Goal: Complete application form: Complete application form

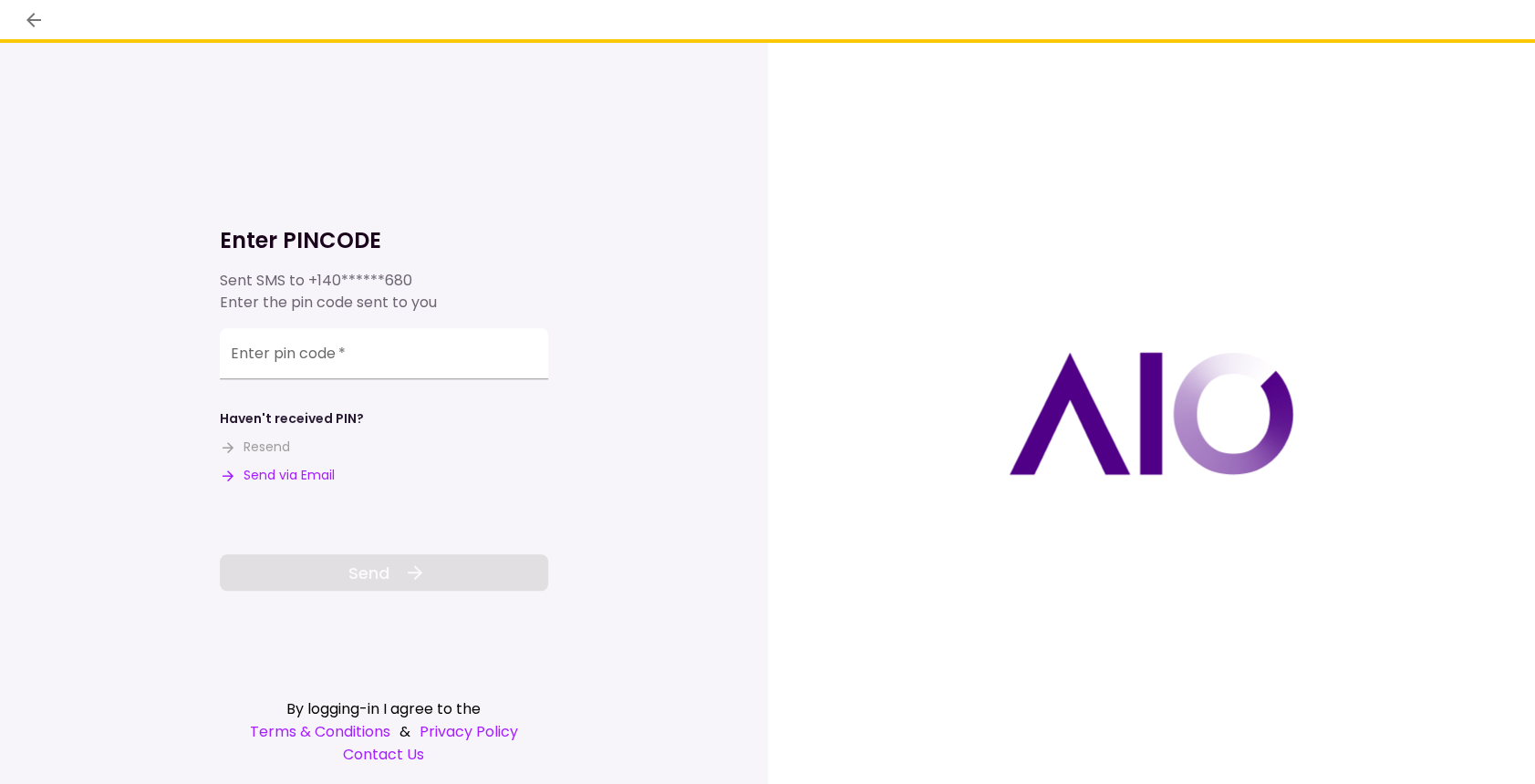
click at [268, 354] on input "Enter pin code   *" at bounding box center [384, 354] width 328 height 51
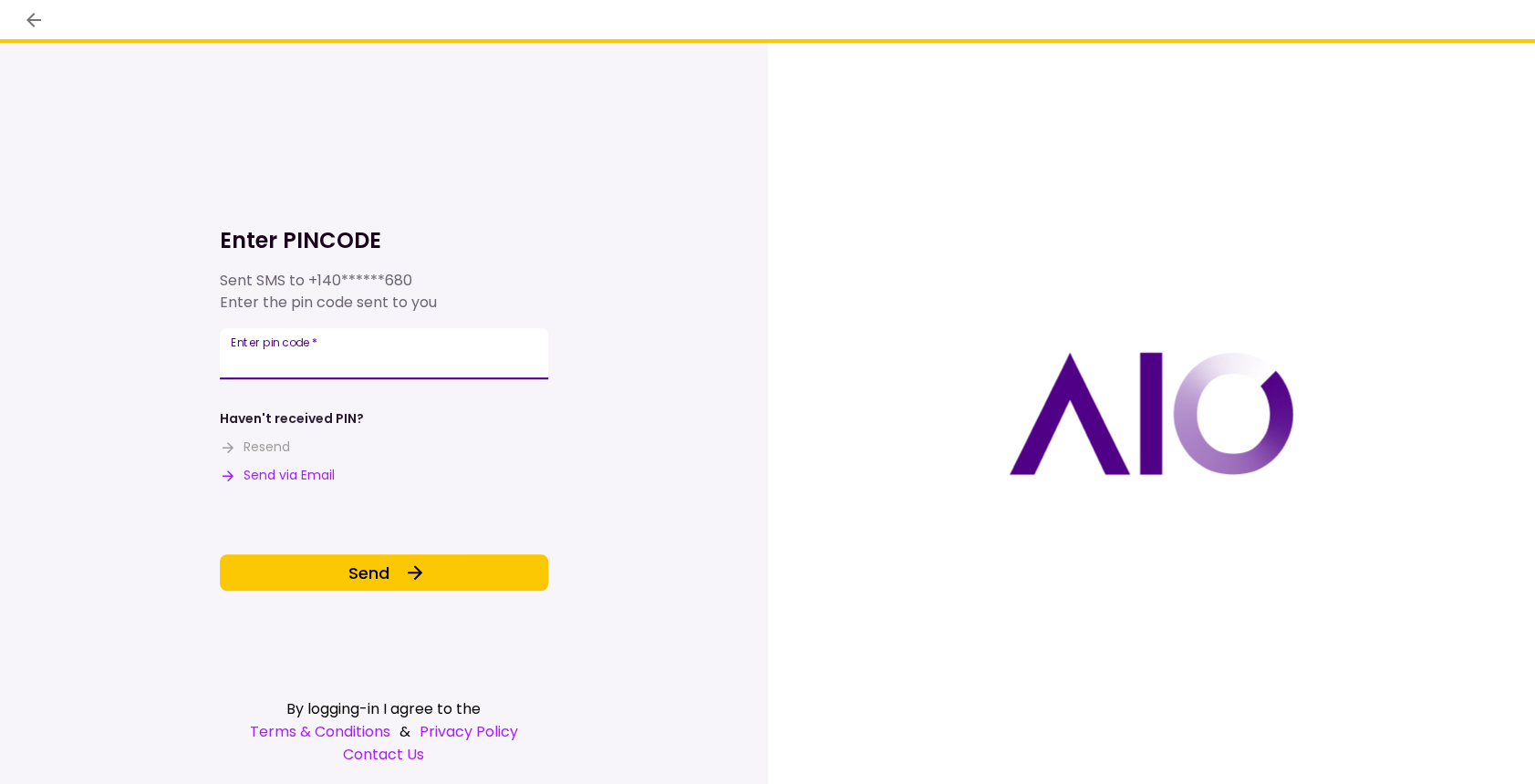
type input "******"
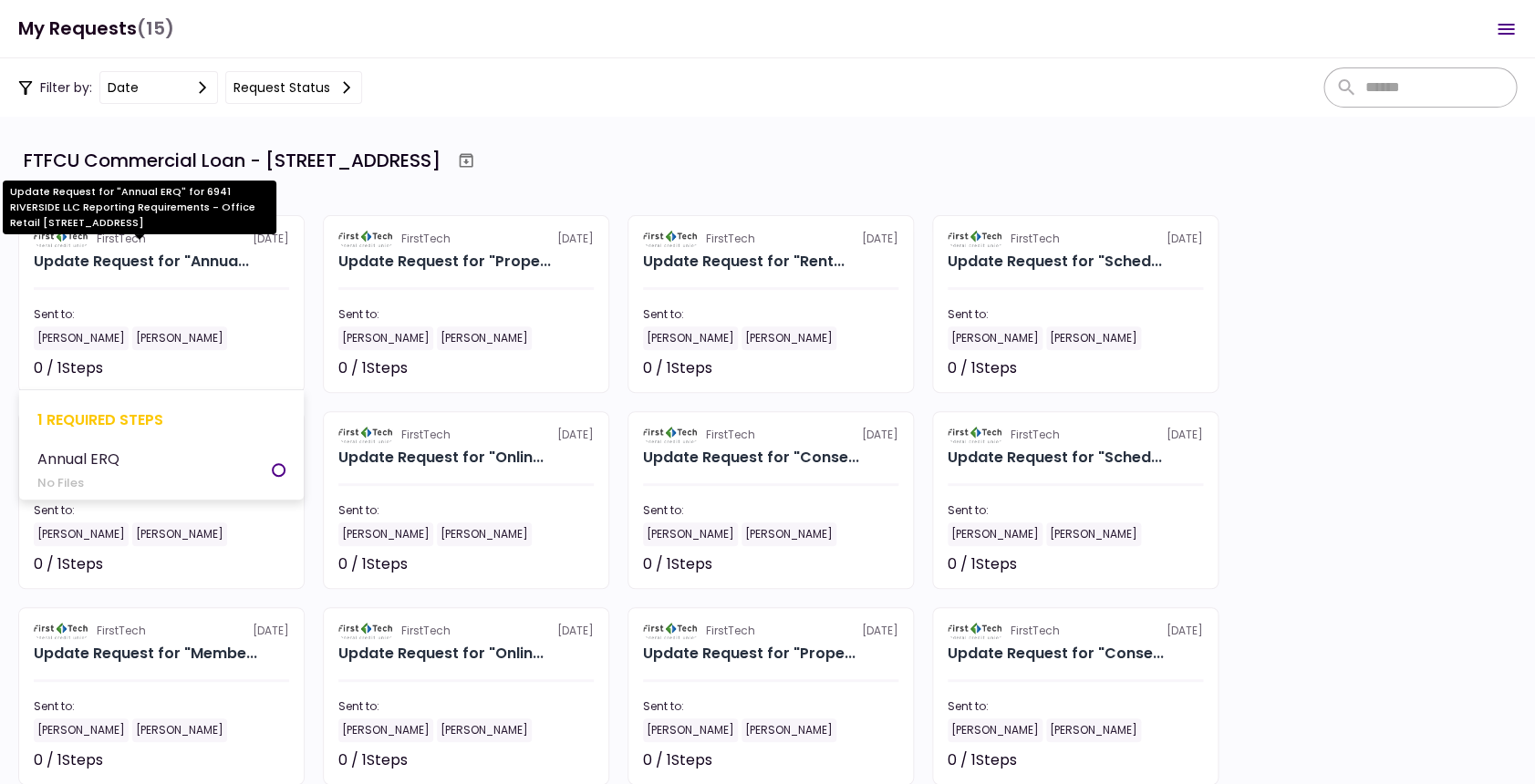
click at [161, 262] on div "Update Request for "Annua..." at bounding box center [142, 261] width 215 height 22
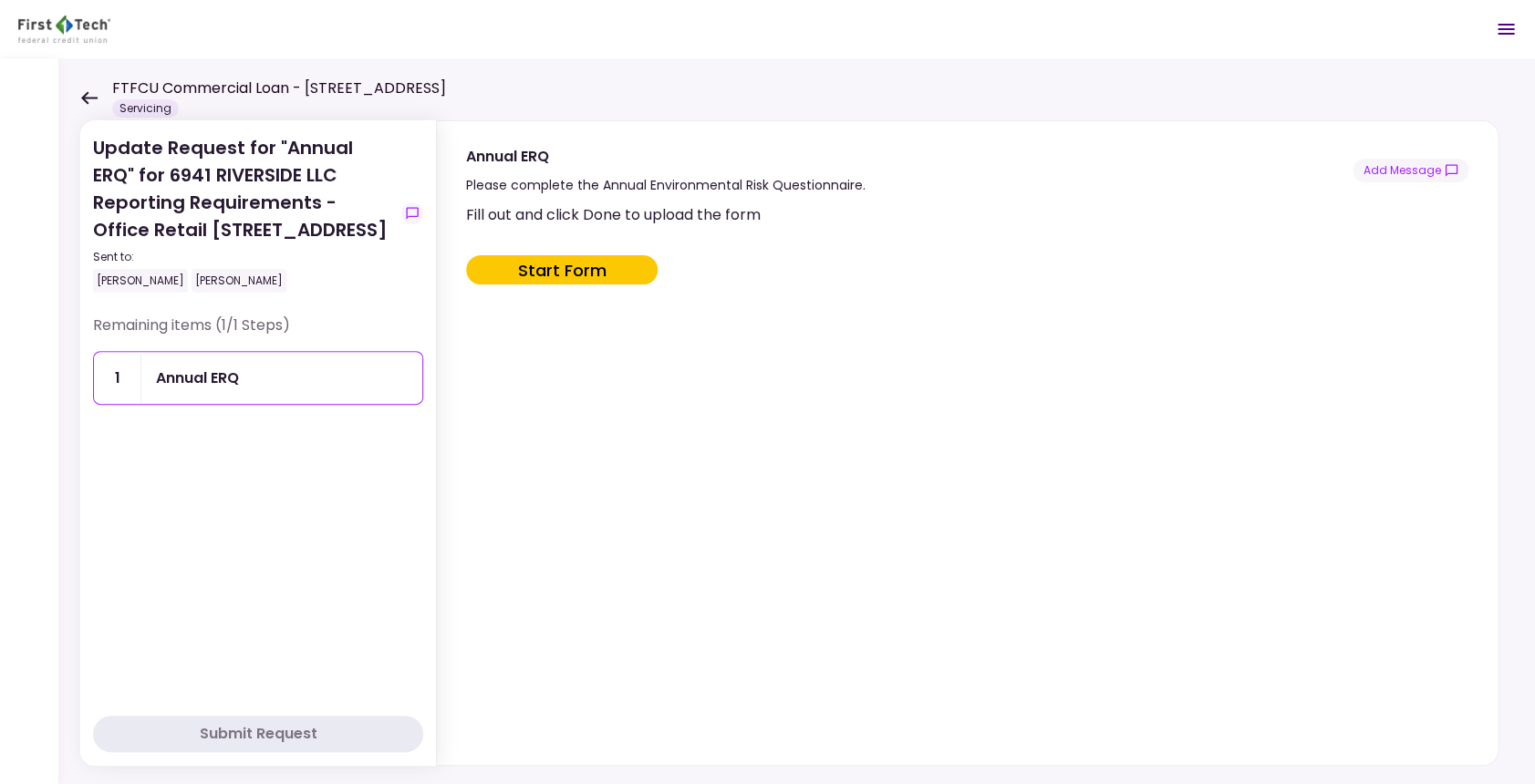
click at [556, 269] on button "Start Form" at bounding box center [561, 270] width 192 height 29
type input "***"
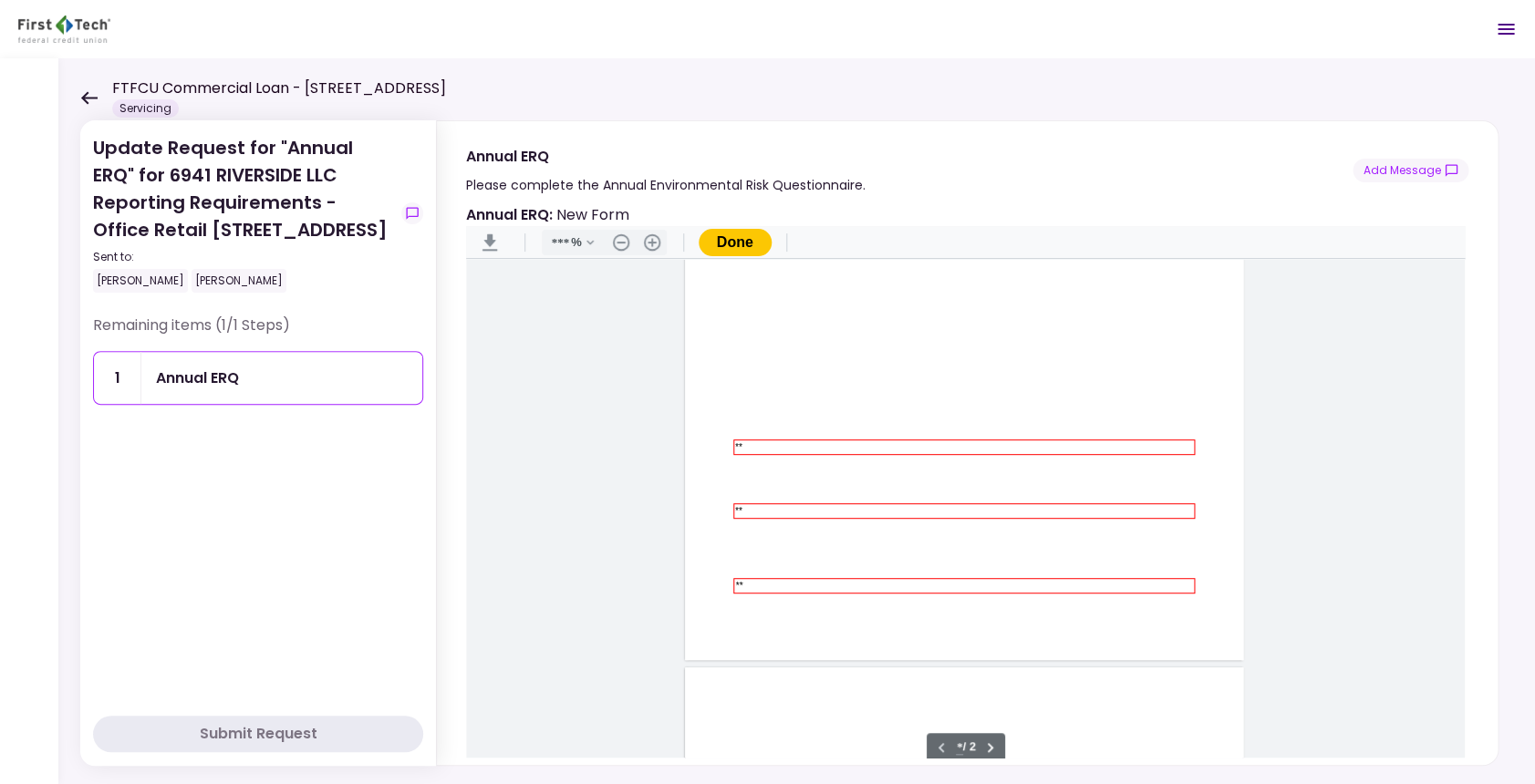
scroll to position [325, 0]
click at [791, 442] on input "**" at bounding box center [963, 446] width 458 height 12
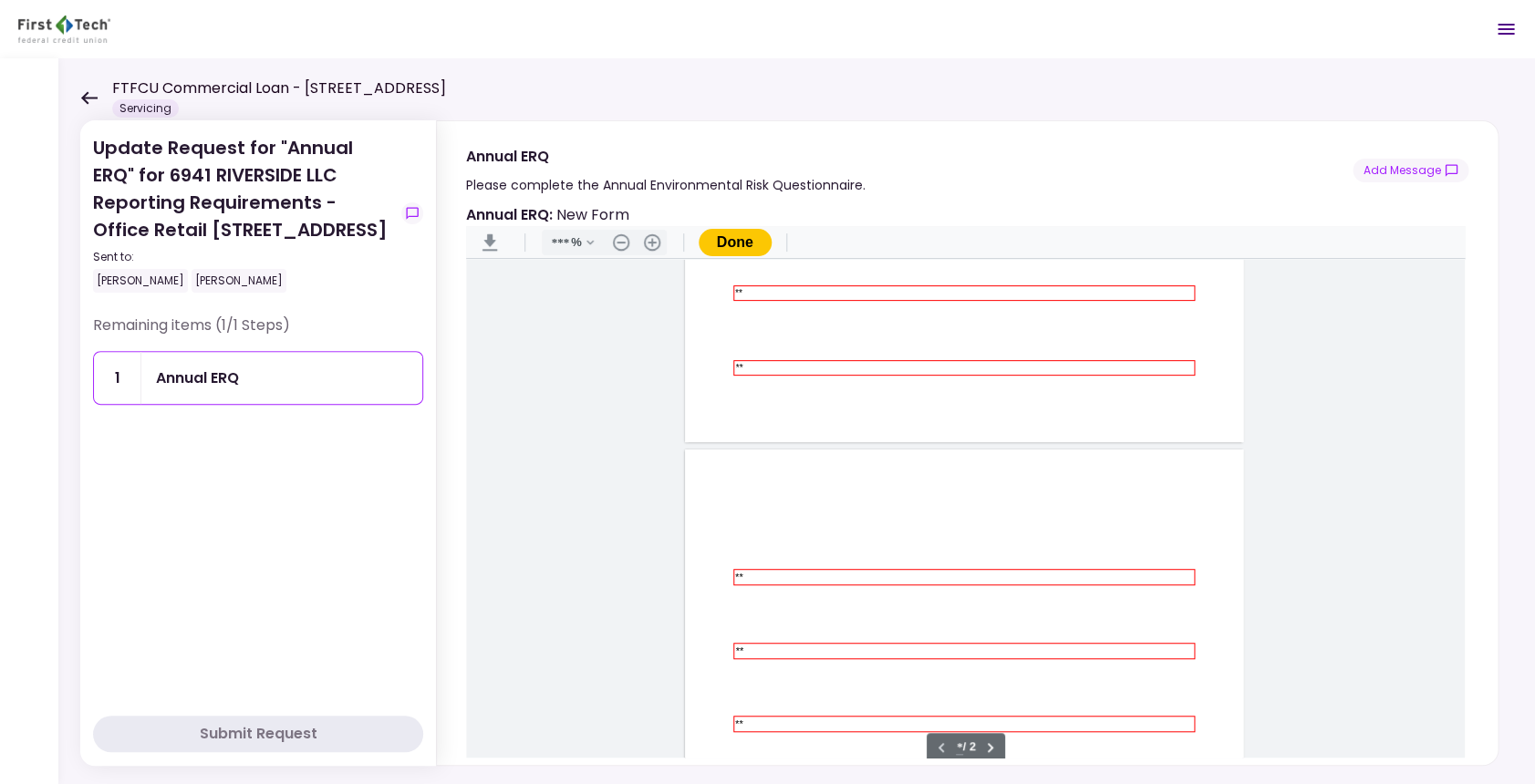
type input "*"
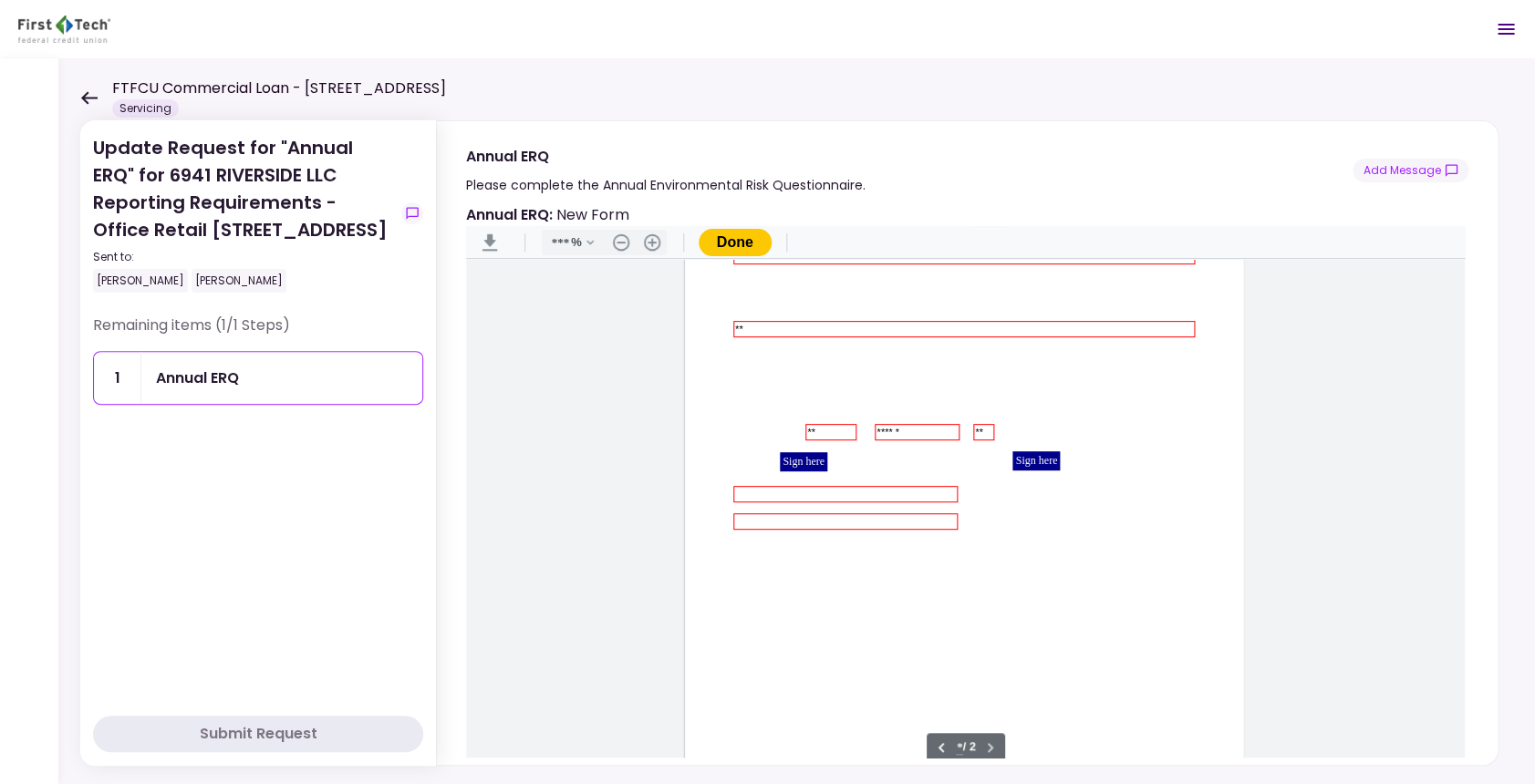
scroll to position [938, 0]
click at [804, 463] on div "Sign here" at bounding box center [804, 462] width 47 height 19
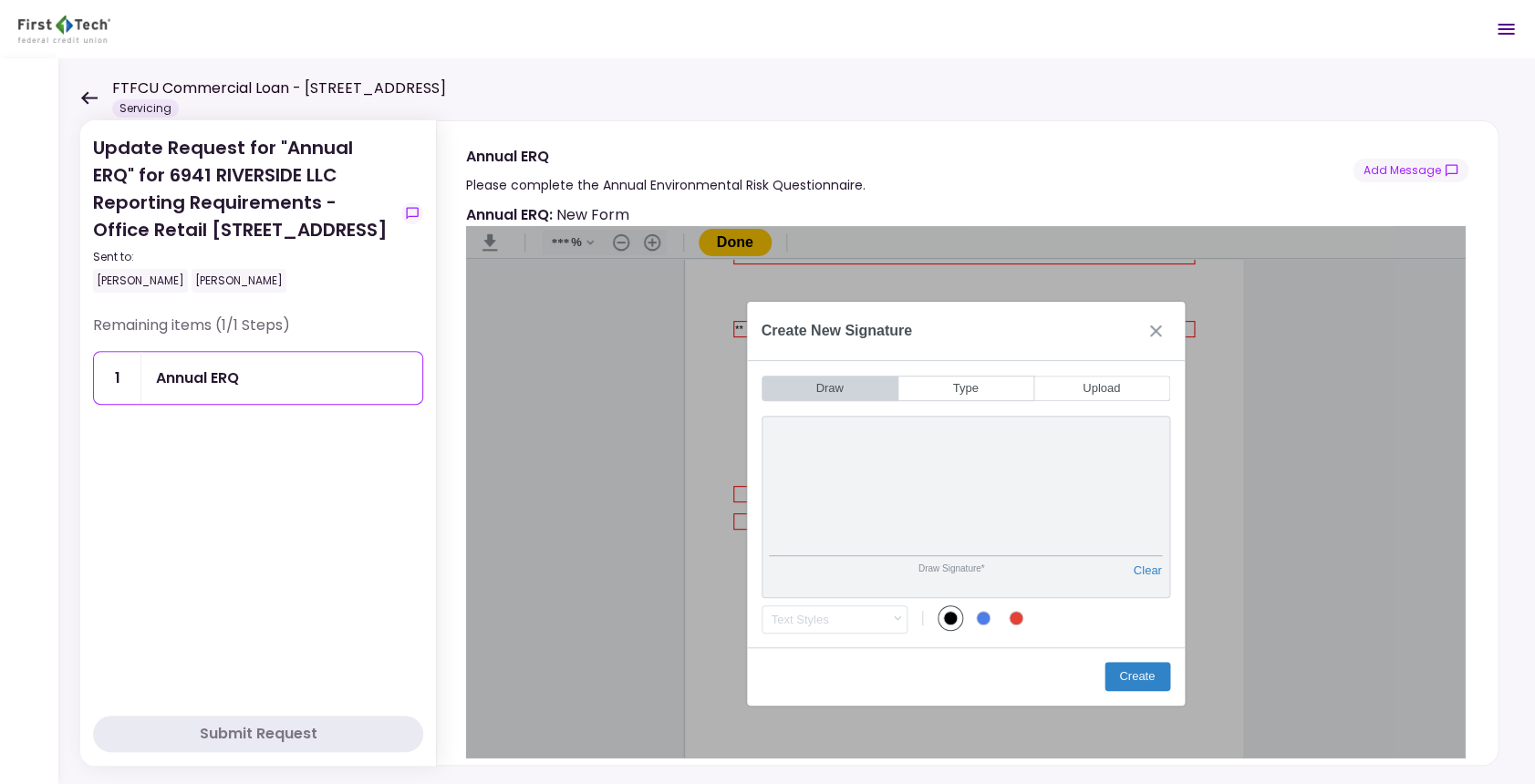
click at [846, 431] on div "Draw Signature* Clear" at bounding box center [965, 507] width 409 height 182
click at [1145, 680] on button "Create" at bounding box center [1138, 676] width 66 height 29
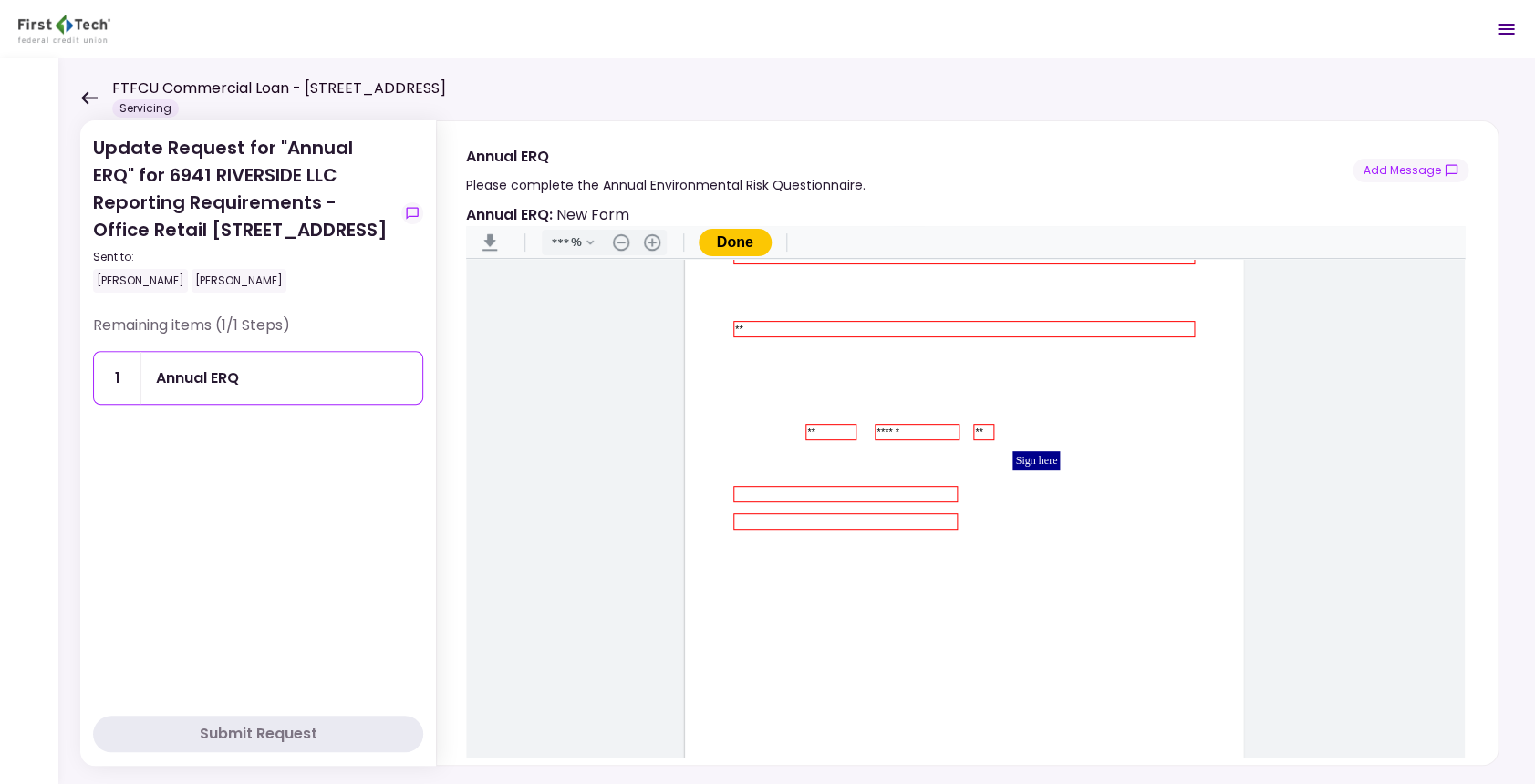
click at [1030, 459] on div "Sign here" at bounding box center [1036, 461] width 47 height 19
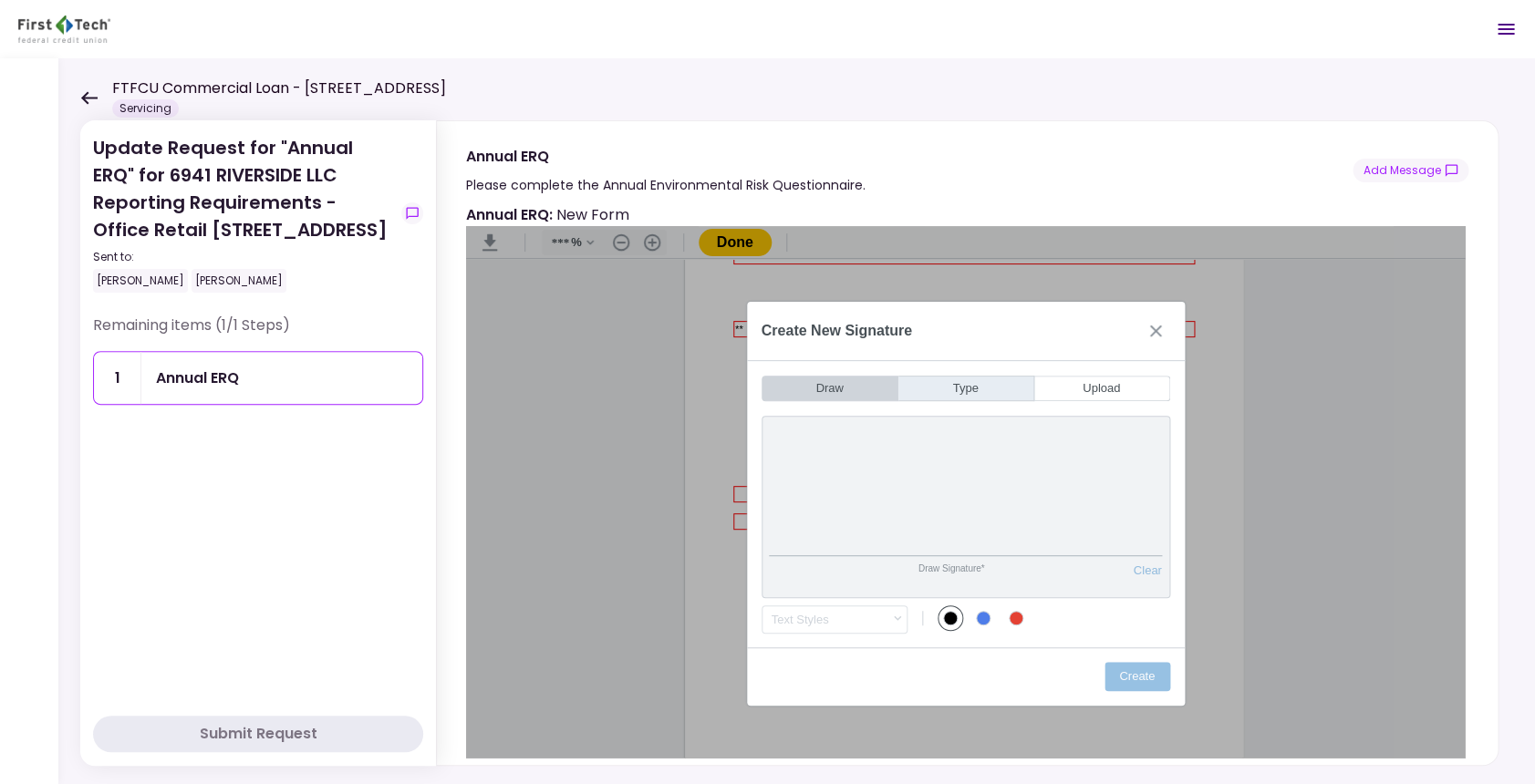
click at [979, 385] on button "Type" at bounding box center [966, 388] width 136 height 25
type input "*"
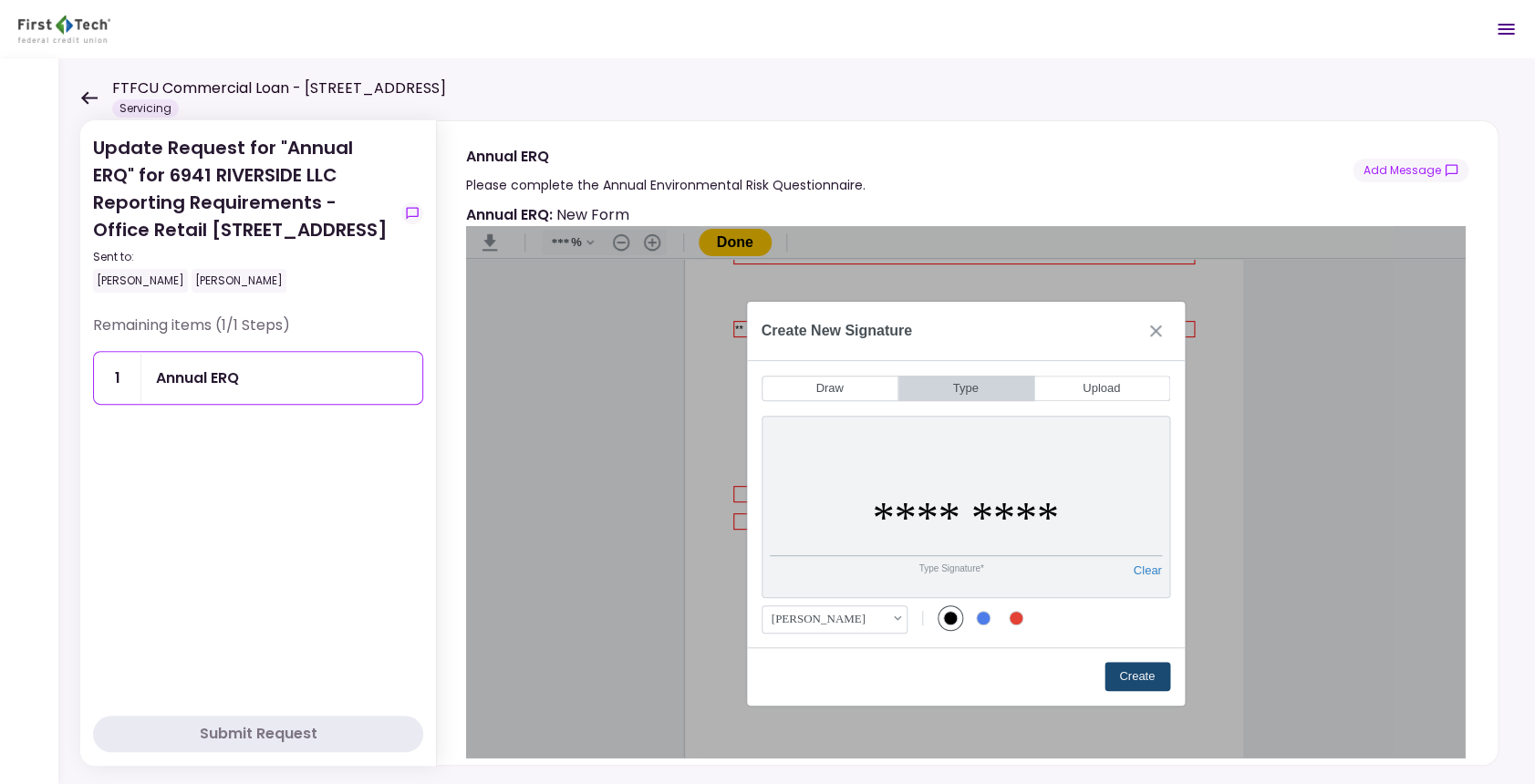
type input "*********"
click at [1150, 679] on button "Create" at bounding box center [1138, 676] width 66 height 29
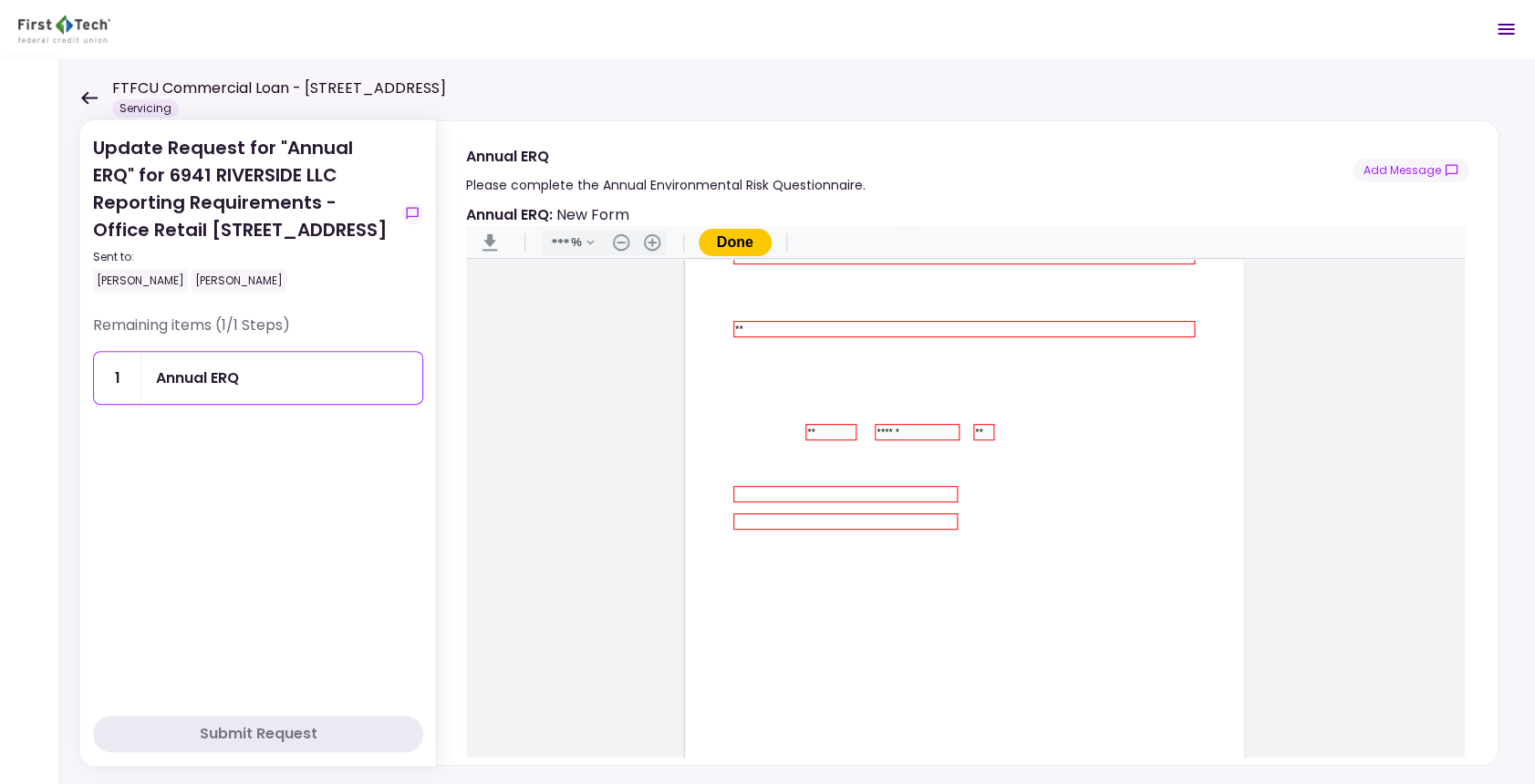
click at [824, 496] on input "Document Content" at bounding box center [845, 494] width 221 height 13
type input "**********"
click at [747, 237] on button "Done" at bounding box center [735, 242] width 73 height 27
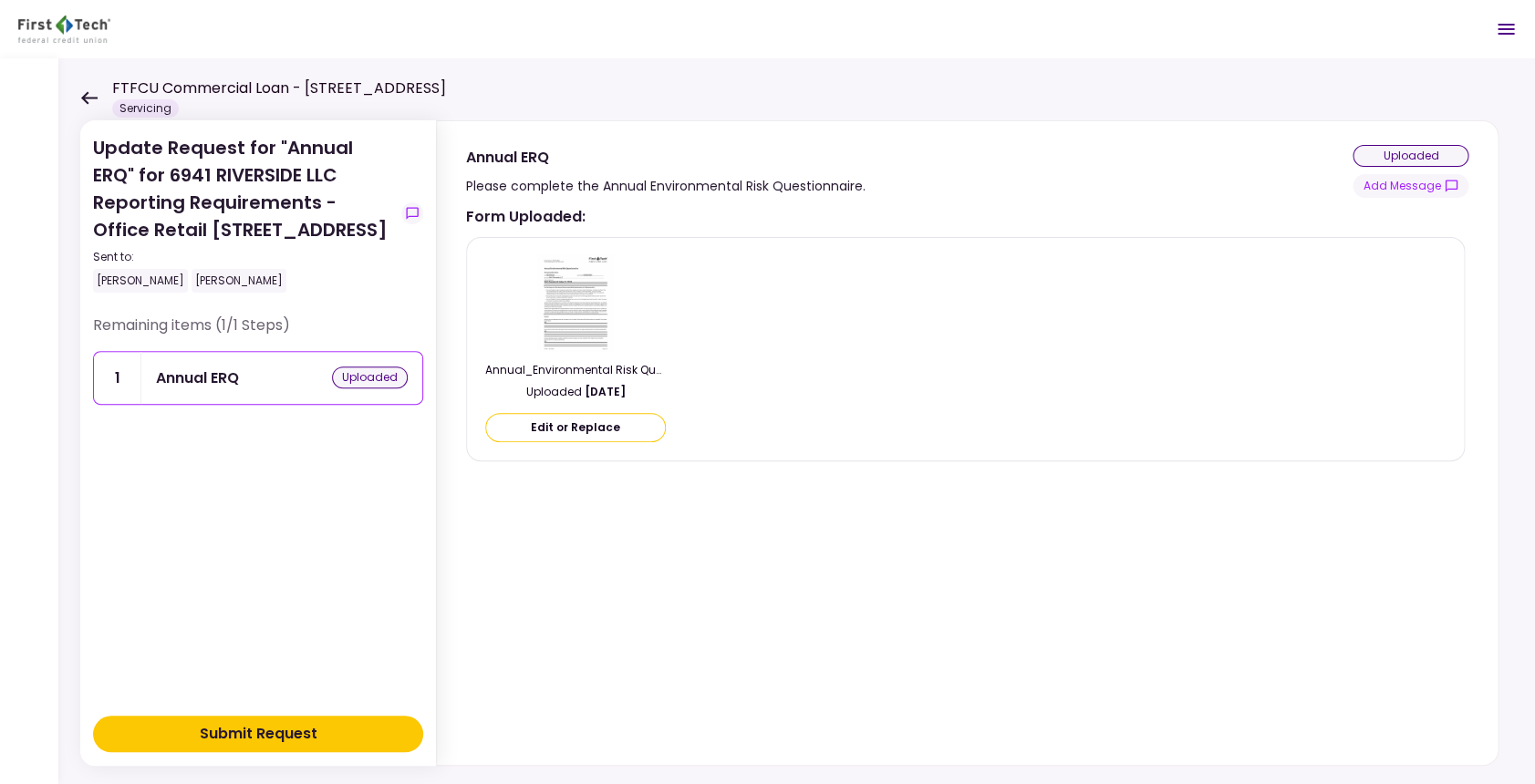
click at [360, 389] on div "uploaded" at bounding box center [370, 377] width 75 height 22
click at [278, 735] on div "Submit Request" at bounding box center [259, 734] width 118 height 22
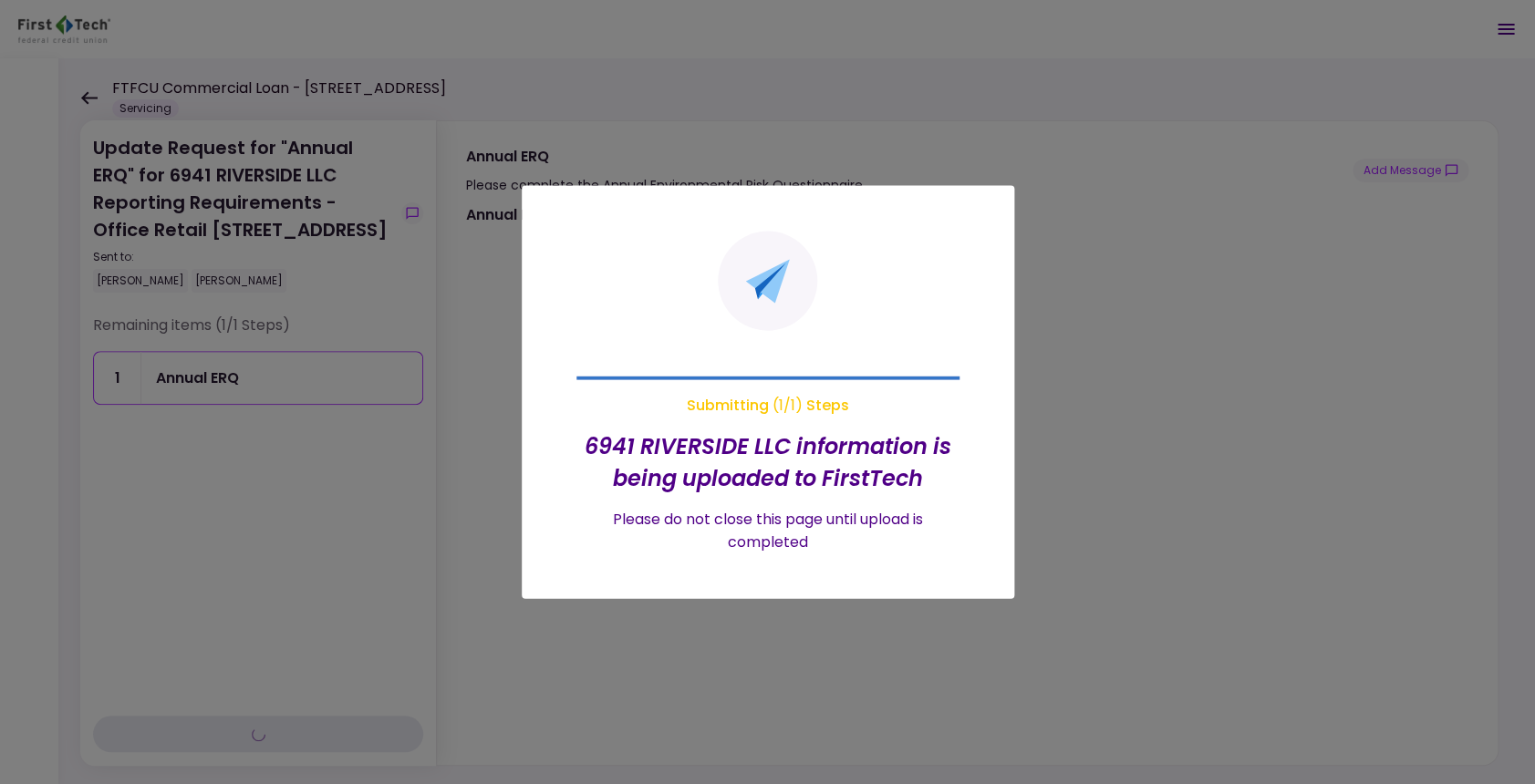
type input "***"
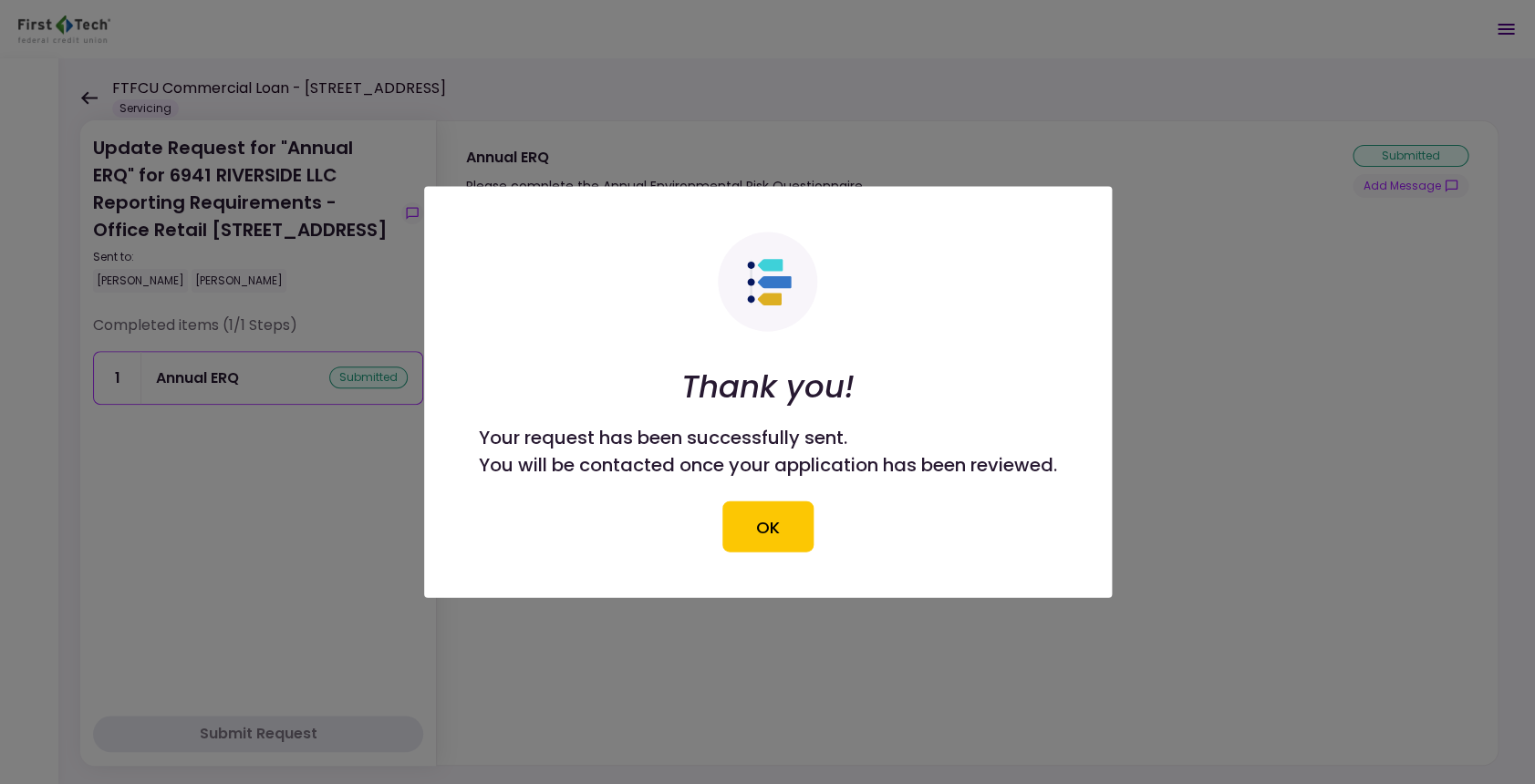
click at [183, 506] on div at bounding box center [767, 392] width 1535 height 784
click at [762, 519] on button "OK" at bounding box center [768, 527] width 92 height 51
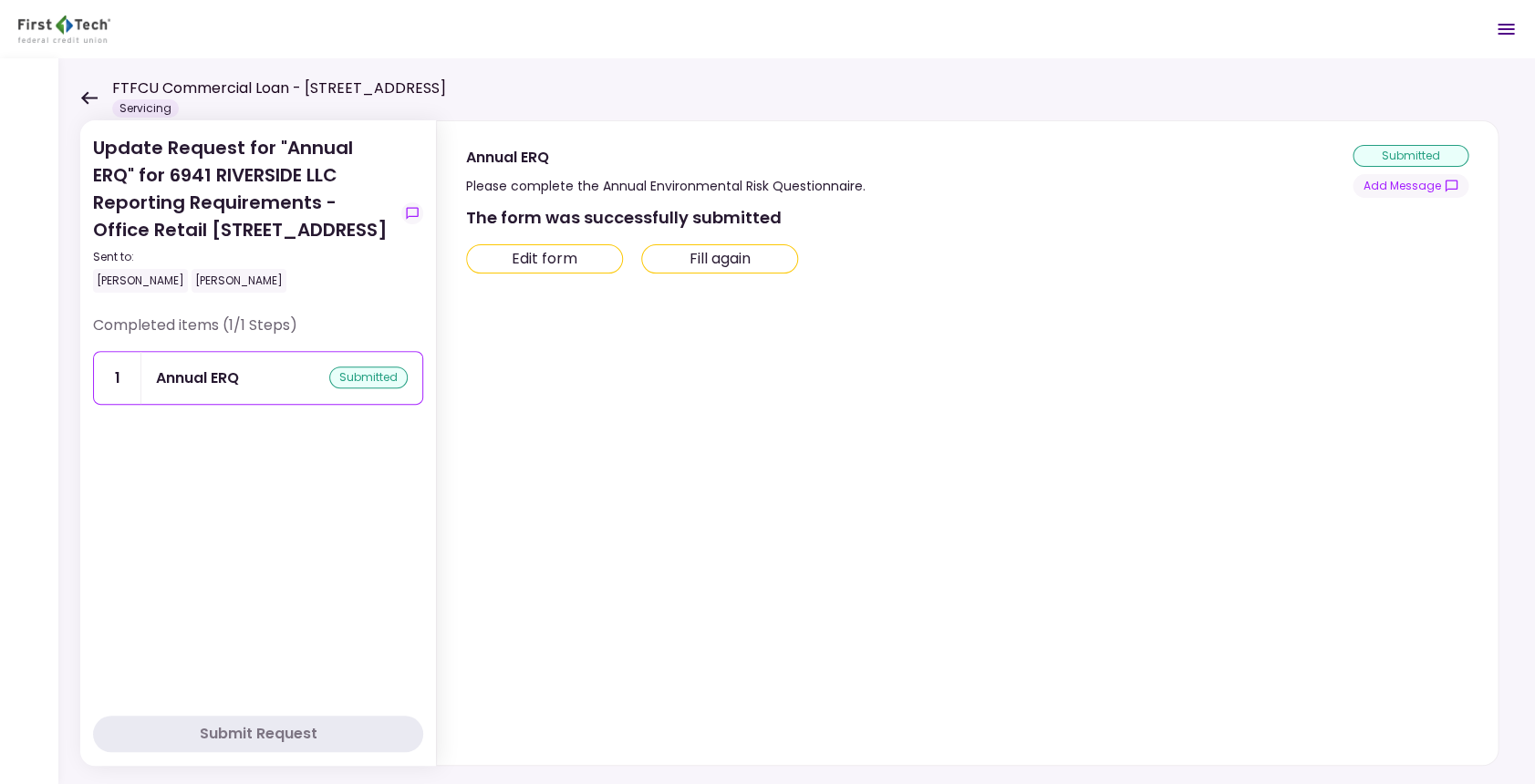
click at [84, 94] on icon at bounding box center [89, 98] width 17 height 14
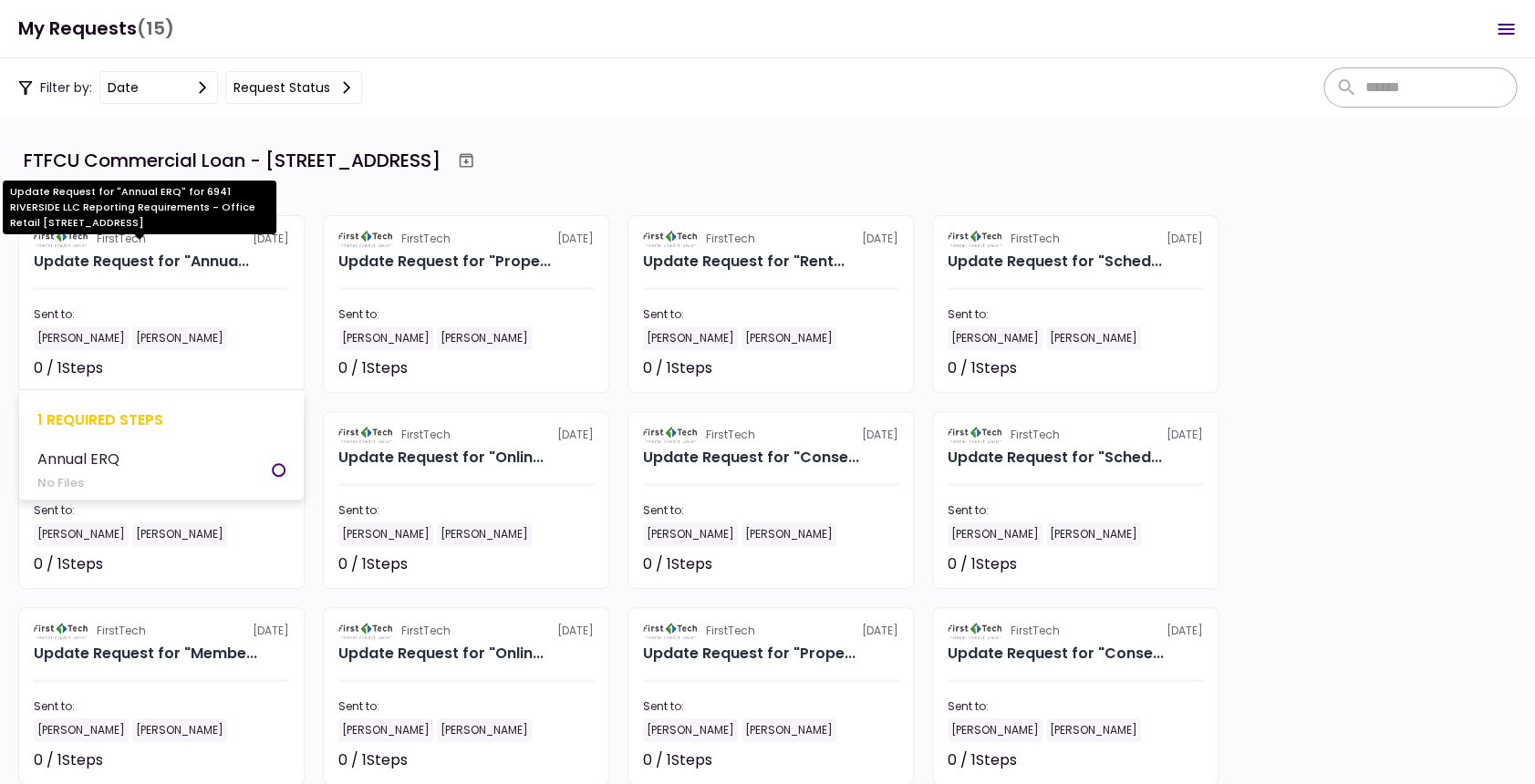
click at [137, 259] on div "Update Request for "Annua..." at bounding box center [142, 261] width 215 height 22
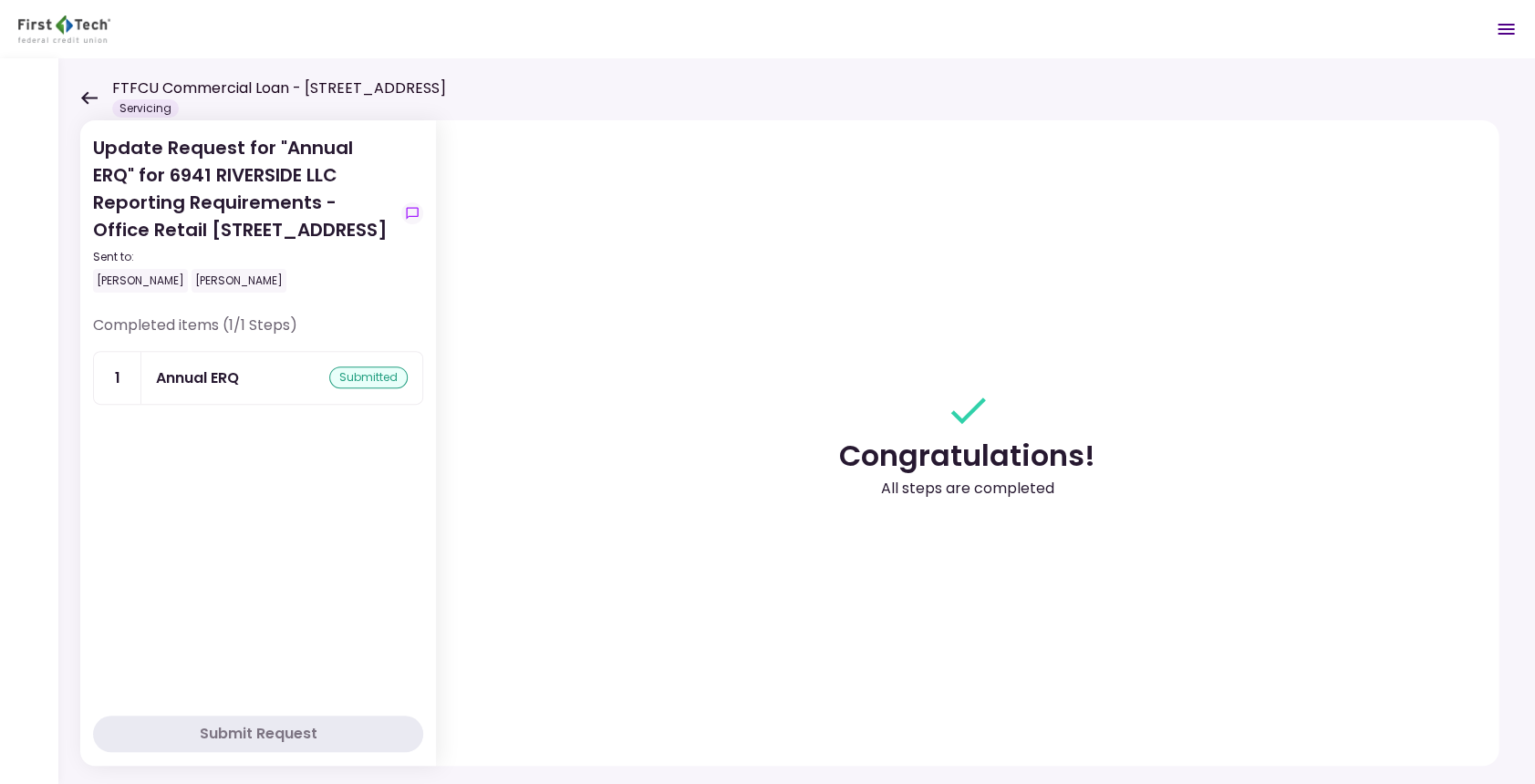
click at [369, 389] on div "submitted" at bounding box center [368, 377] width 78 height 22
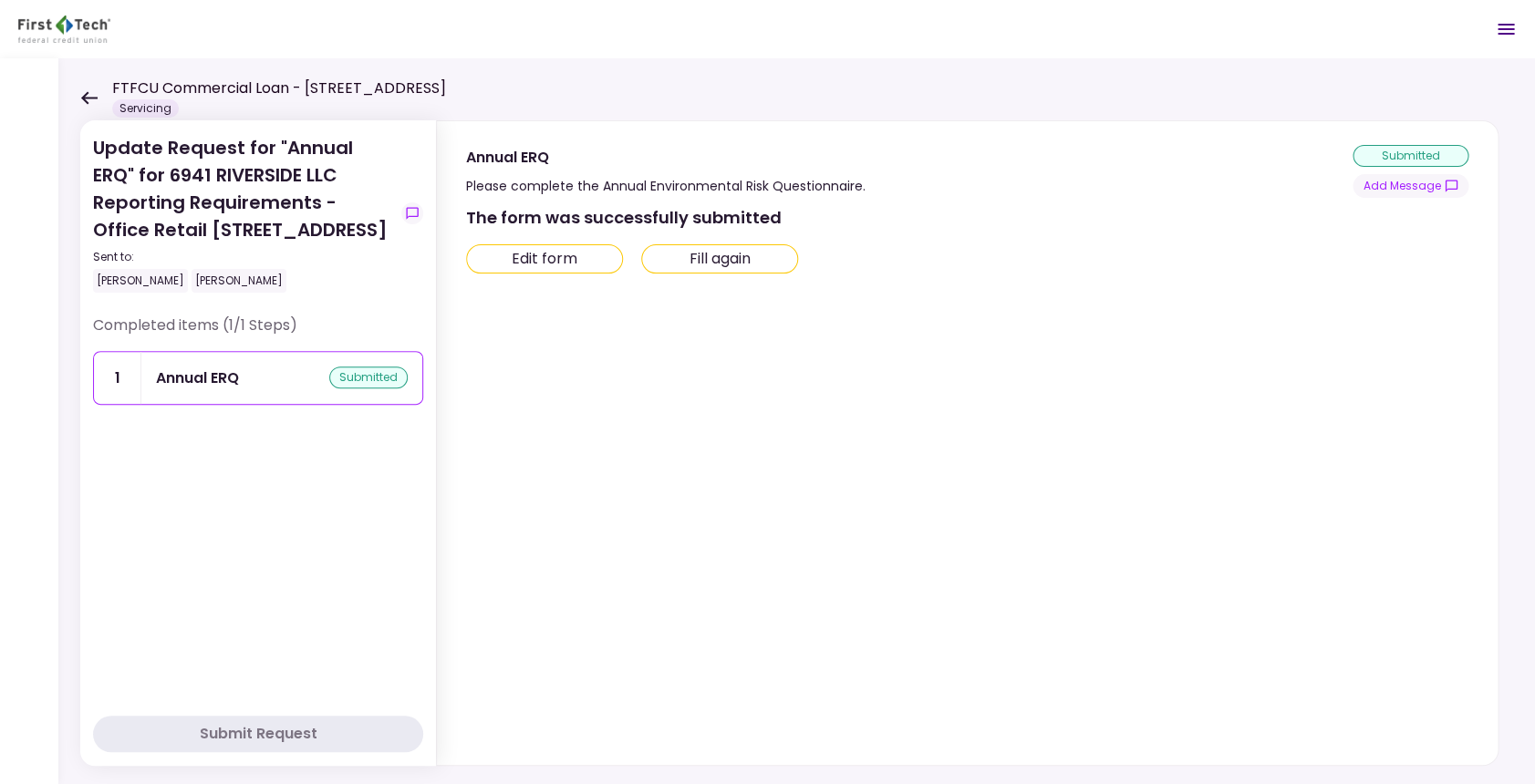
click at [229, 546] on div "Completed items (1/1 Steps) 1 Annual ERQ submitted" at bounding box center [259, 510] width 330 height 391
click at [92, 96] on icon at bounding box center [89, 98] width 17 height 14
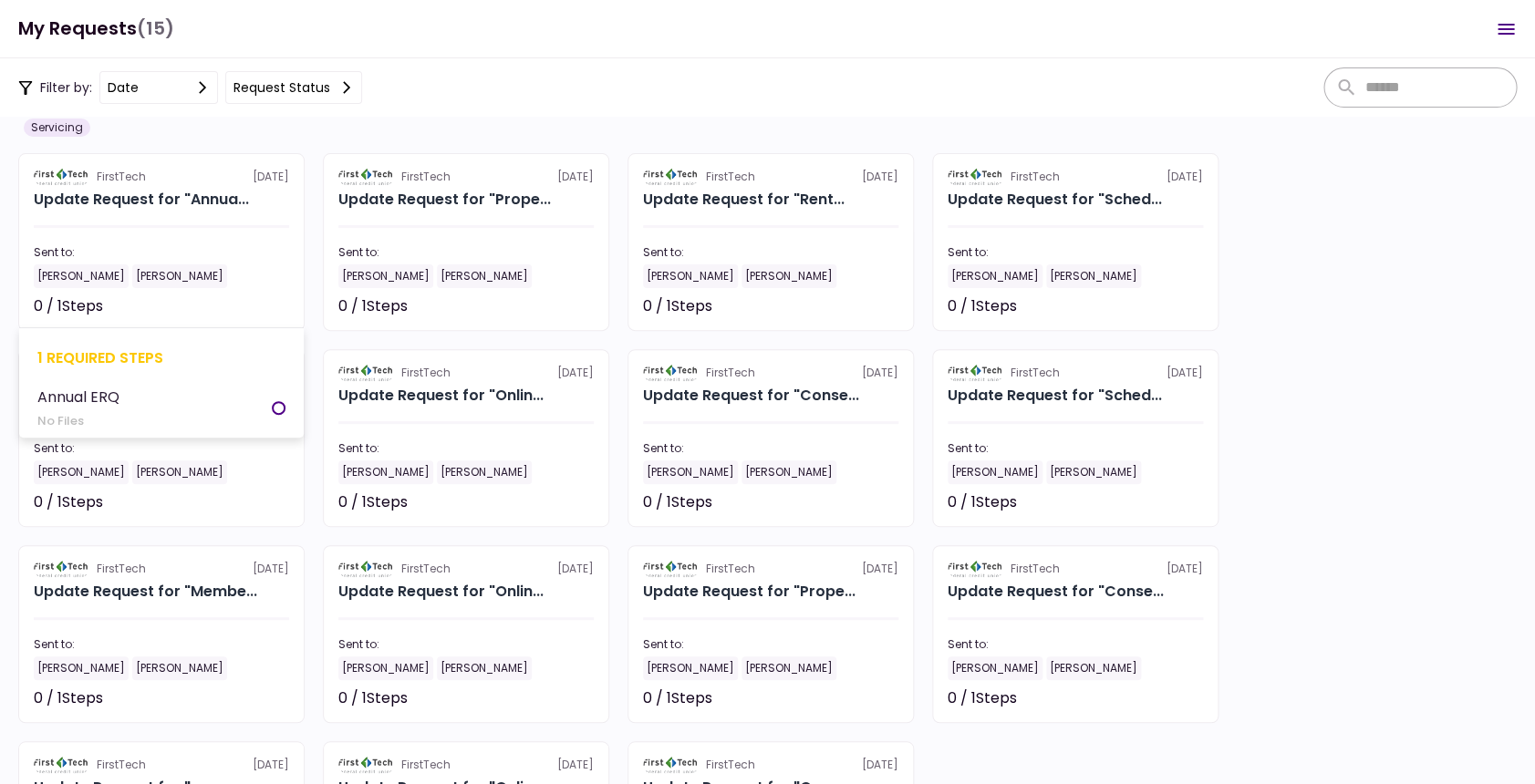
scroll to position [63, 0]
click at [106, 392] on div "Annual ERQ" at bounding box center [78, 396] width 82 height 23
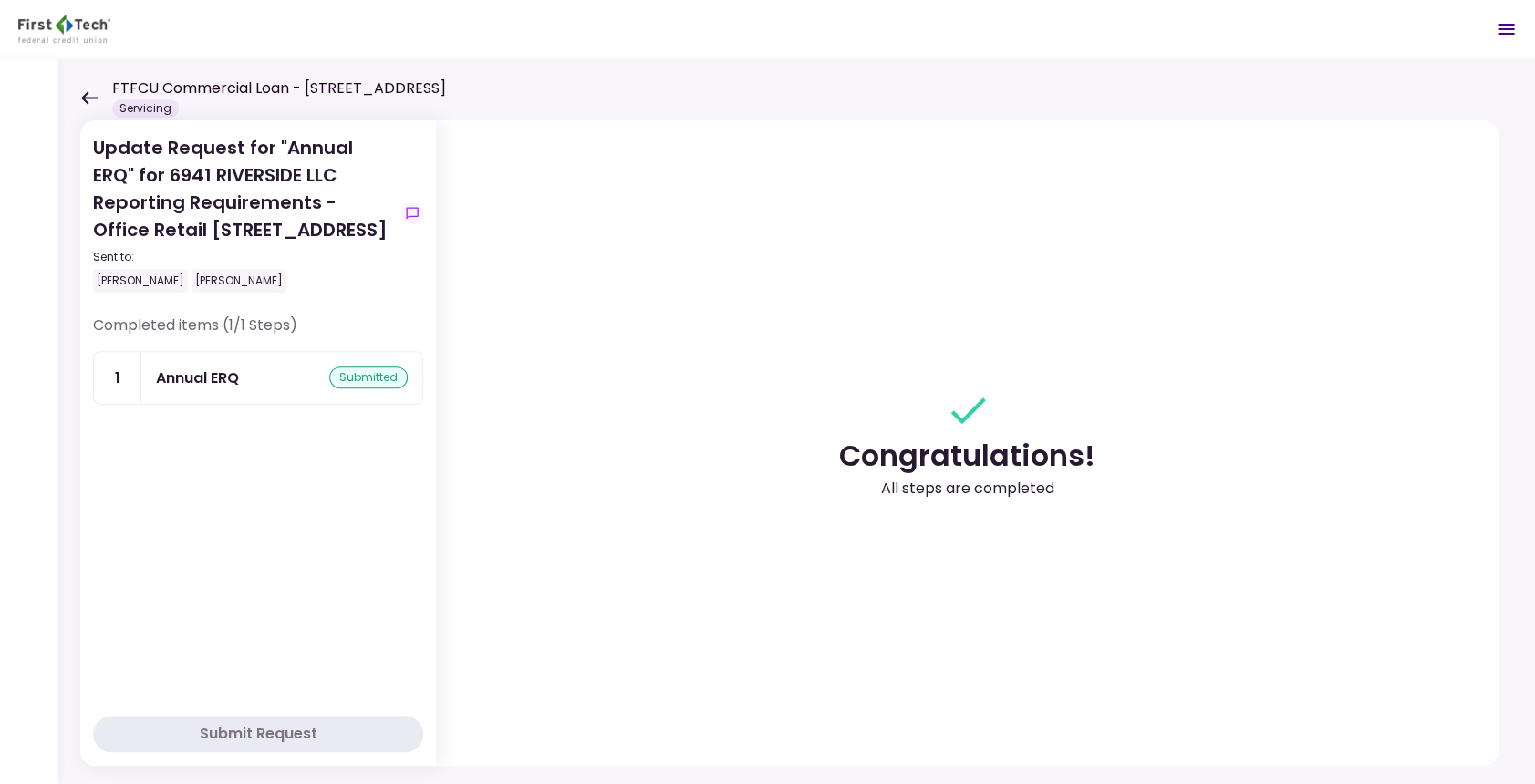
click at [77, 88] on div "Update Request for "Annual ERQ" for 6941 RIVERSIDE LLC Reporting Requirements -…" at bounding box center [796, 422] width 1477 height 726
click at [84, 94] on icon at bounding box center [89, 98] width 17 height 14
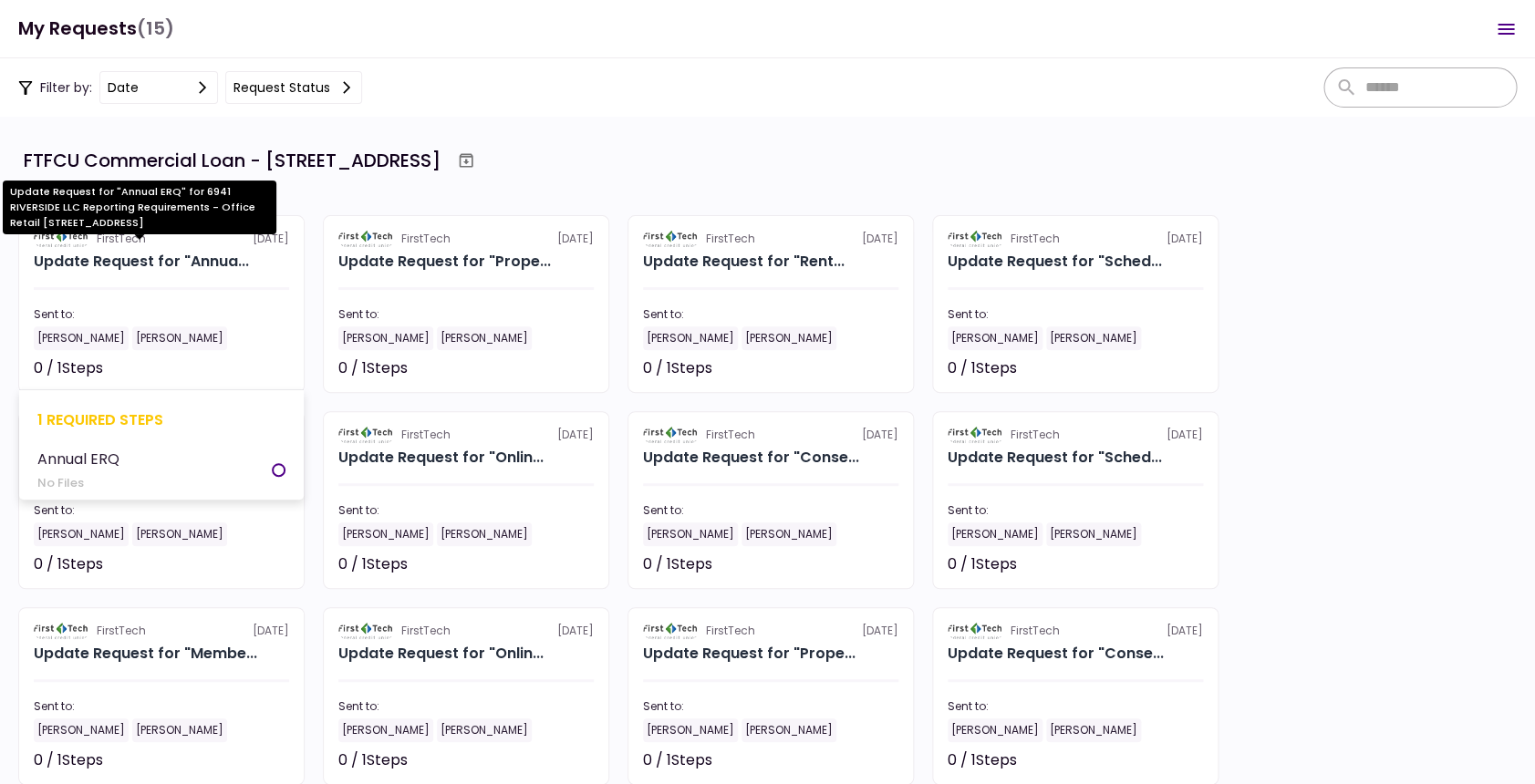
click at [178, 259] on div "Update Request for "Annua..." at bounding box center [142, 261] width 215 height 22
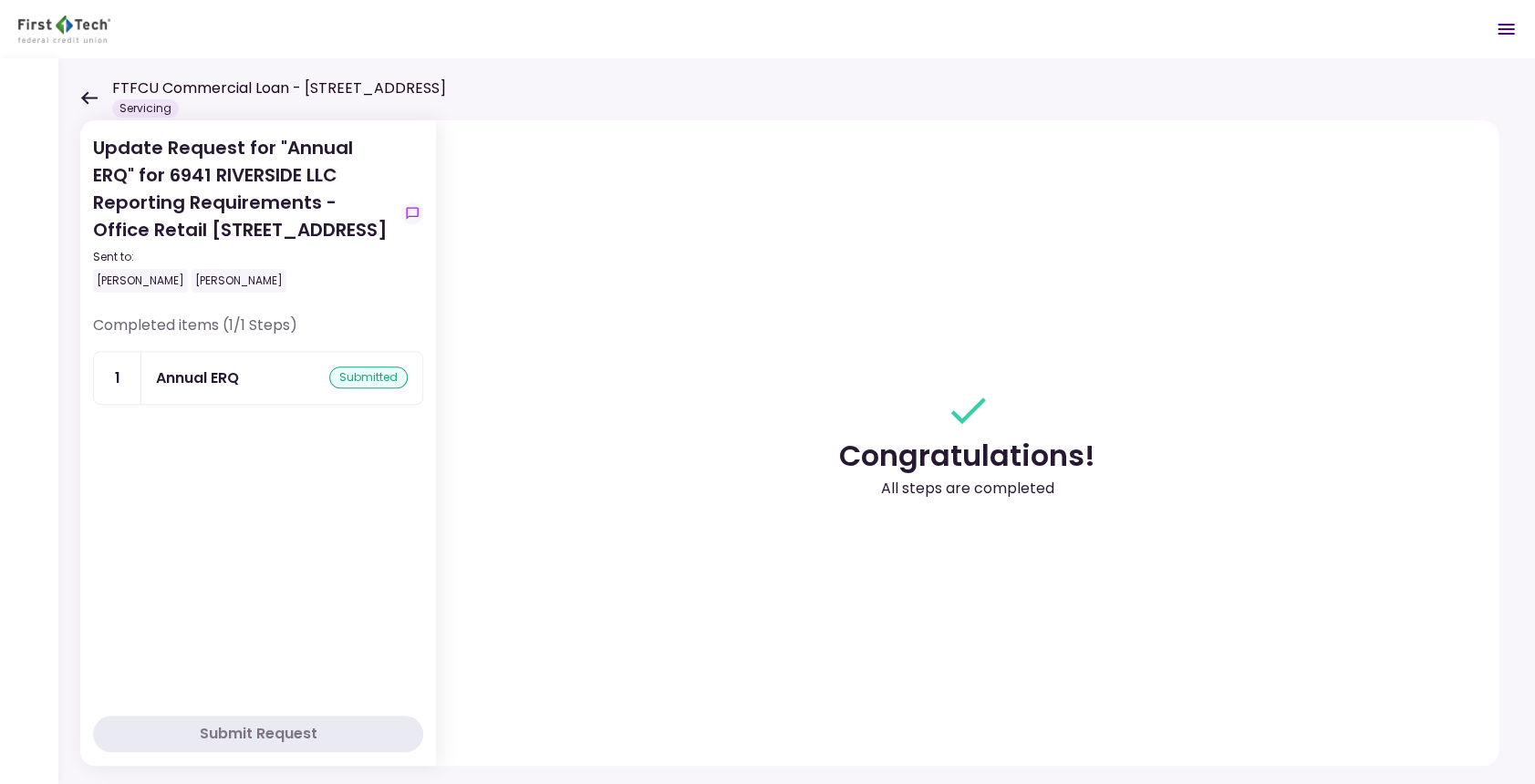
click at [91, 95] on icon at bounding box center [89, 98] width 17 height 14
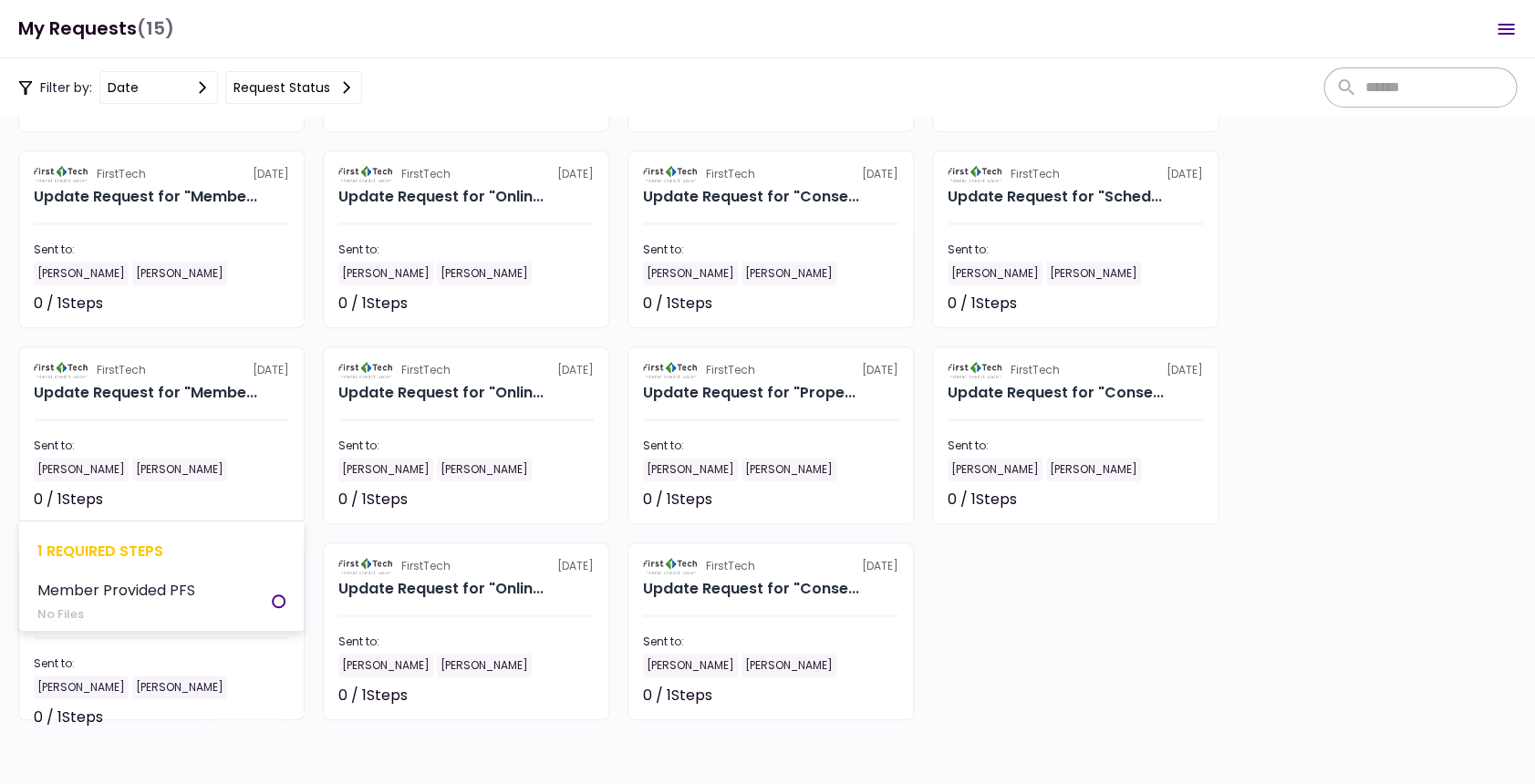
scroll to position [260, 0]
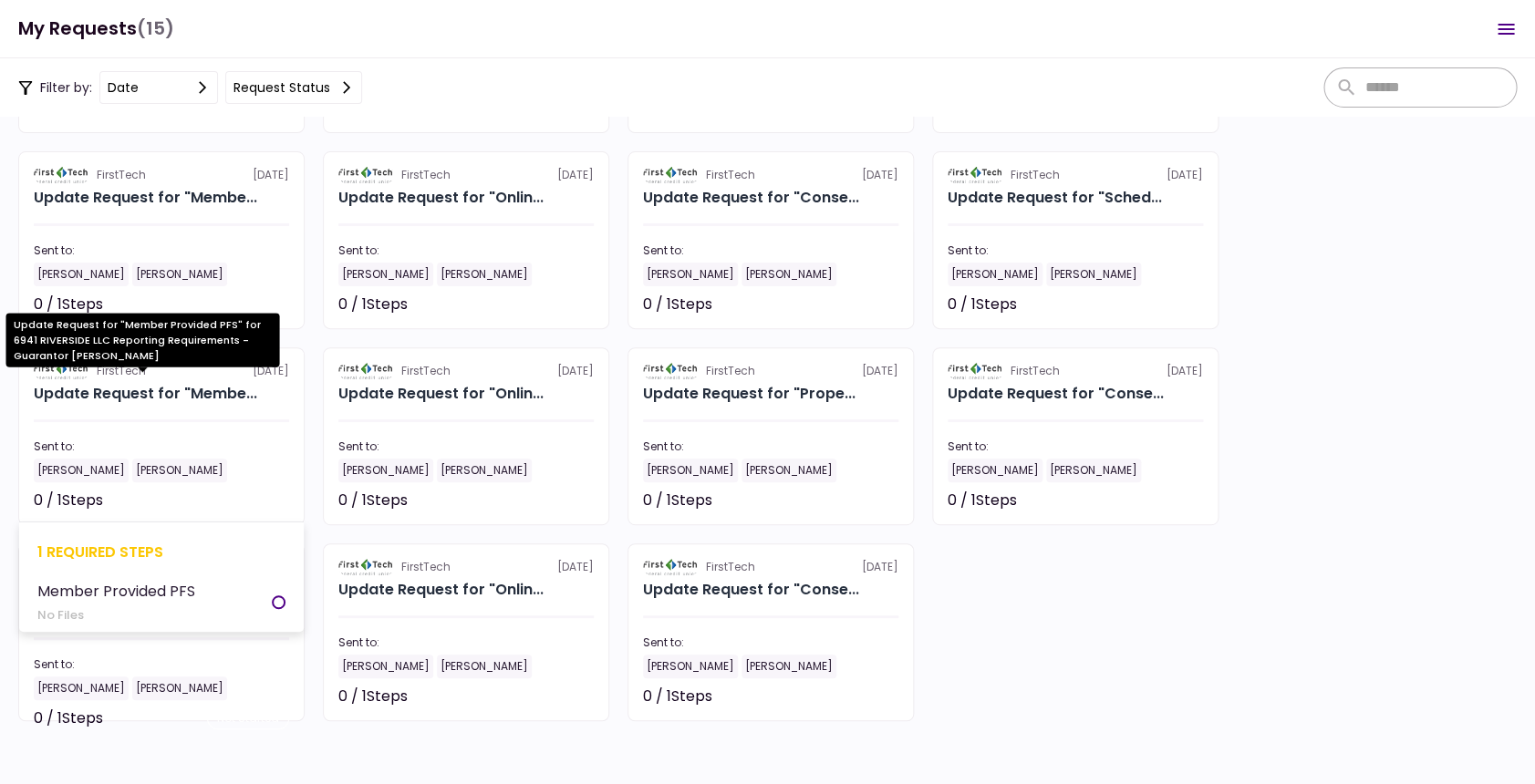
click at [186, 384] on div "Update Request for "Membe..." at bounding box center [145, 393] width 224 height 22
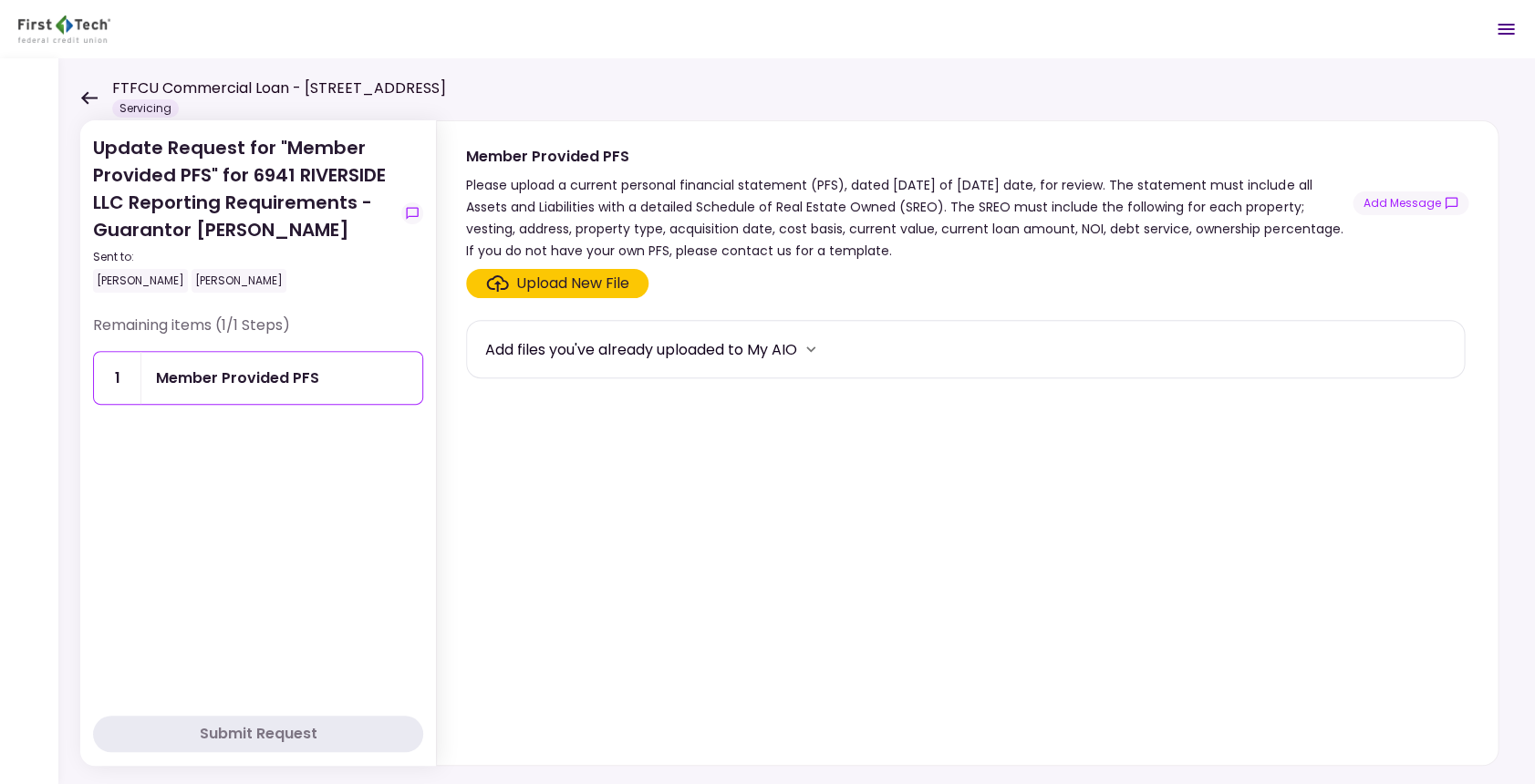
click at [841, 578] on section "Upload New File Add files you've already uploaded to My AIO" at bounding box center [967, 513] width 1002 height 489
click at [518, 280] on div "Upload New File" at bounding box center [573, 283] width 113 height 22
click at [0, 0] on input "Upload New File" at bounding box center [0, 0] width 0 height 0
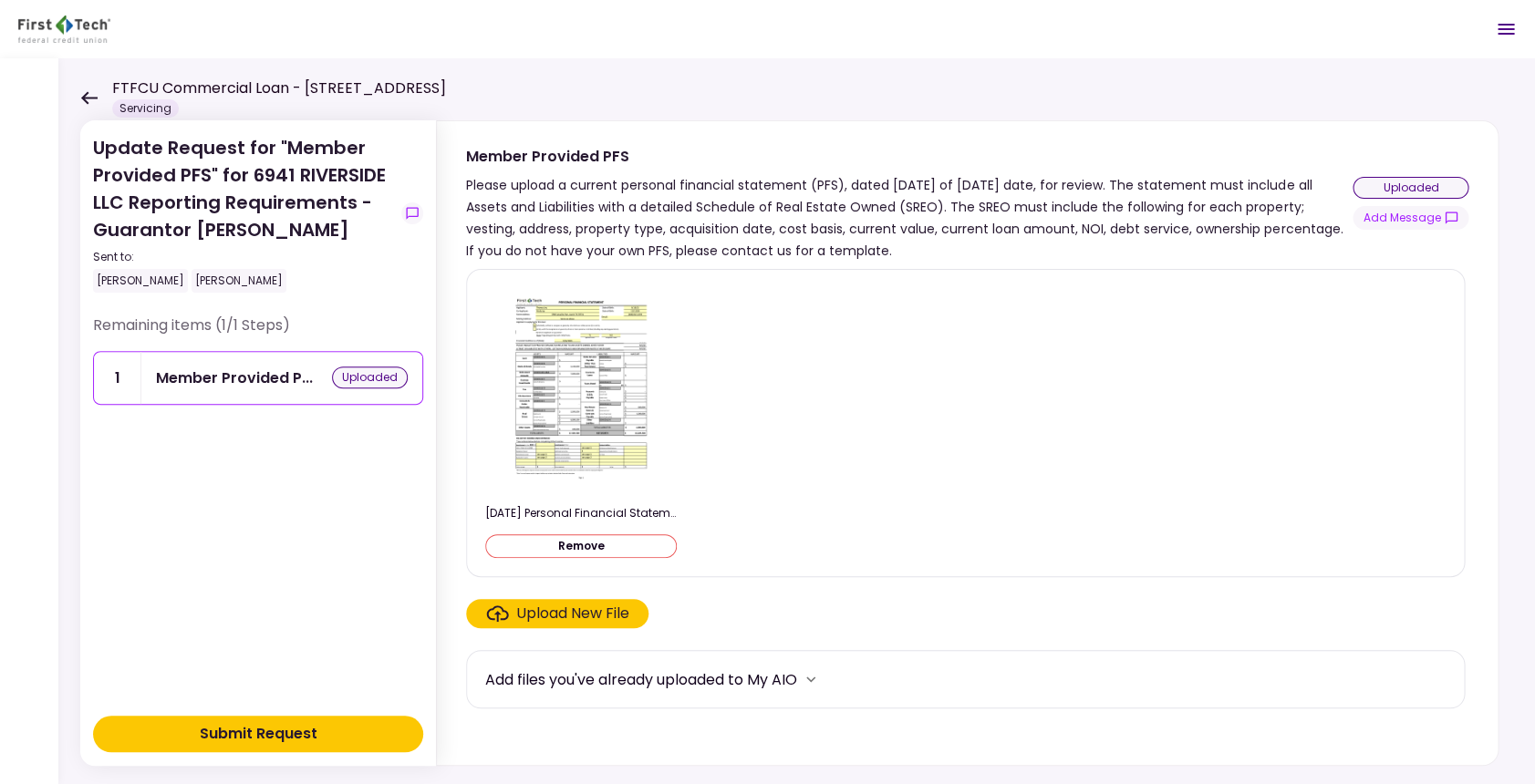
click at [551, 613] on div "Upload New File" at bounding box center [573, 613] width 113 height 22
click at [0, 0] on input "Upload New File" at bounding box center [0, 0] width 0 height 0
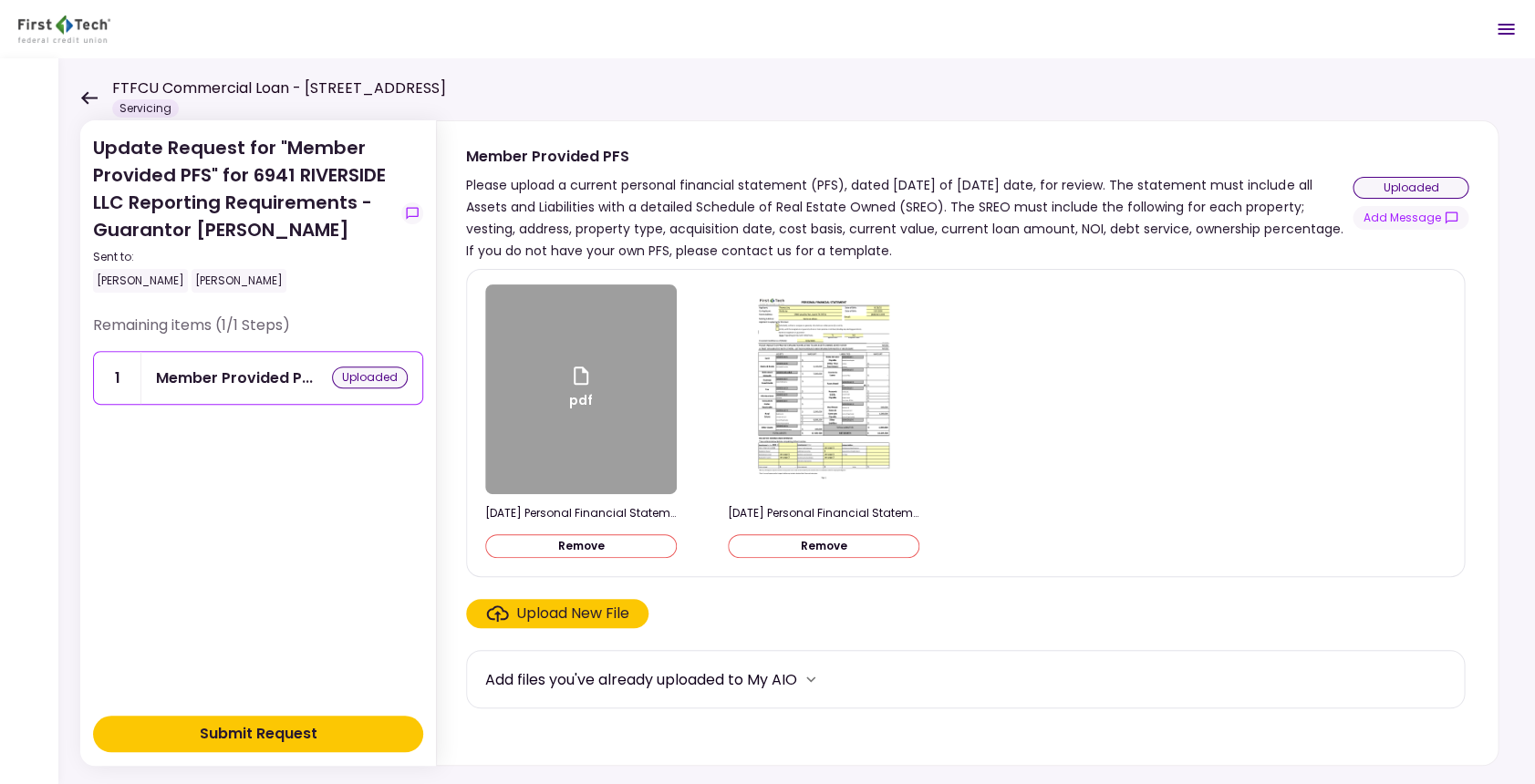
click at [506, 427] on div "pdf" at bounding box center [580, 390] width 192 height 209
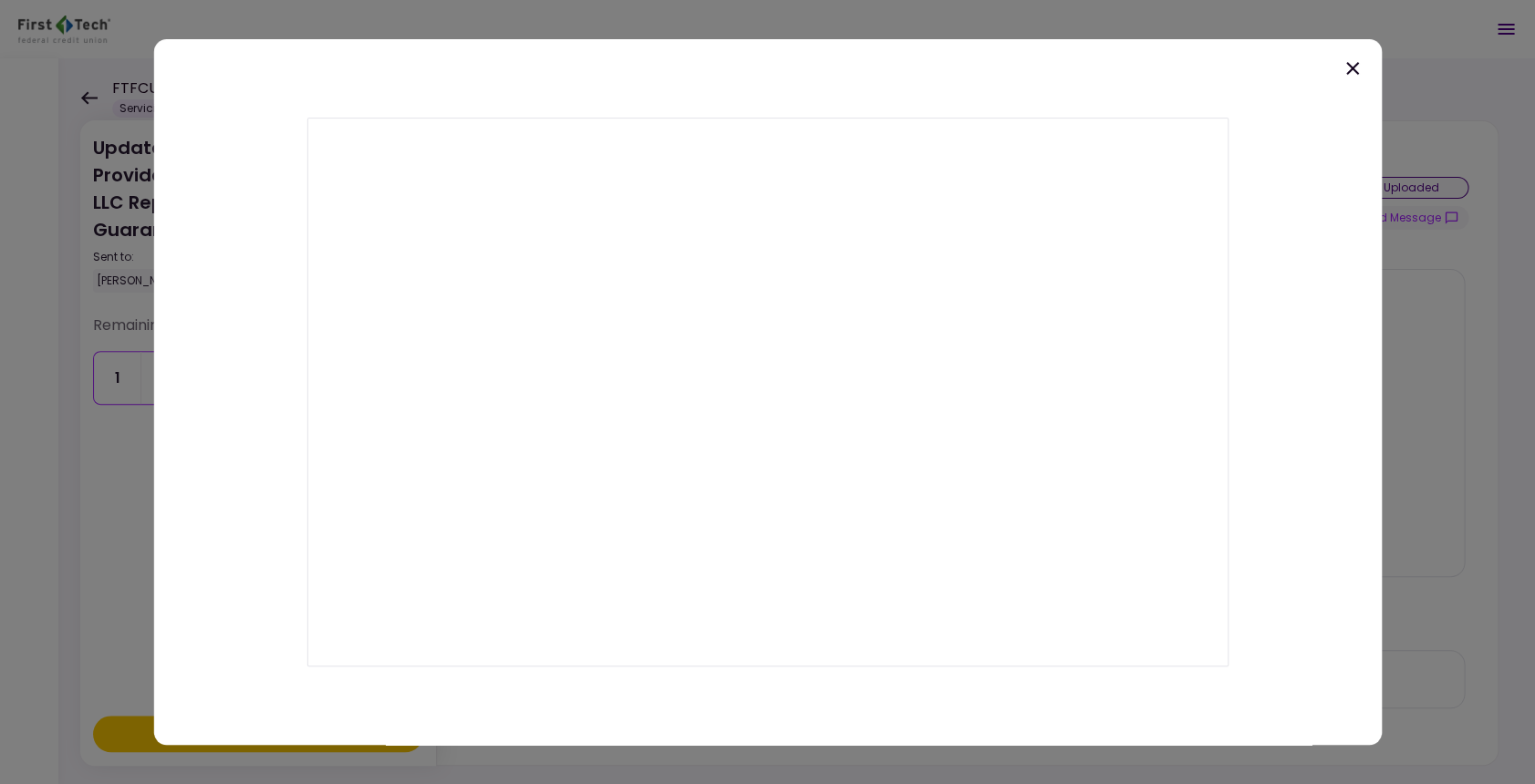
click at [1354, 67] on icon at bounding box center [1353, 69] width 13 height 13
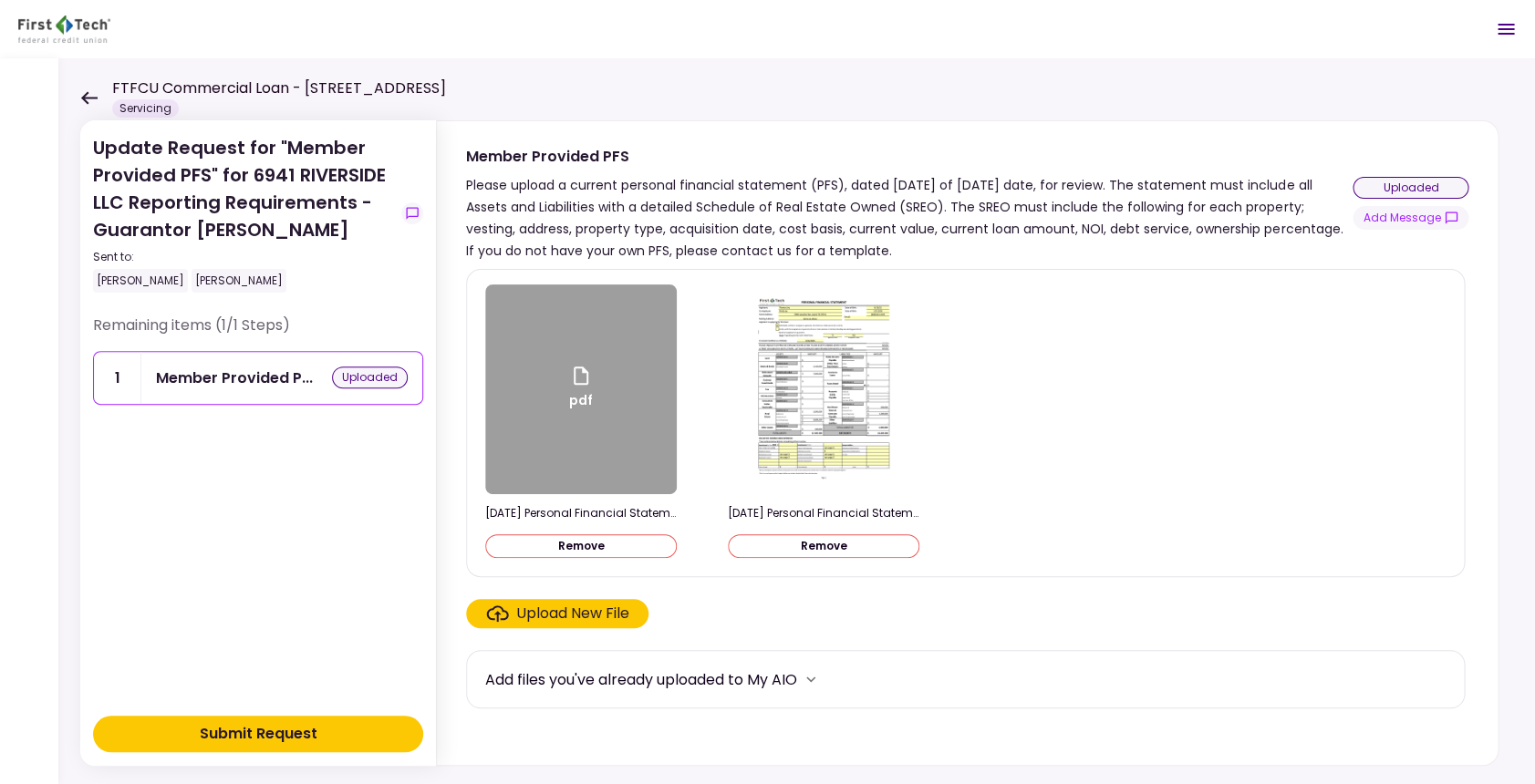
click at [804, 417] on img at bounding box center [824, 390] width 162 height 209
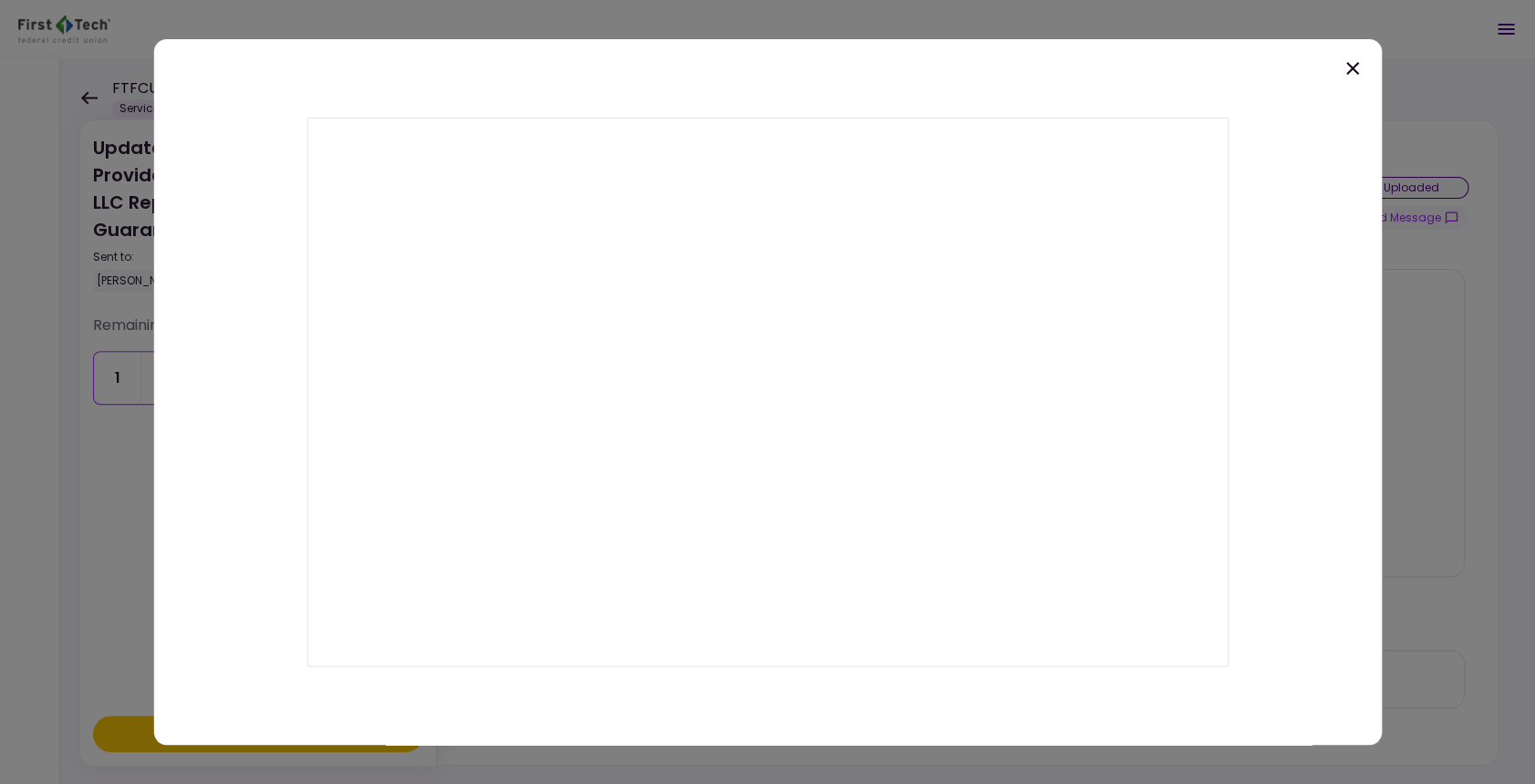
click at [1352, 62] on icon at bounding box center [1352, 68] width 22 height 22
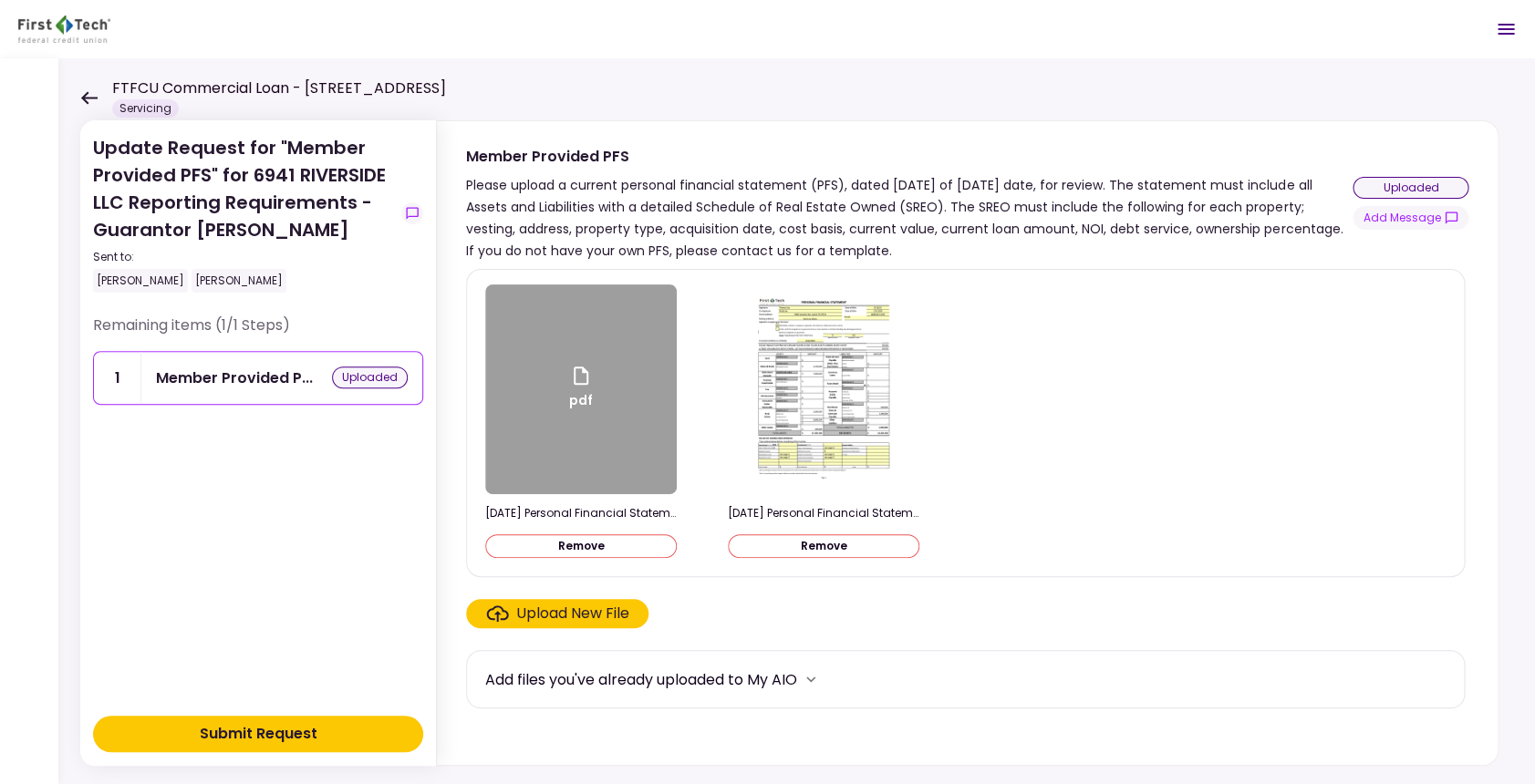
click at [565, 459] on div "pdf" at bounding box center [580, 390] width 192 height 209
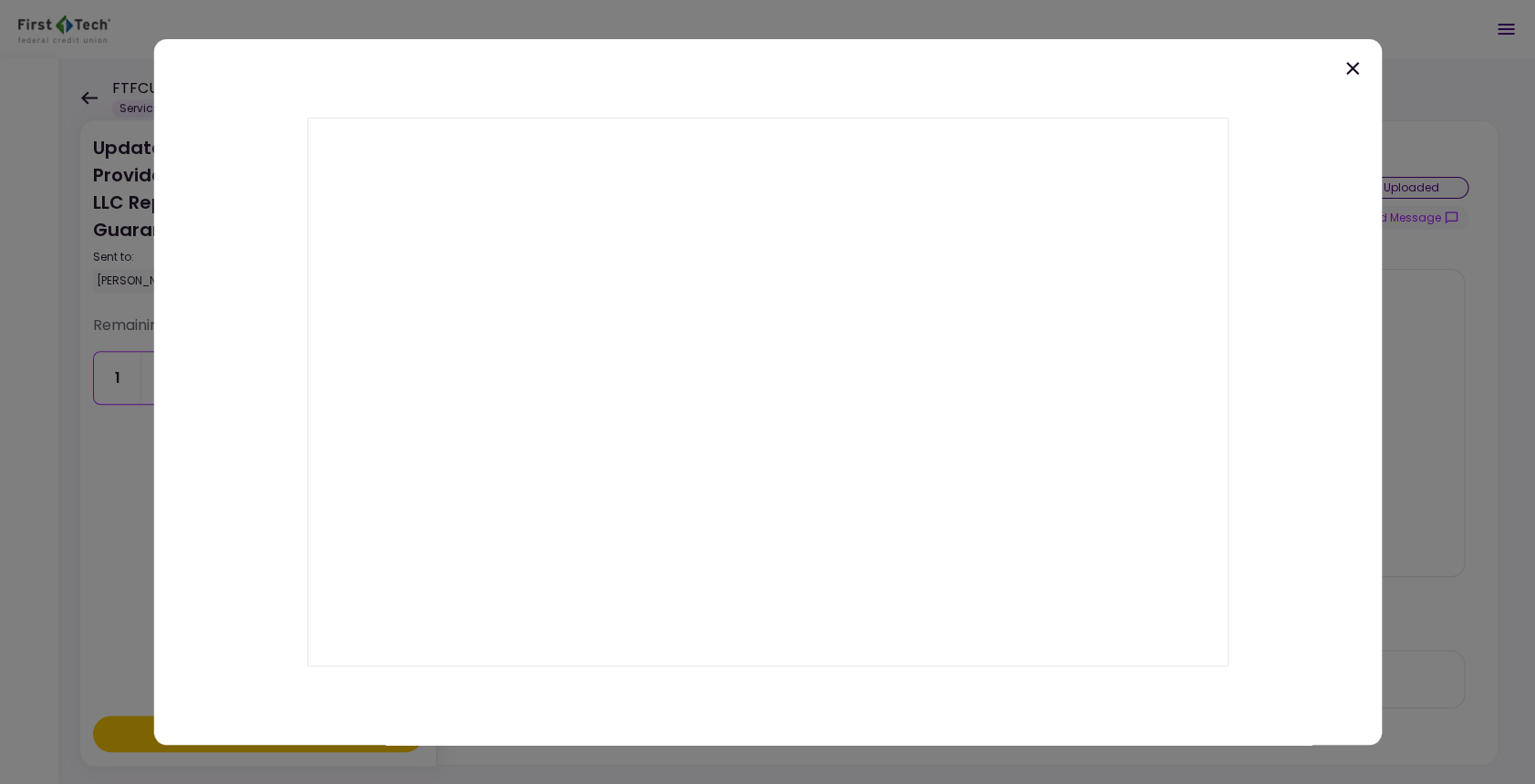
click at [1355, 64] on icon at bounding box center [1353, 69] width 13 height 13
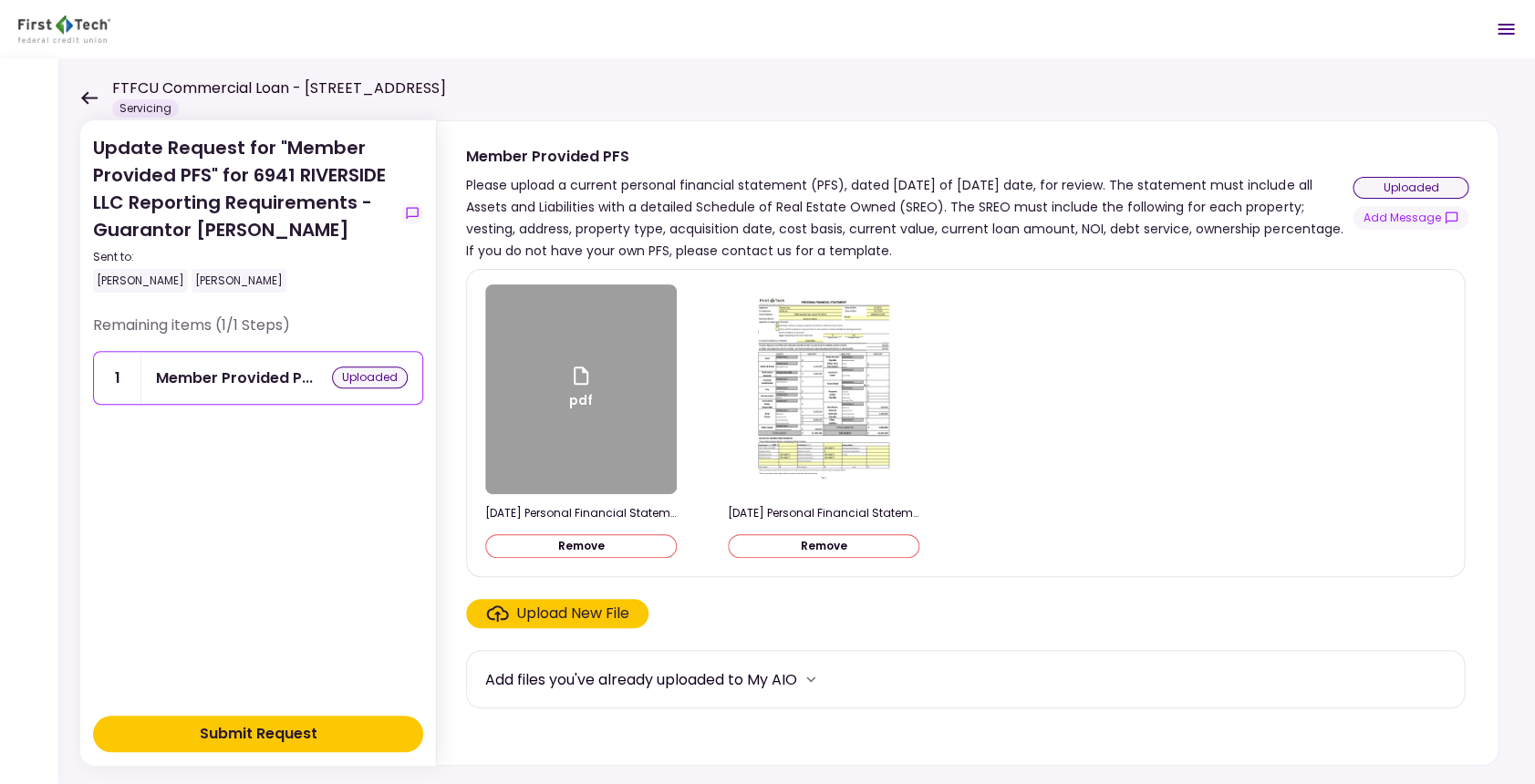
click at [564, 547] on button "Remove" at bounding box center [580, 546] width 192 height 24
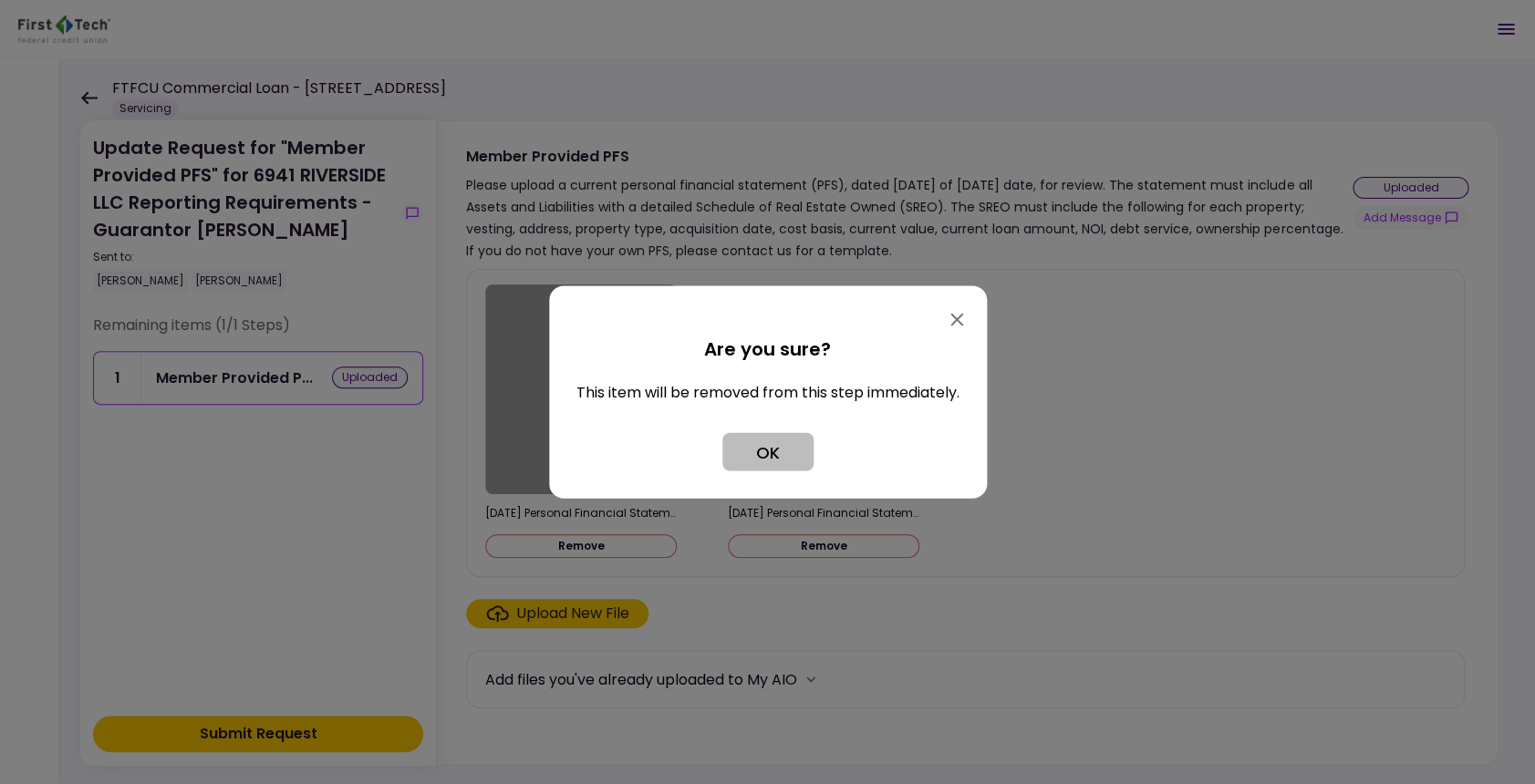
click at [766, 453] on button "OK" at bounding box center [768, 452] width 92 height 39
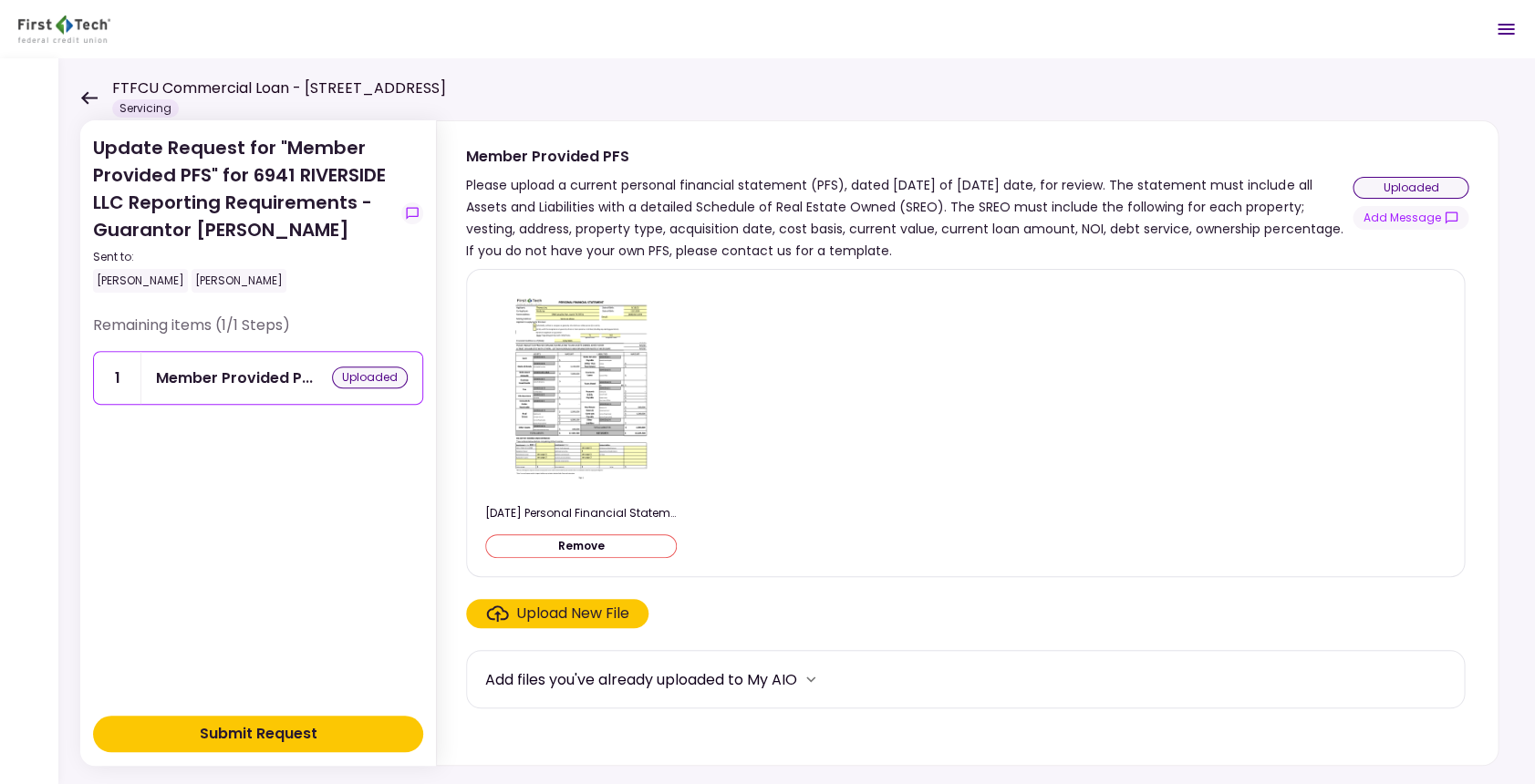
click at [590, 402] on img at bounding box center [581, 390] width 162 height 209
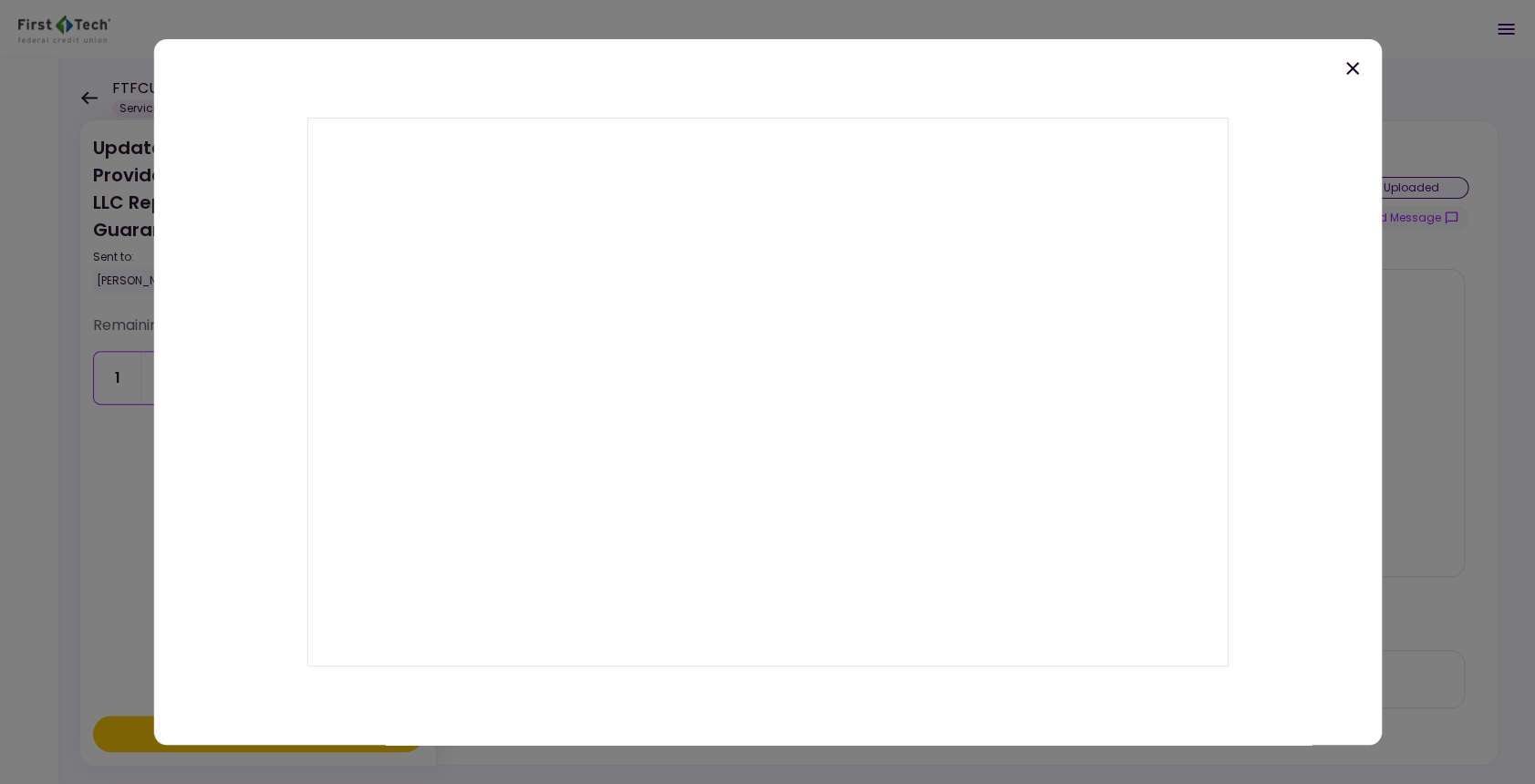
click at [1350, 60] on icon at bounding box center [1352, 68] width 22 height 22
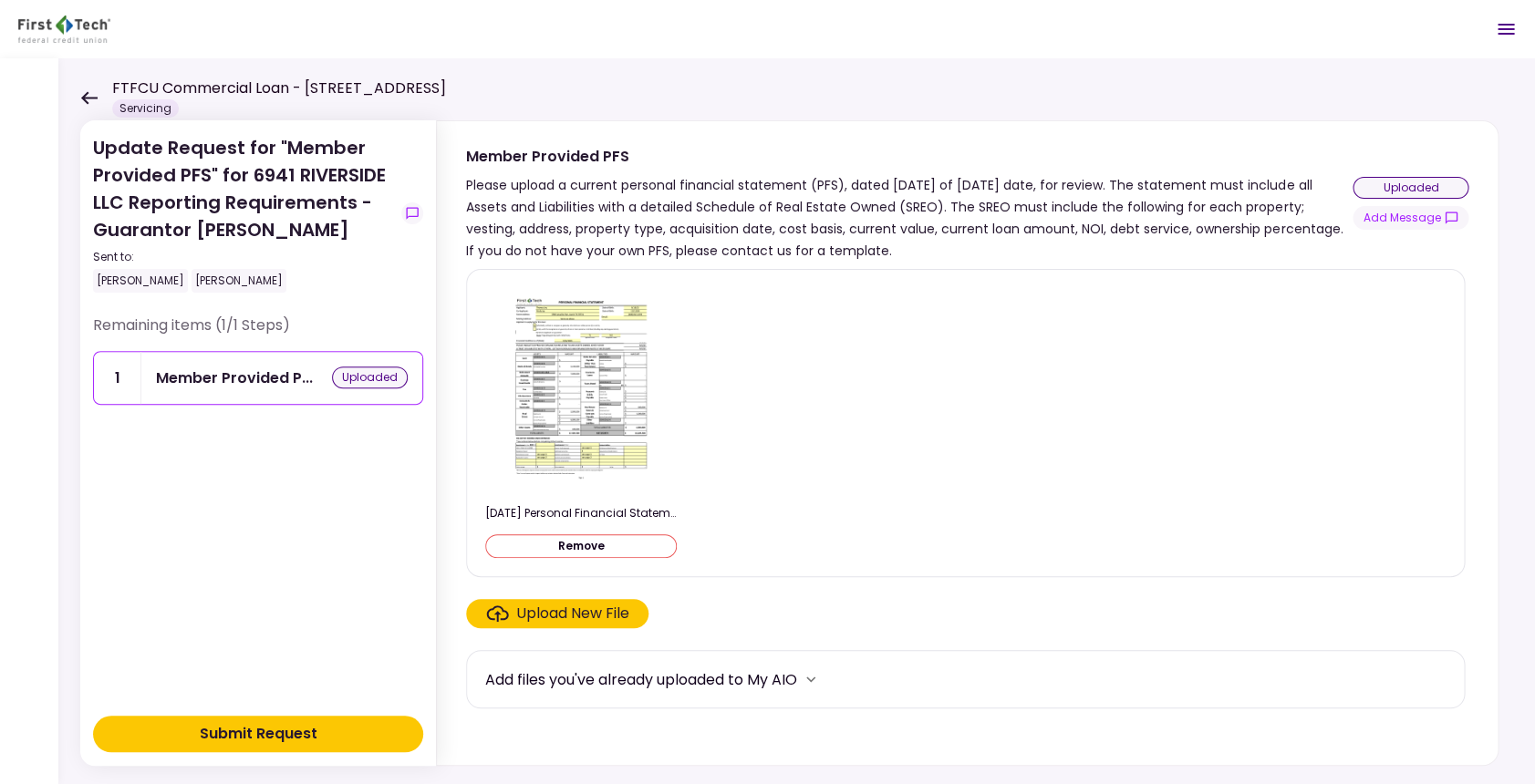
click at [262, 729] on div "Submit Request" at bounding box center [259, 734] width 118 height 22
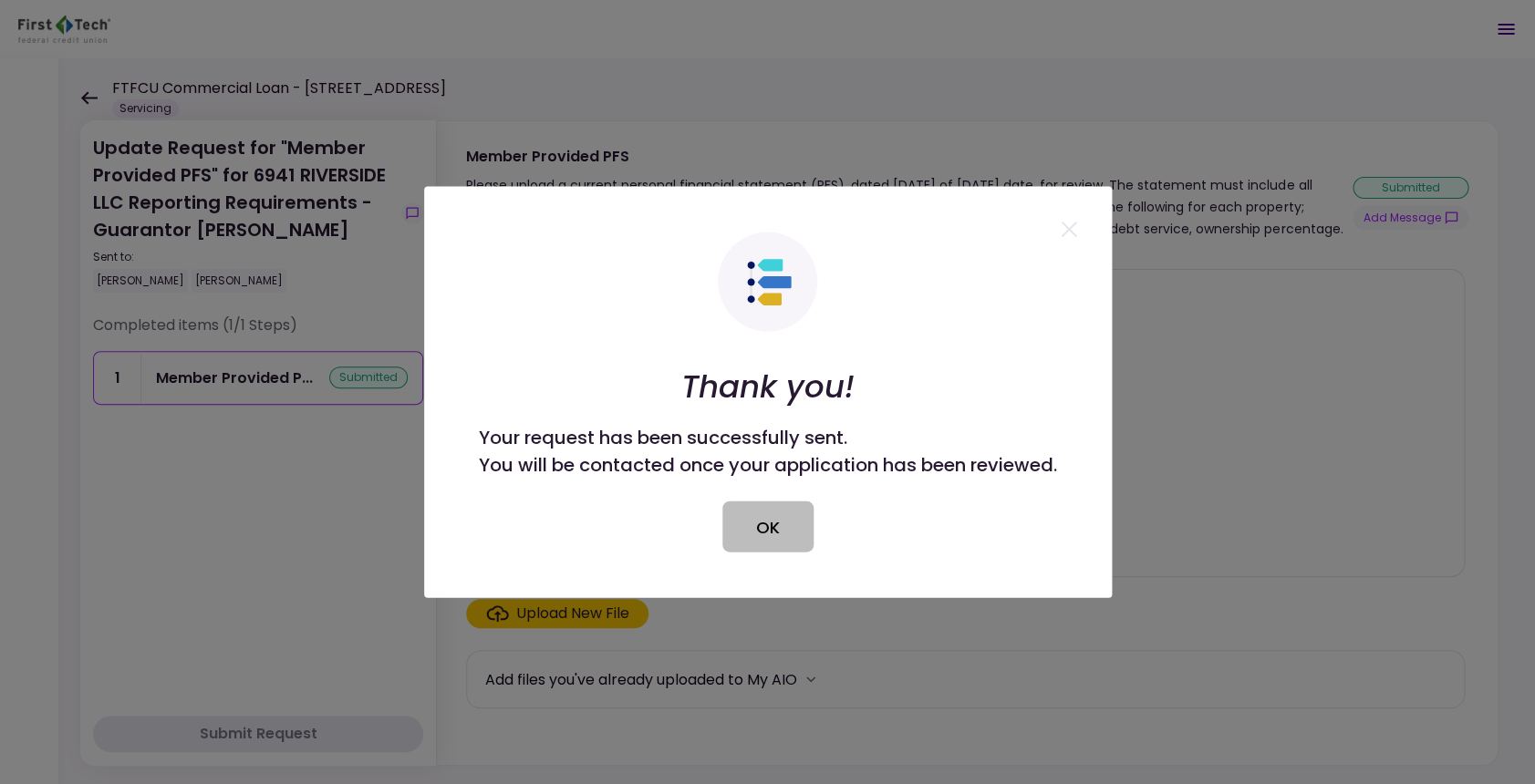
click at [759, 534] on button "OK" at bounding box center [768, 527] width 92 height 51
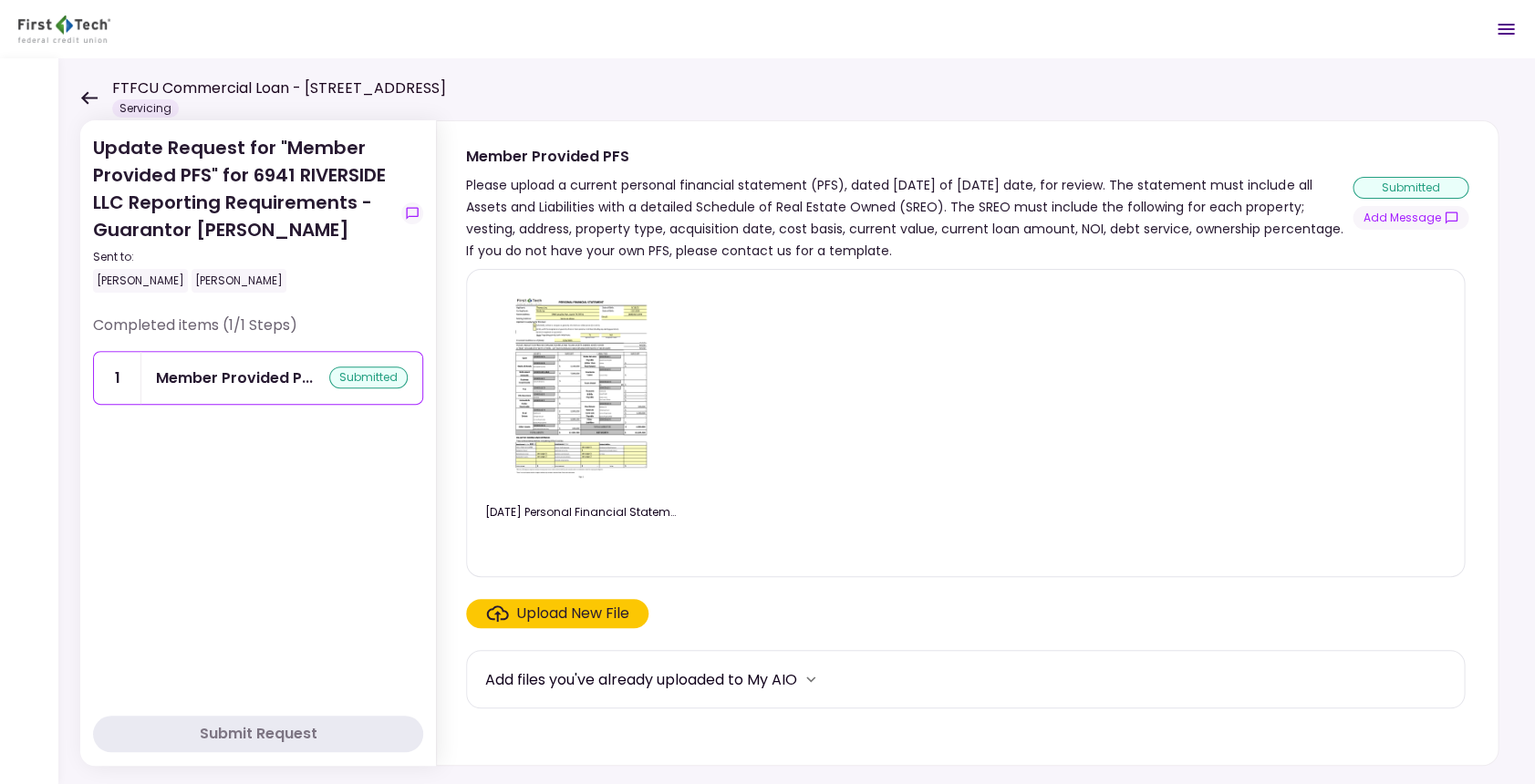
click at [89, 95] on icon at bounding box center [89, 98] width 17 height 14
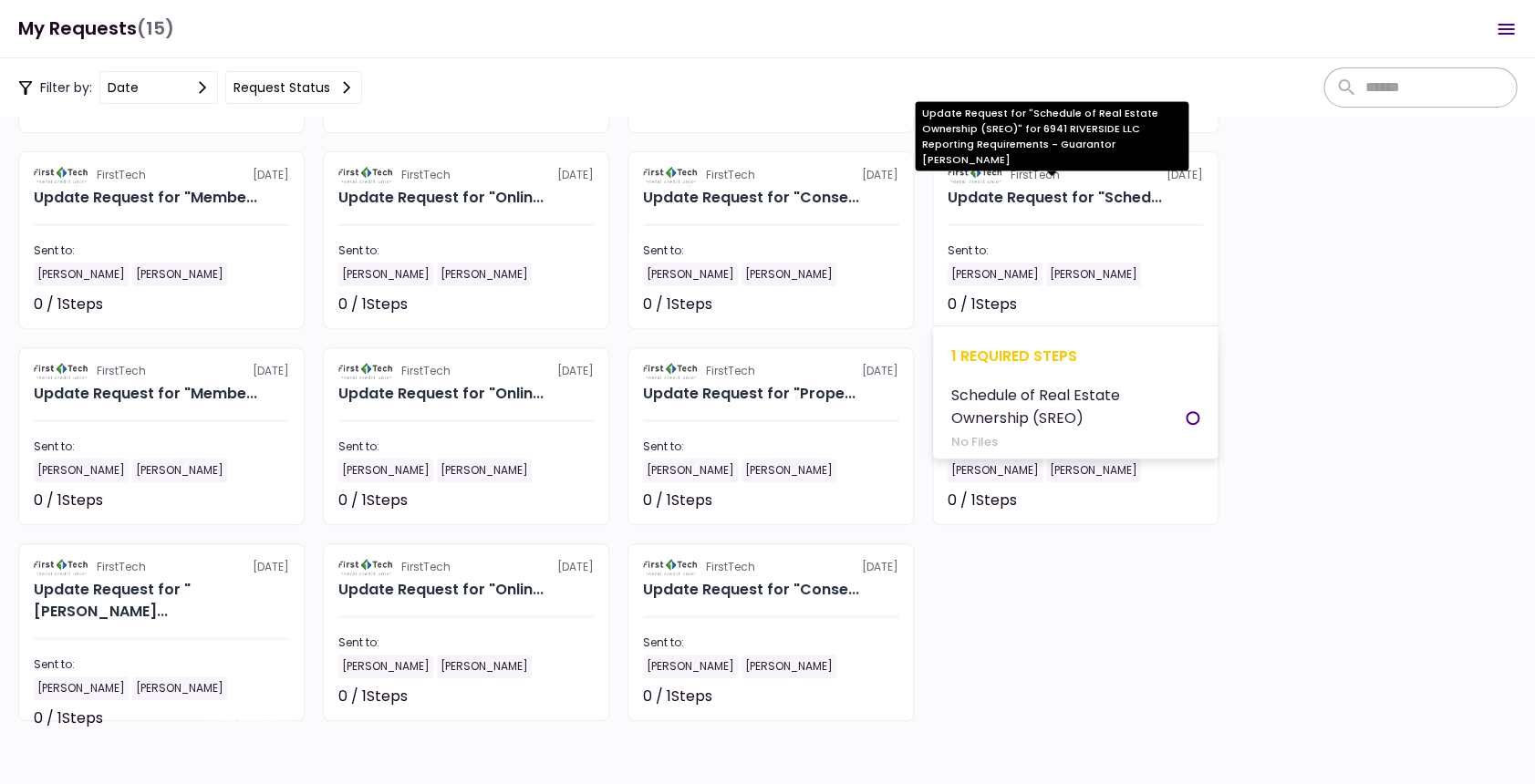
scroll to position [249, 0]
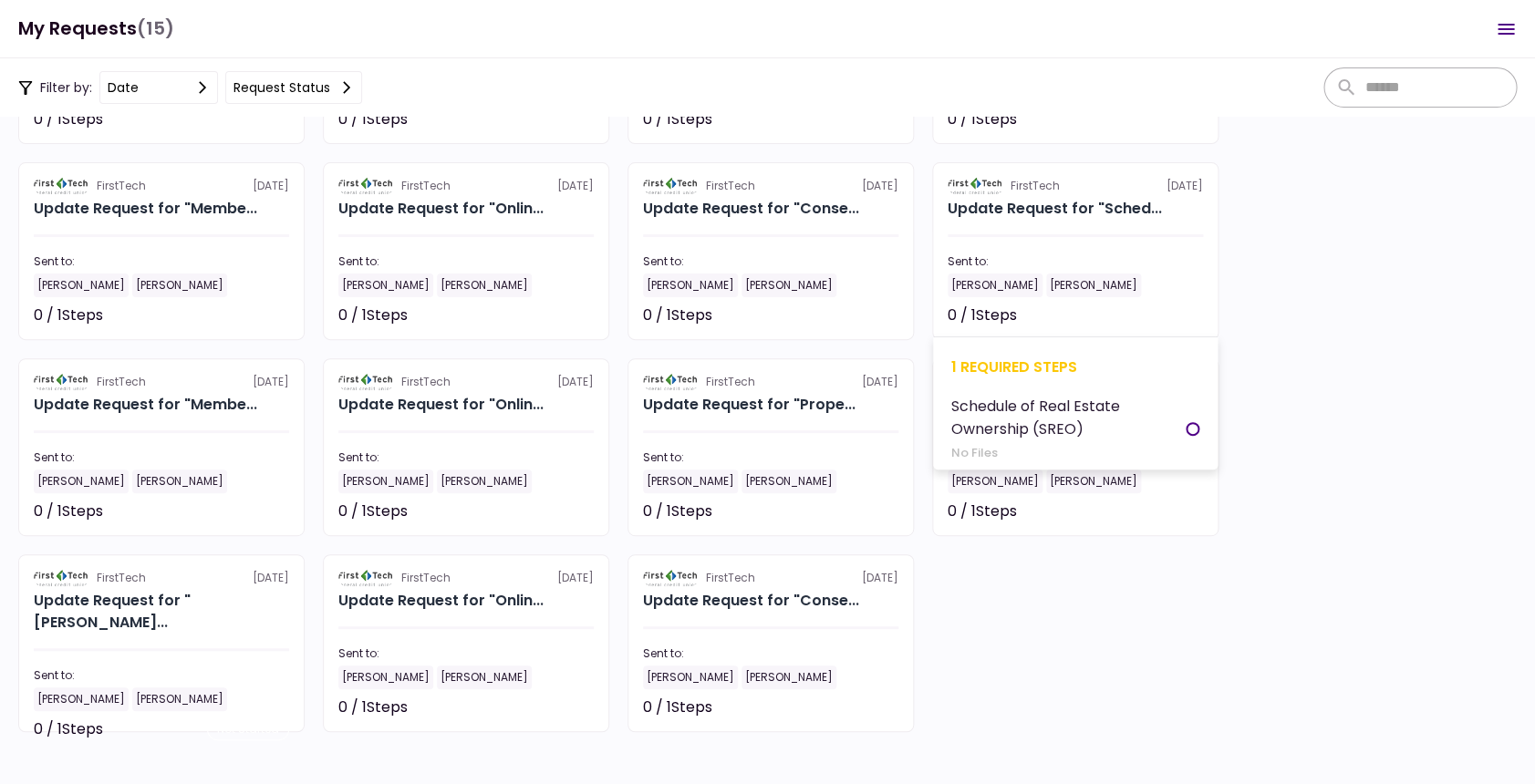
click at [993, 366] on div "1 required steps" at bounding box center [1075, 367] width 248 height 23
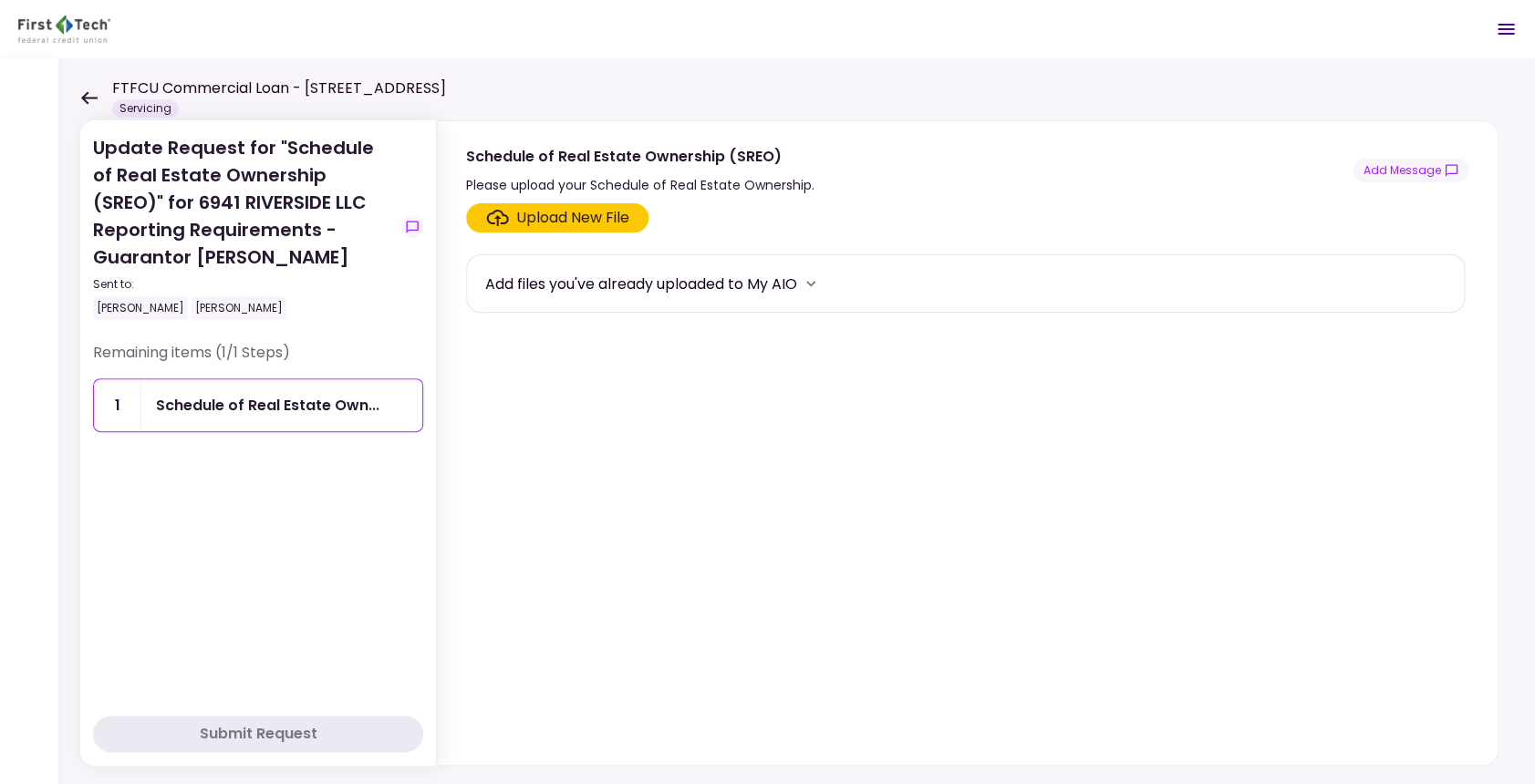
click at [623, 500] on section "Upload New File Add files you've already uploaded to My AIO" at bounding box center [967, 481] width 1002 height 555
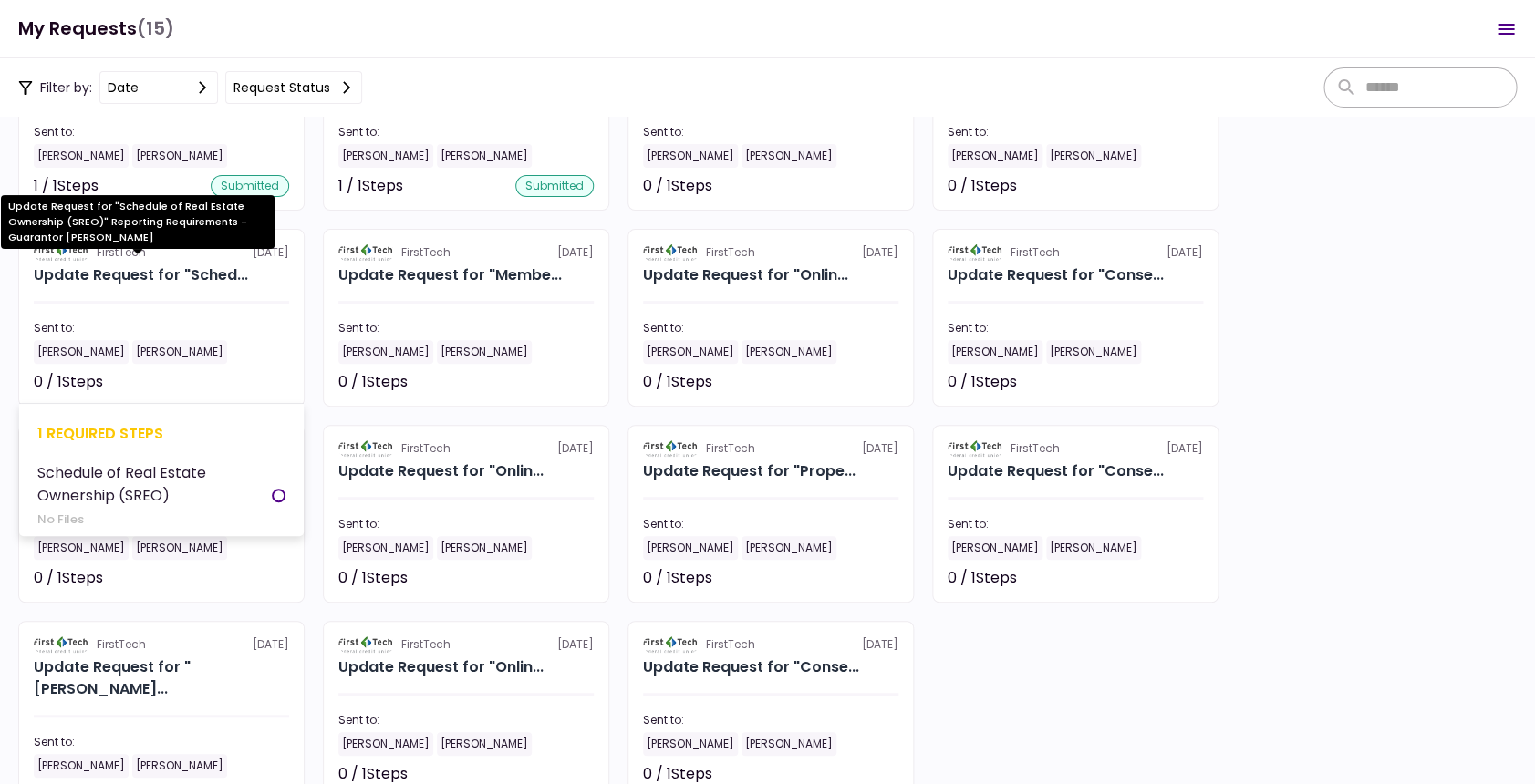
scroll to position [186, 0]
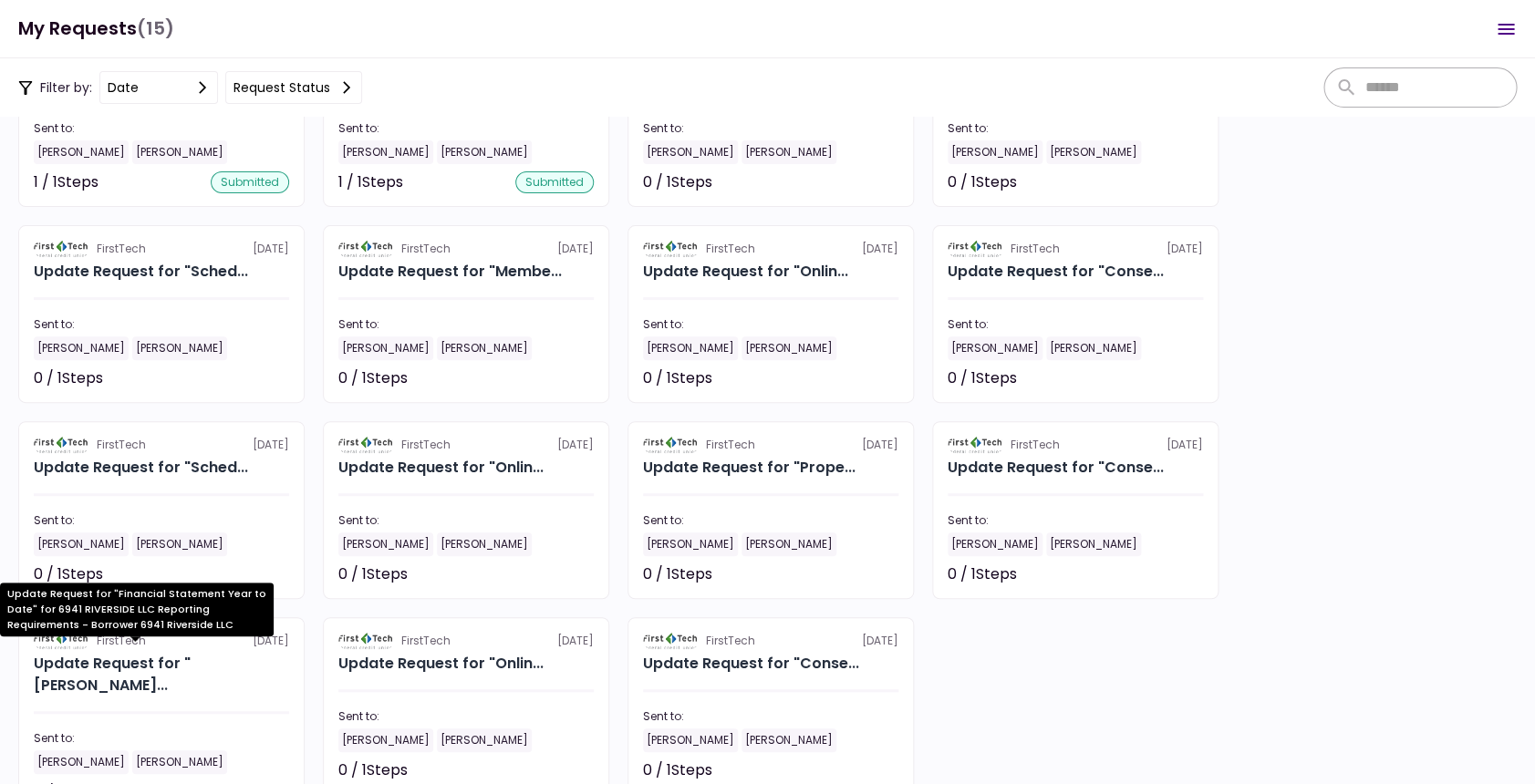
click at [218, 666] on div "Update Request for "[PERSON_NAME]..." at bounding box center [161, 675] width 256 height 43
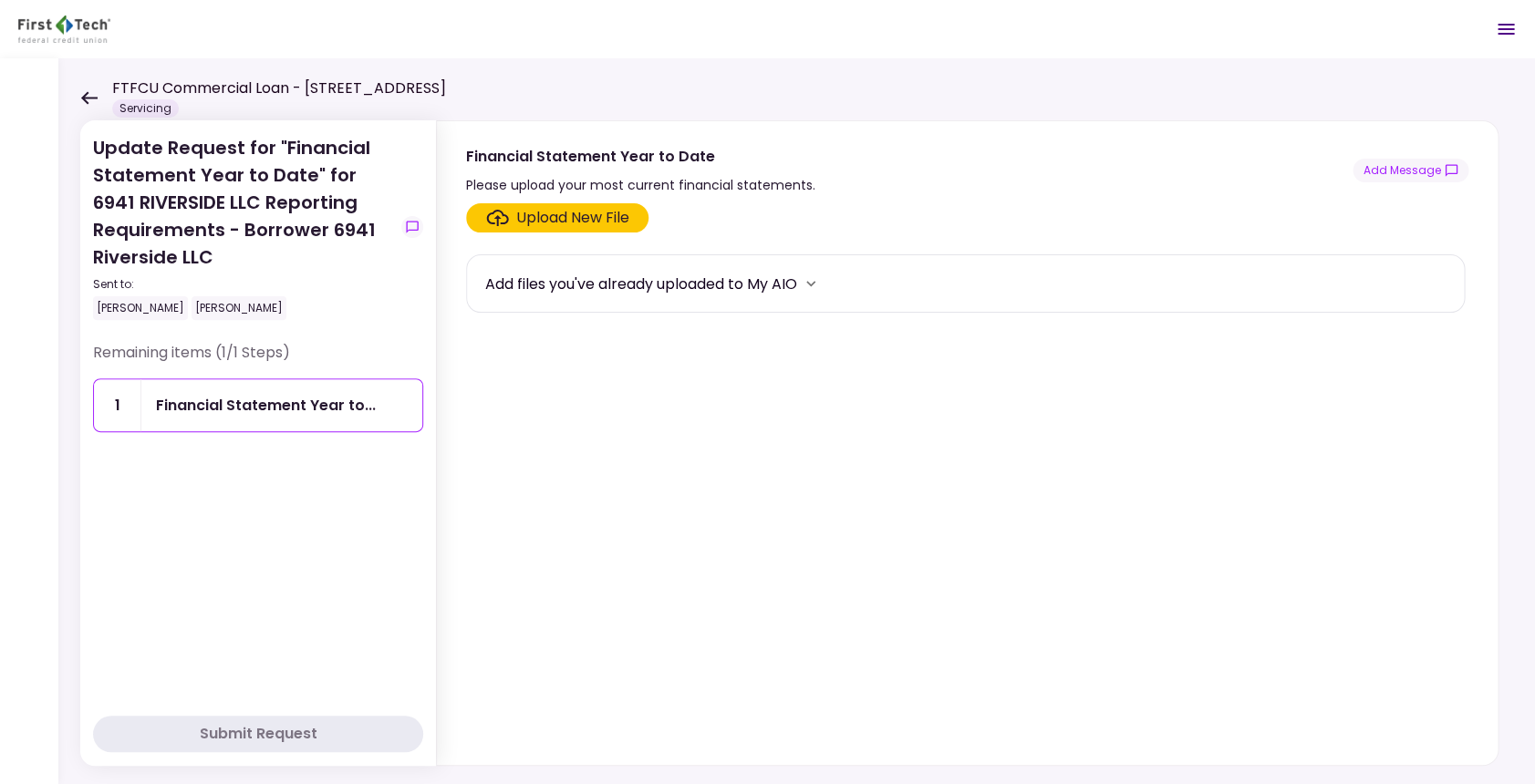
click at [569, 220] on div "Upload New File" at bounding box center [573, 217] width 113 height 22
click at [0, 0] on input "Upload New File" at bounding box center [0, 0] width 0 height 0
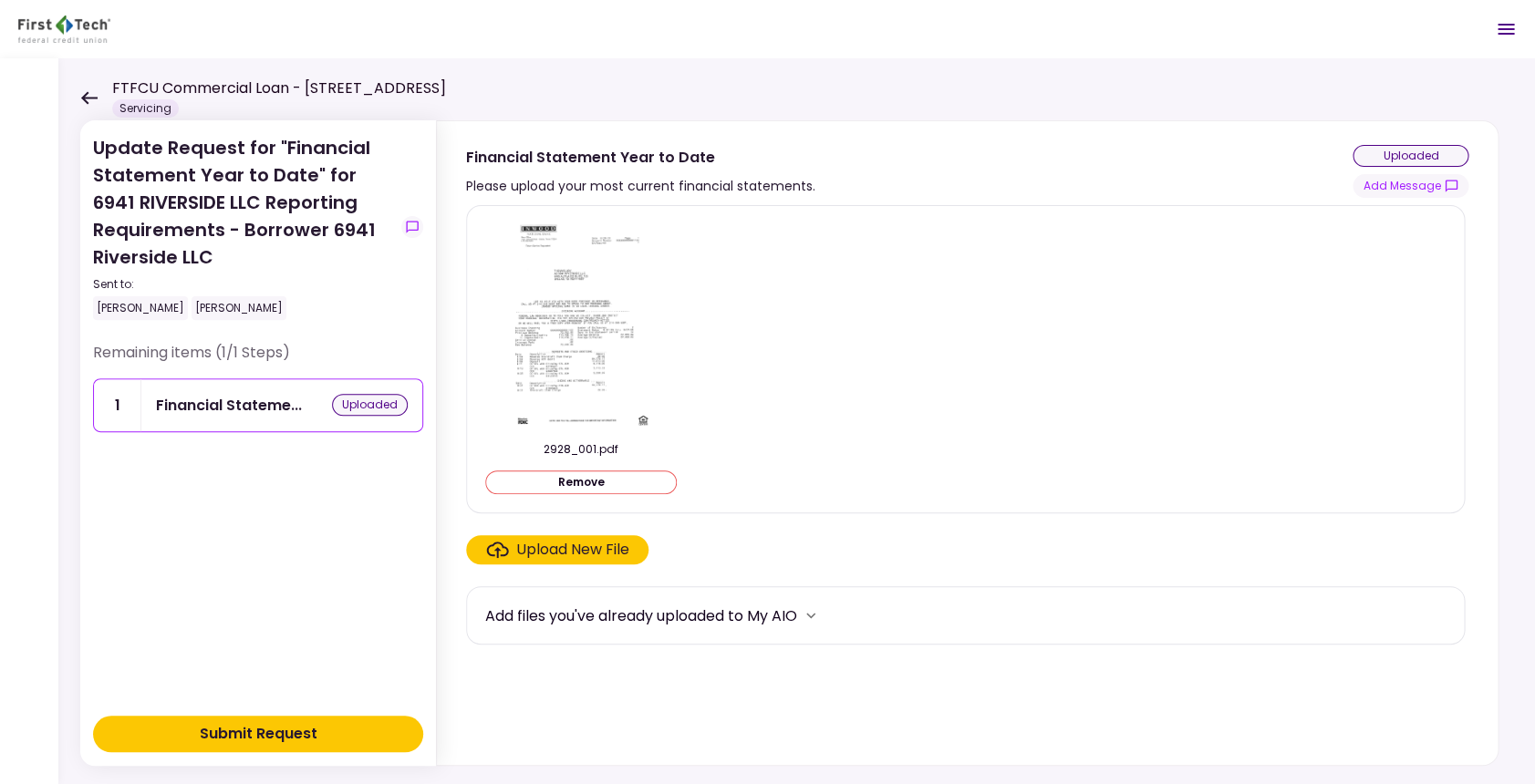
click at [262, 726] on div "Submit Request" at bounding box center [259, 734] width 118 height 22
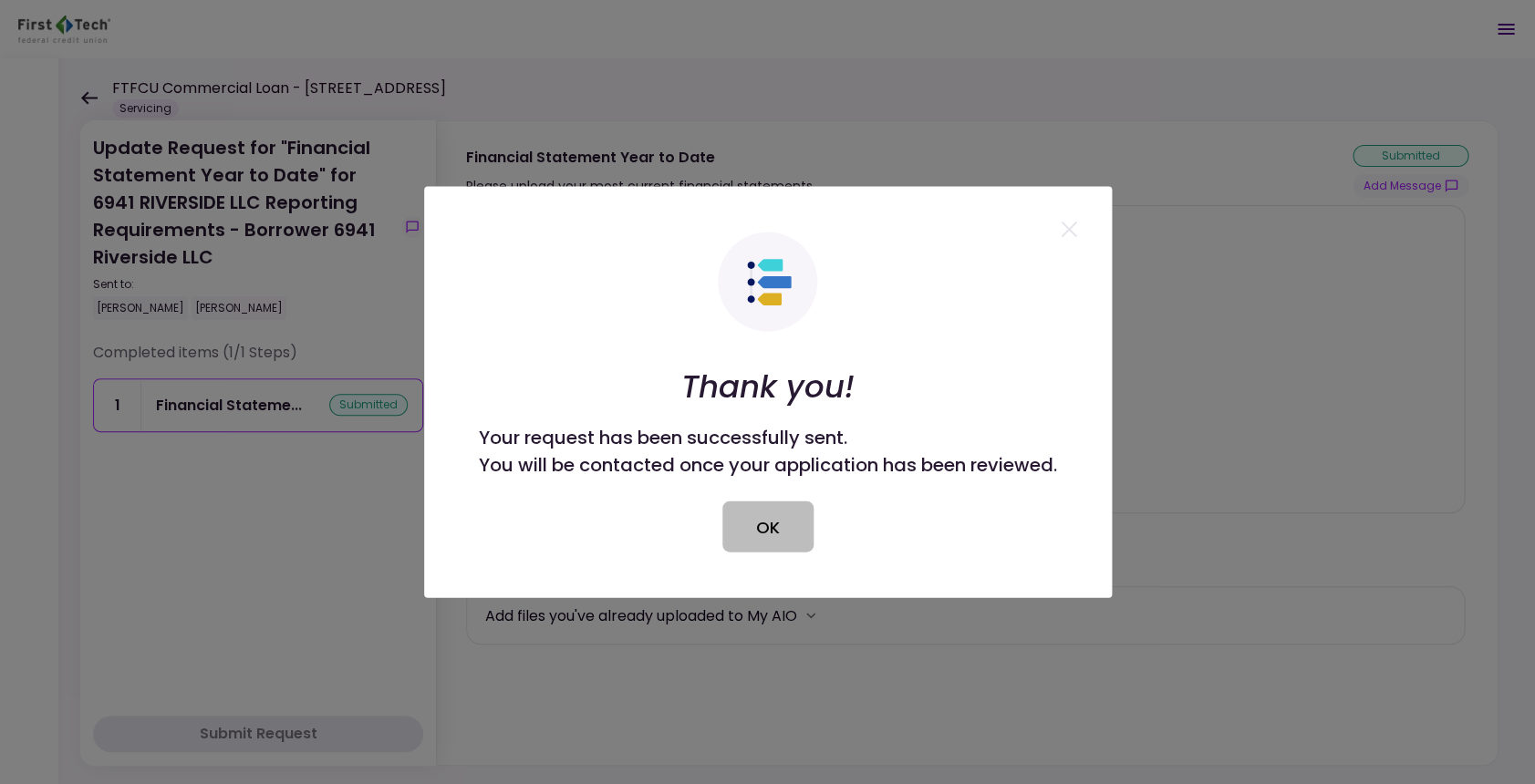
click at [777, 536] on button "OK" at bounding box center [768, 527] width 92 height 51
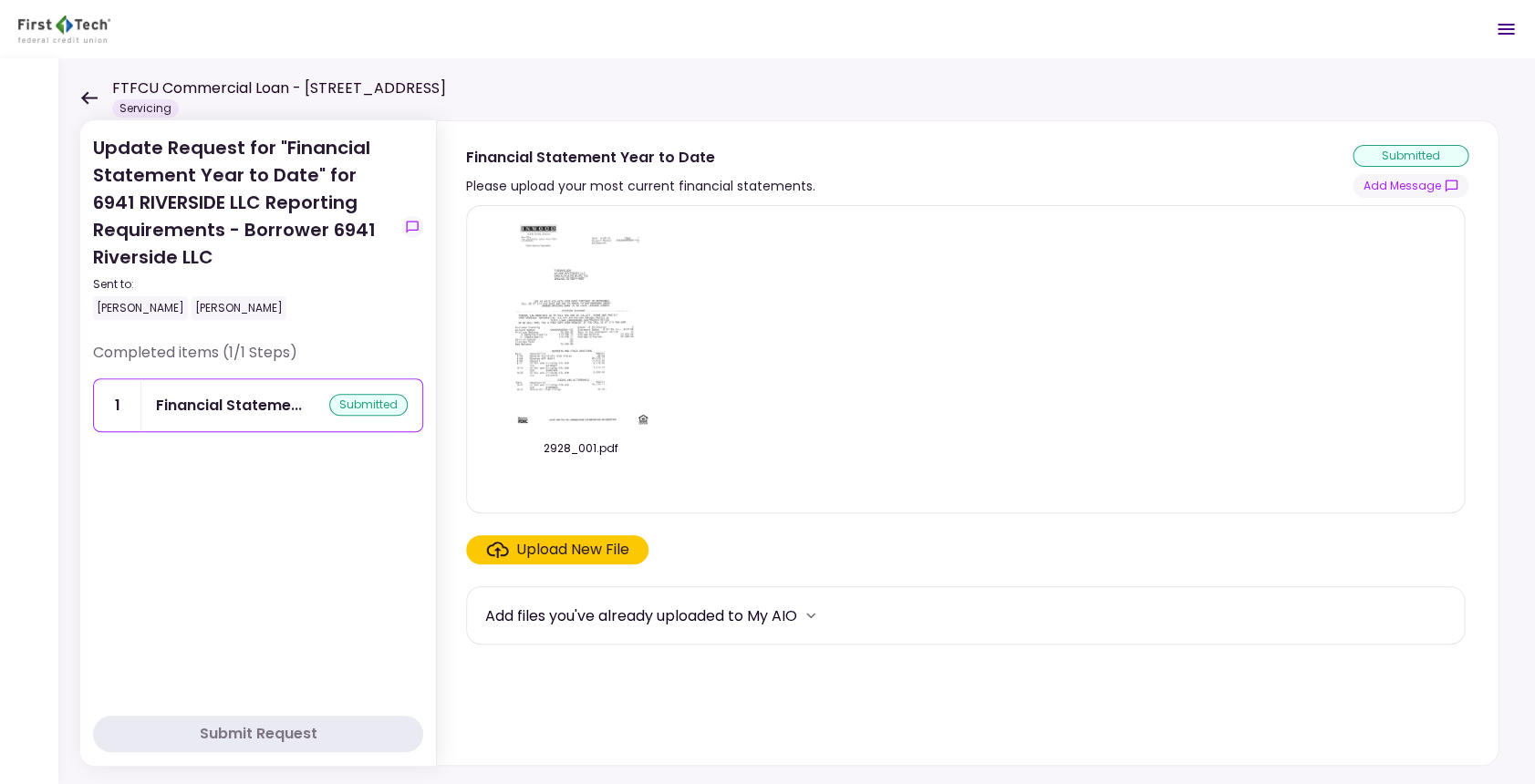
click at [89, 100] on icon at bounding box center [89, 98] width 17 height 14
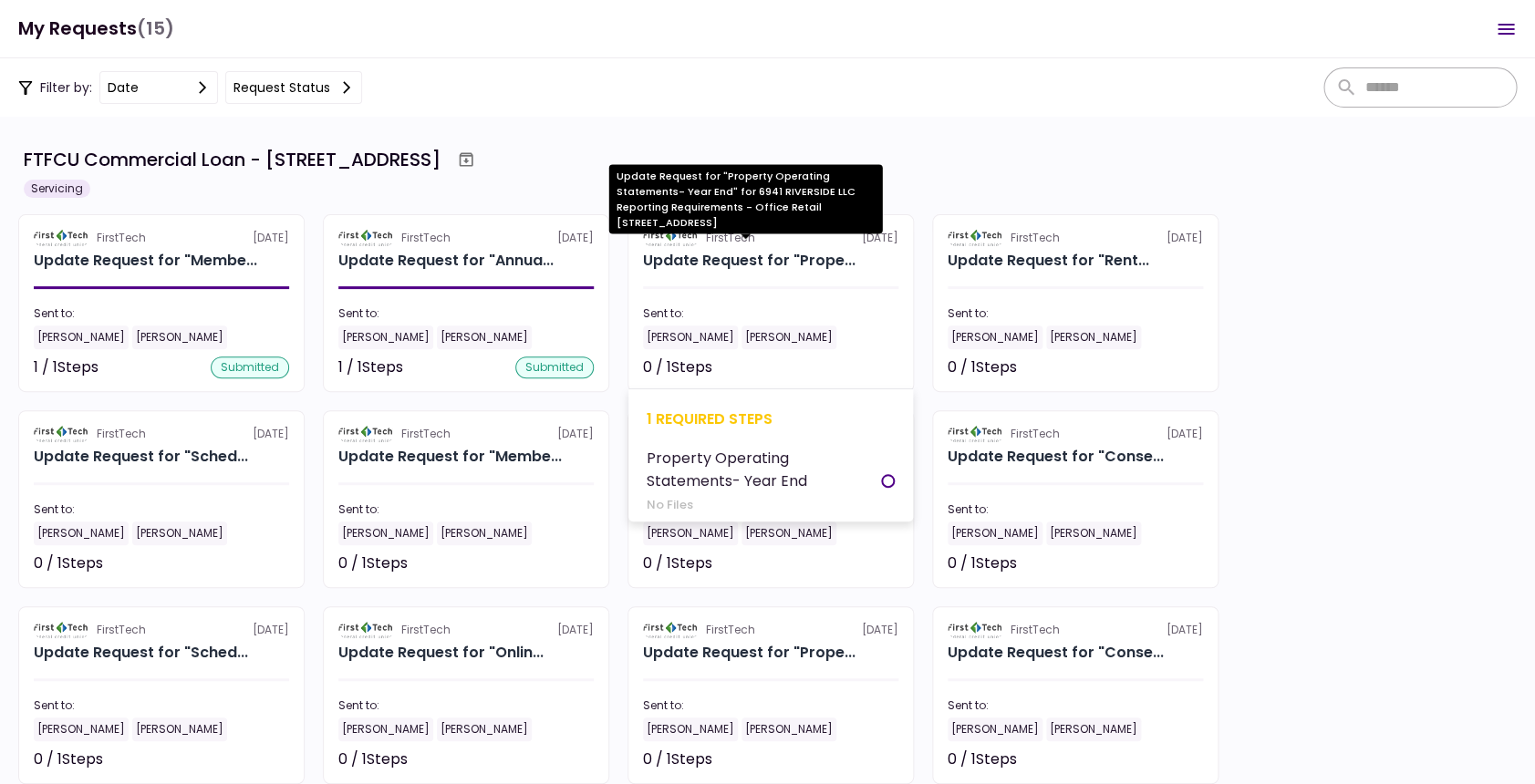
scroll to position [2, 0]
click at [805, 264] on div "Update Request for "Prope..." at bounding box center [749, 259] width 212 height 22
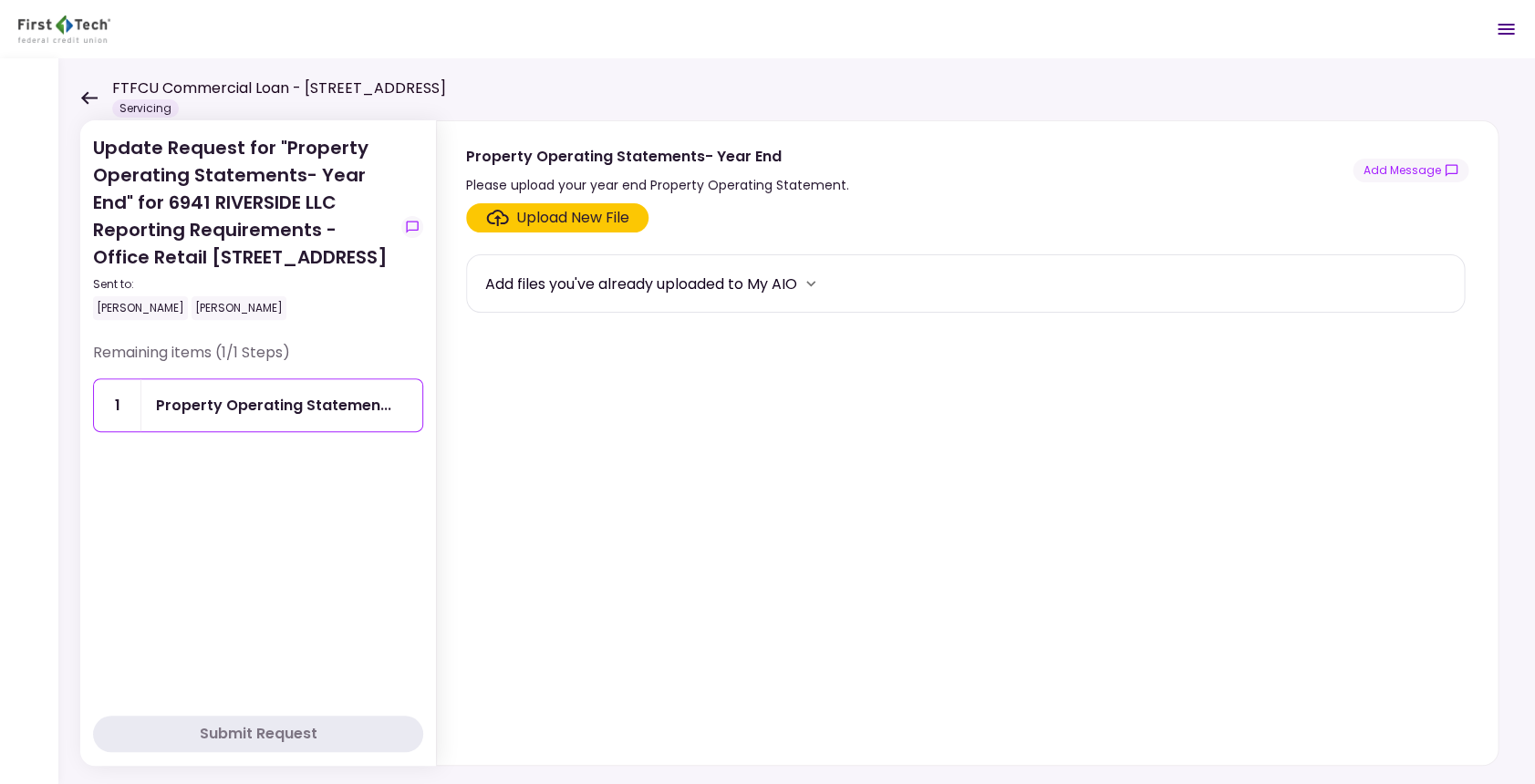
click at [546, 213] on div "Upload New File" at bounding box center [573, 217] width 113 height 22
click at [0, 0] on input "Upload New File" at bounding box center [0, 0] width 0 height 0
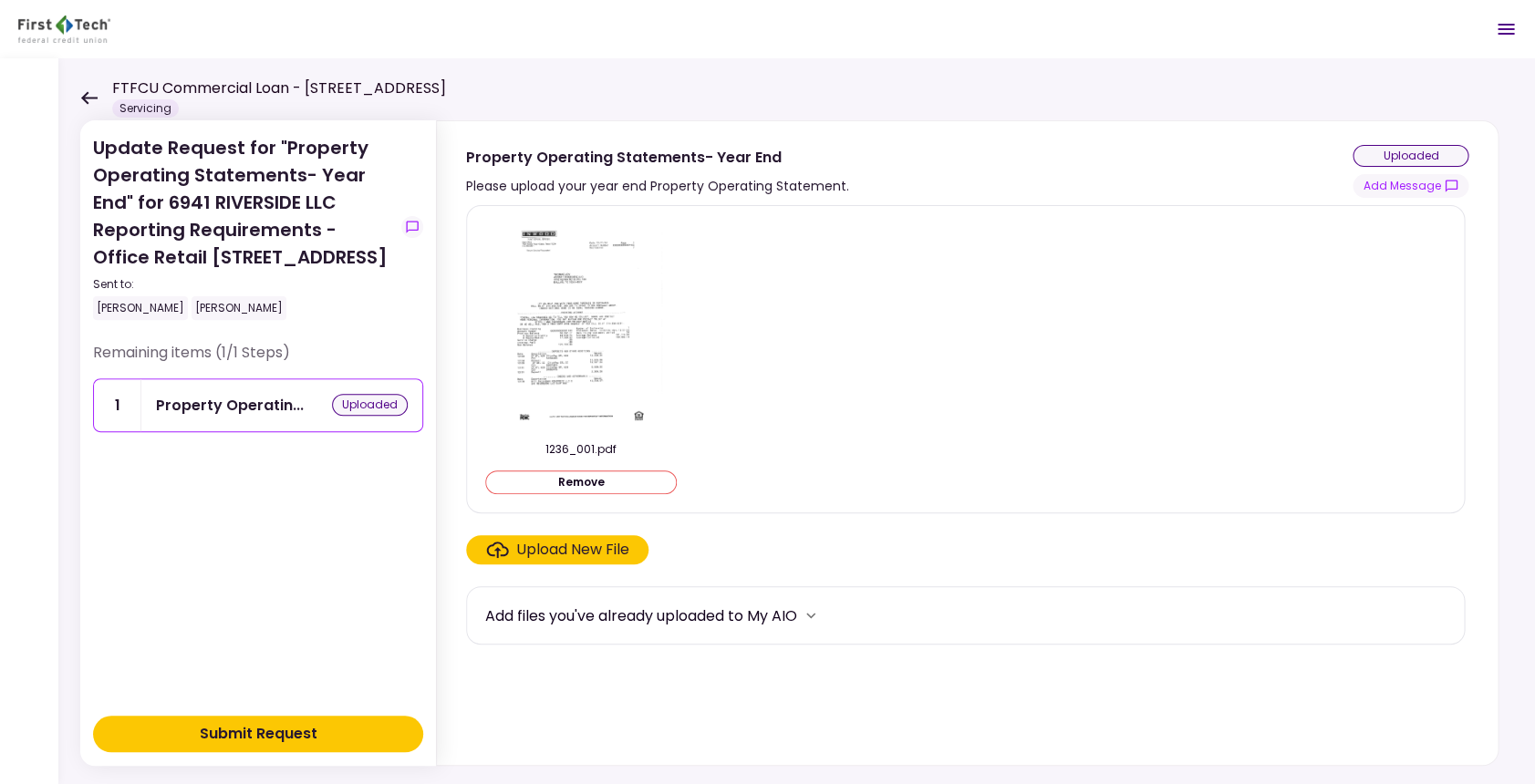
click at [283, 727] on div "Submit Request" at bounding box center [259, 734] width 118 height 22
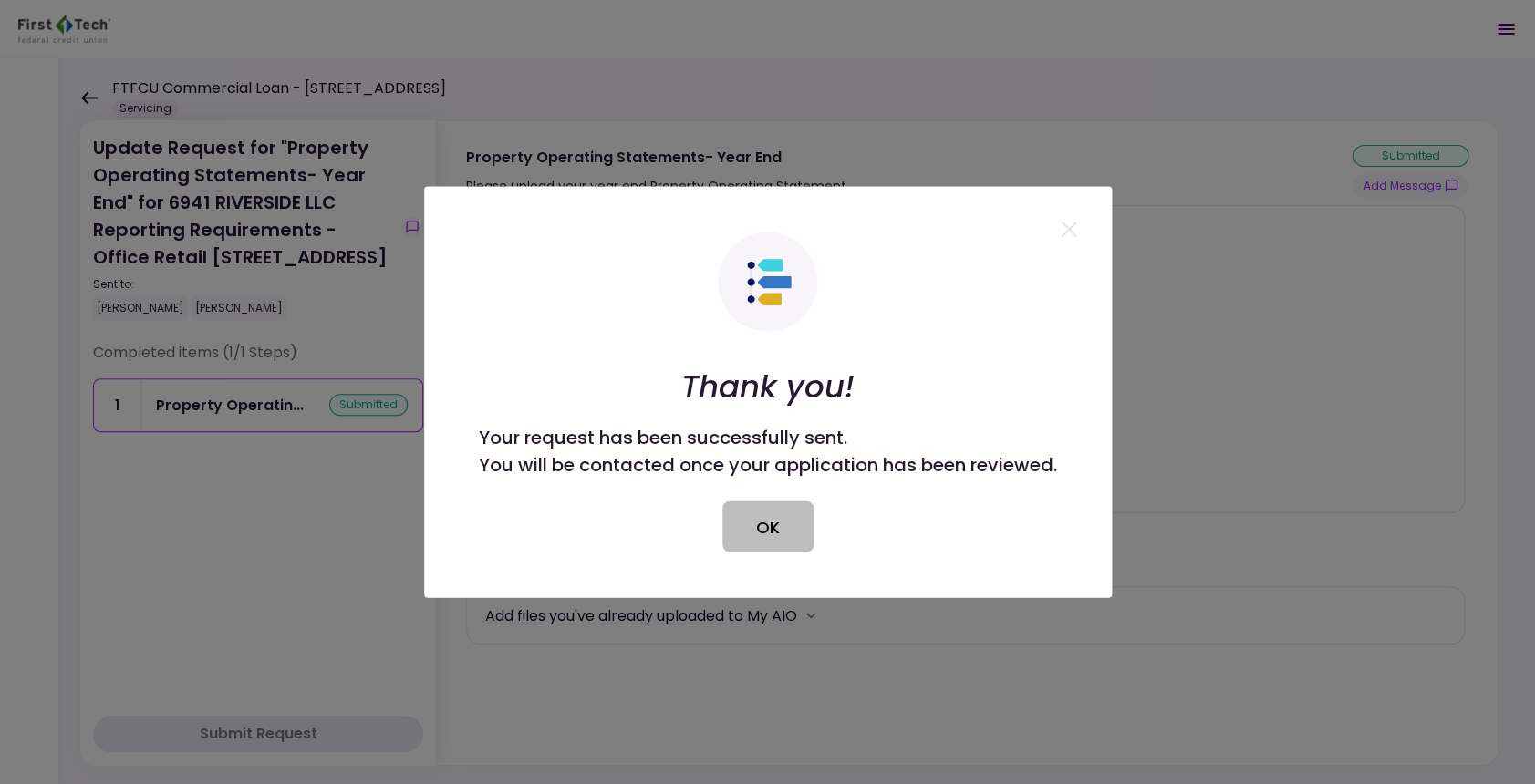
click at [780, 526] on button "OK" at bounding box center [768, 527] width 92 height 51
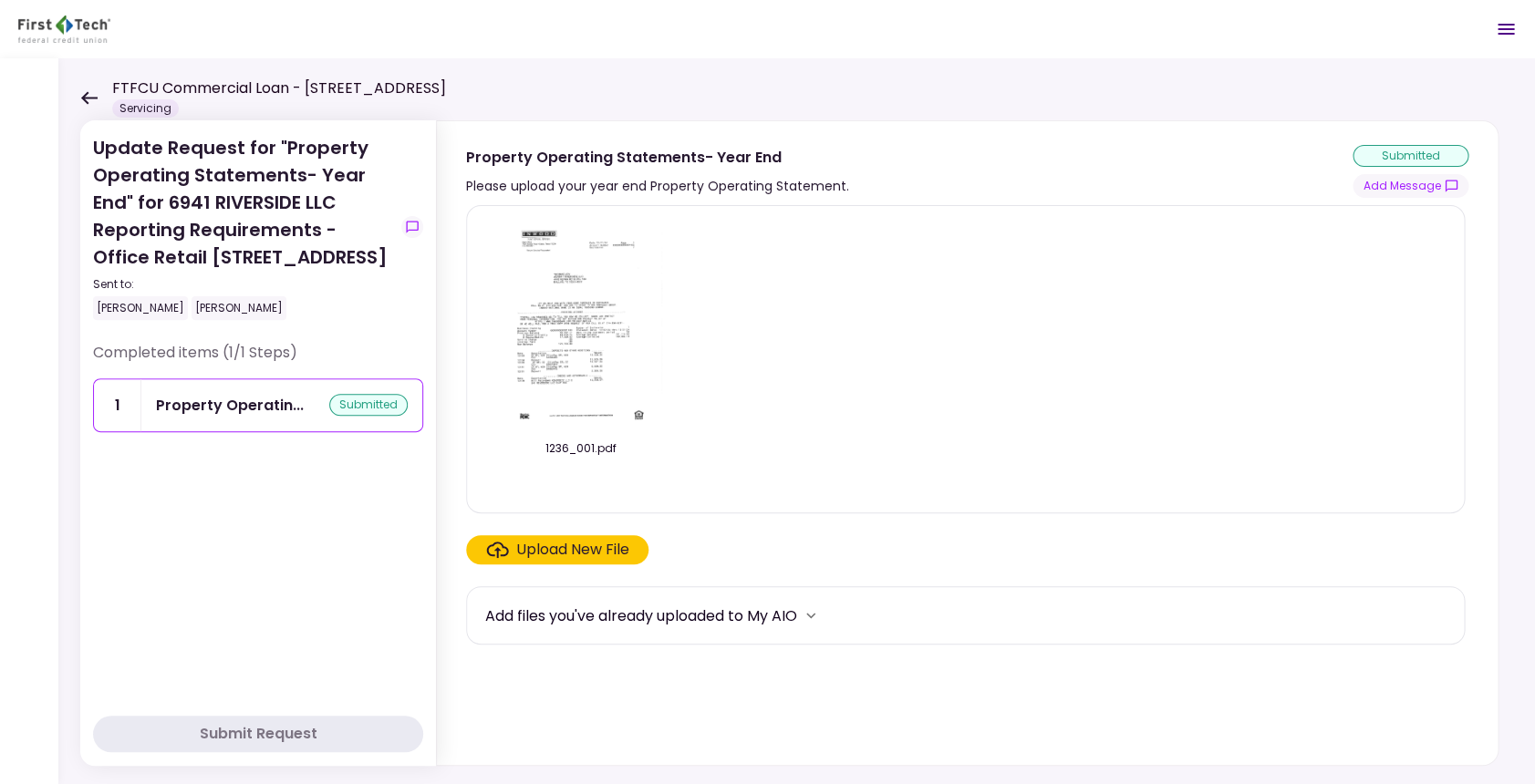
click at [83, 94] on icon at bounding box center [89, 98] width 17 height 14
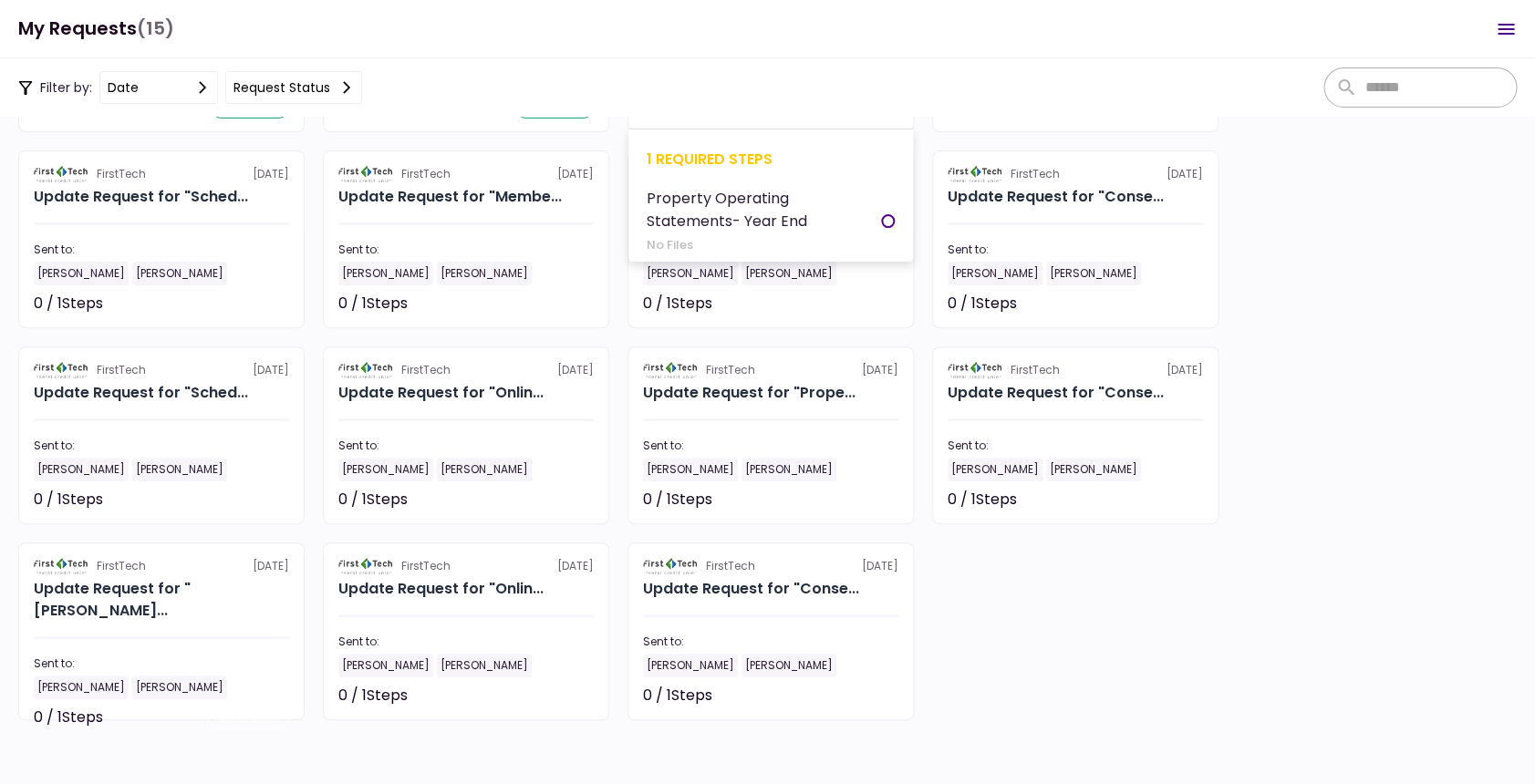
scroll to position [260, 0]
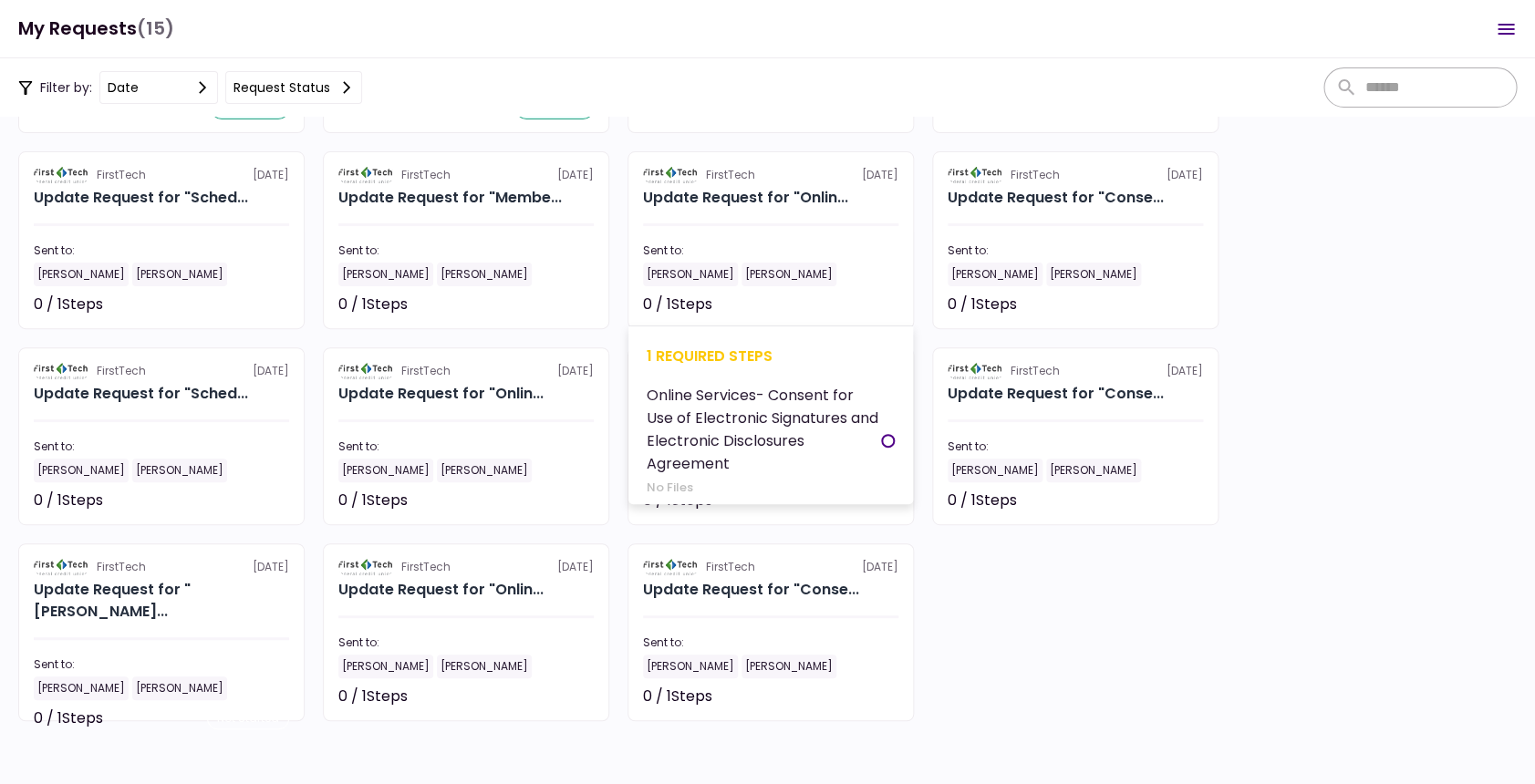
click at [723, 350] on div "1 required steps" at bounding box center [770, 356] width 248 height 23
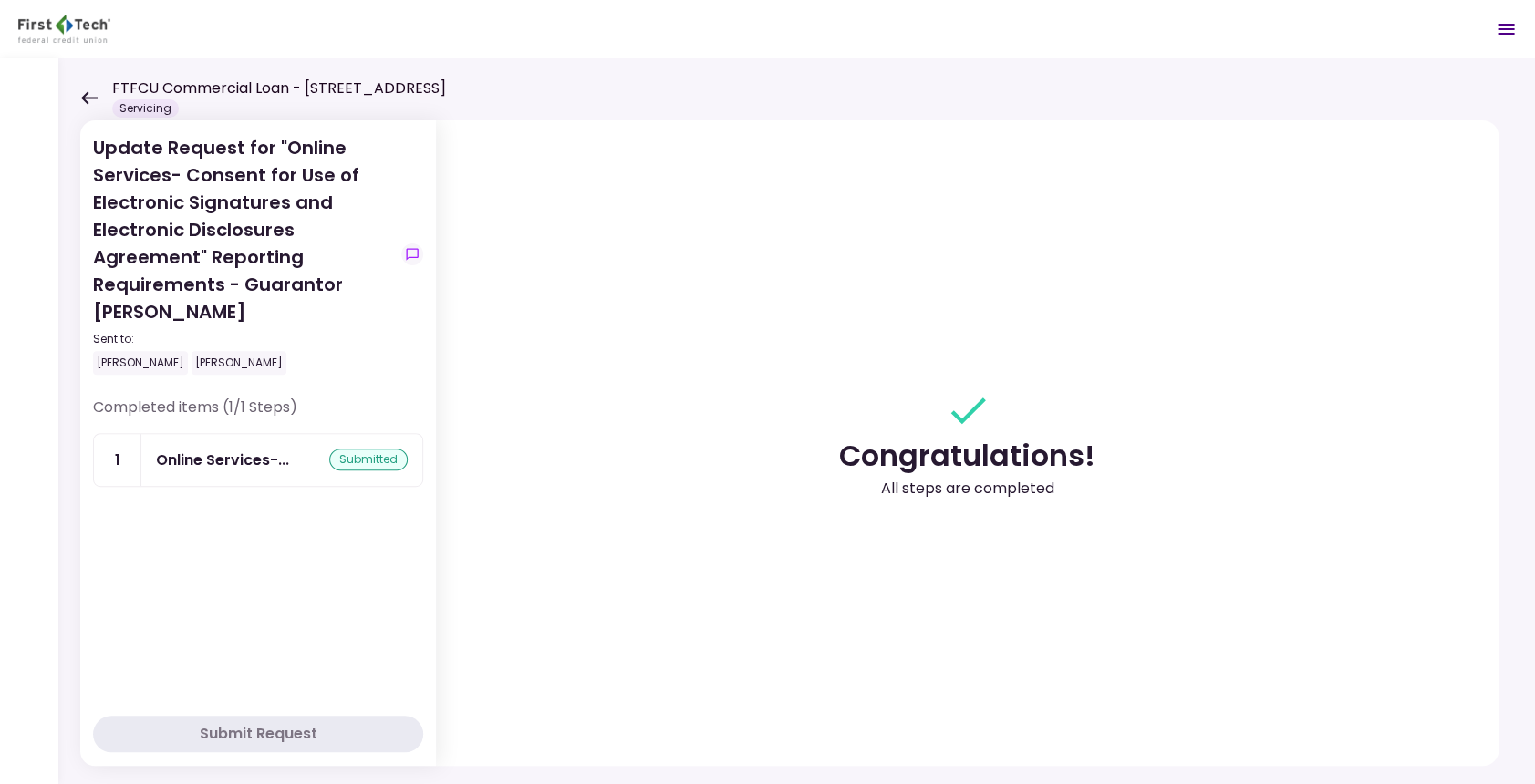
click at [92, 94] on icon at bounding box center [89, 98] width 17 height 14
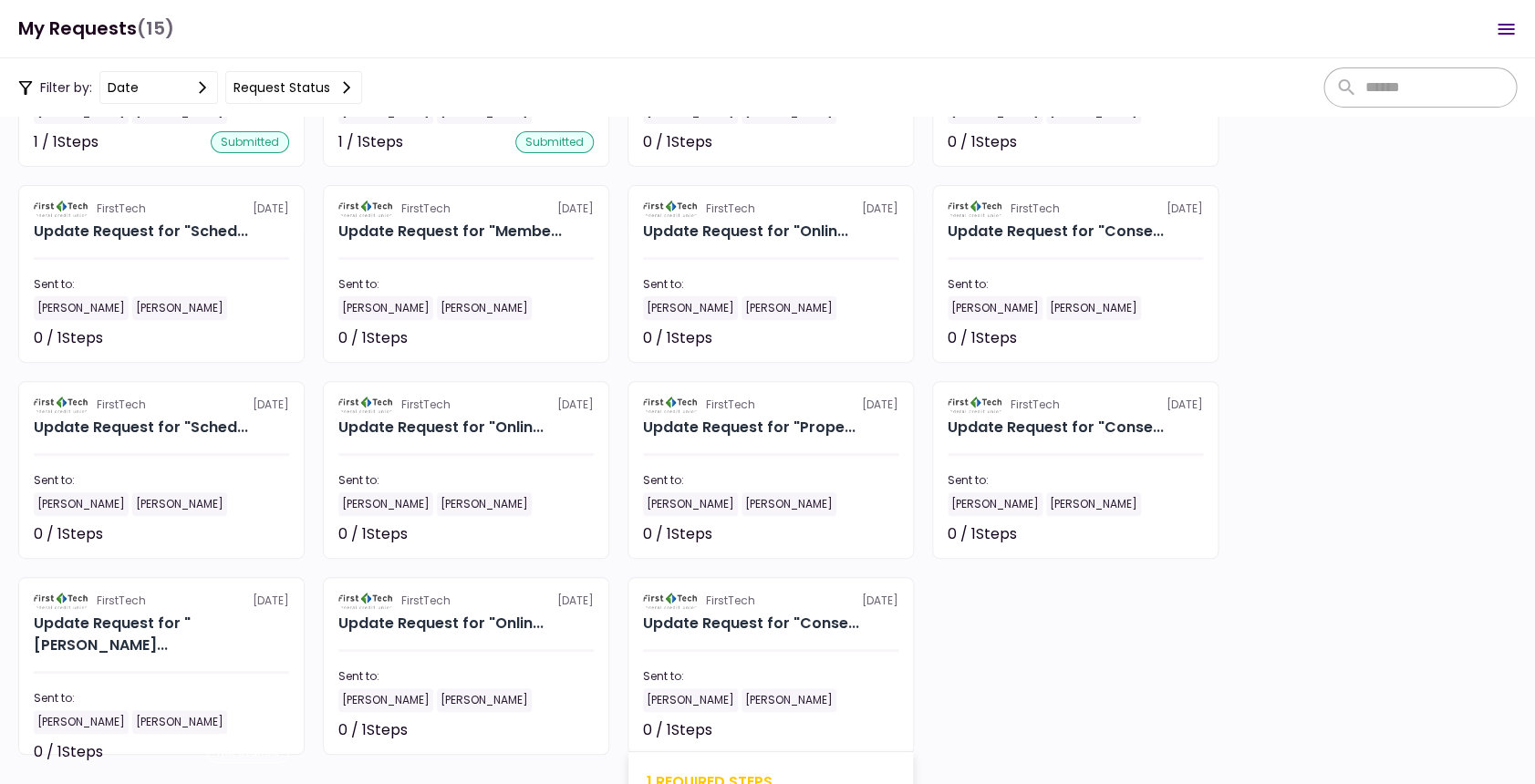
scroll to position [233, 0]
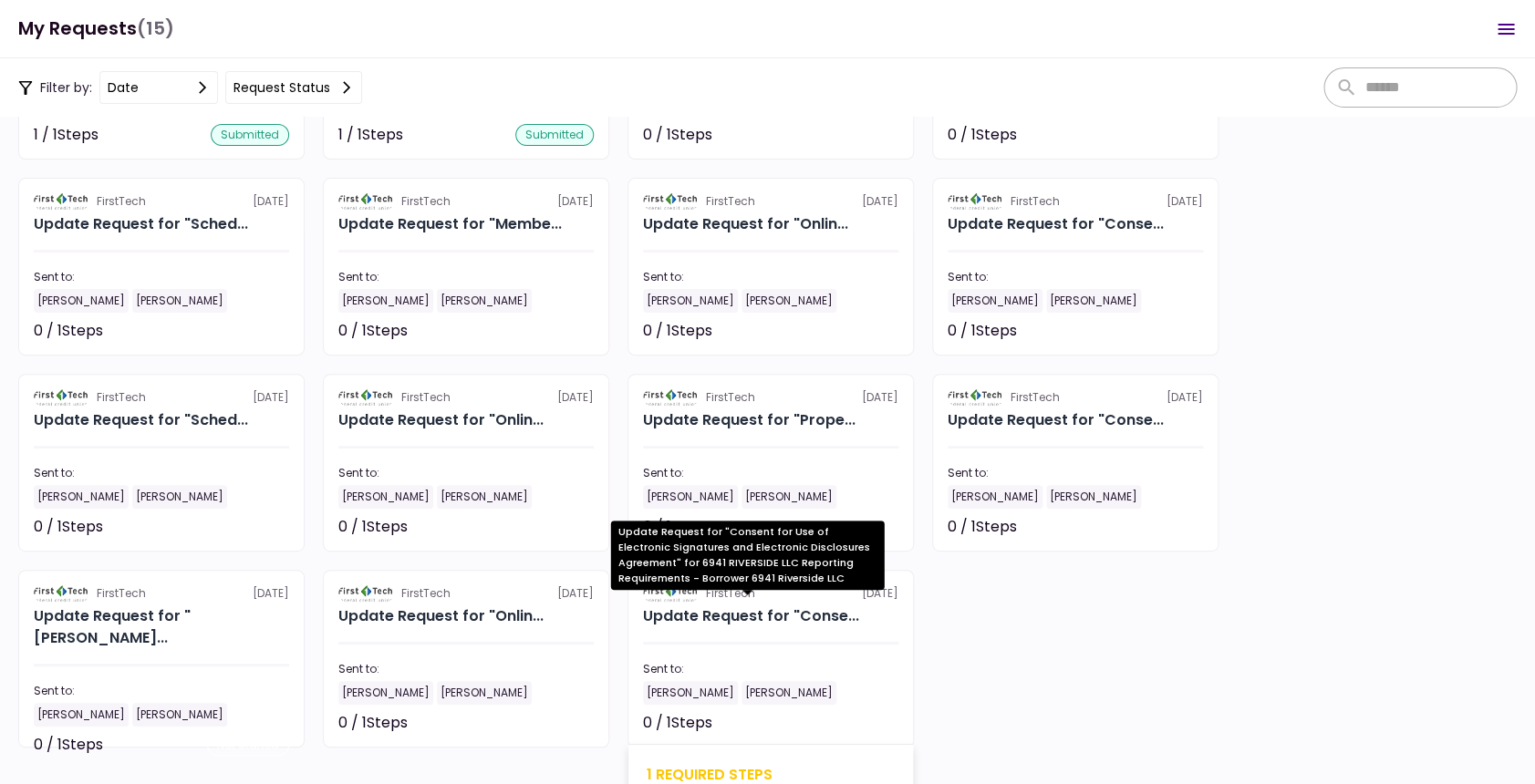
click at [740, 619] on div "Update Request for "Conse..." at bounding box center [751, 616] width 216 height 22
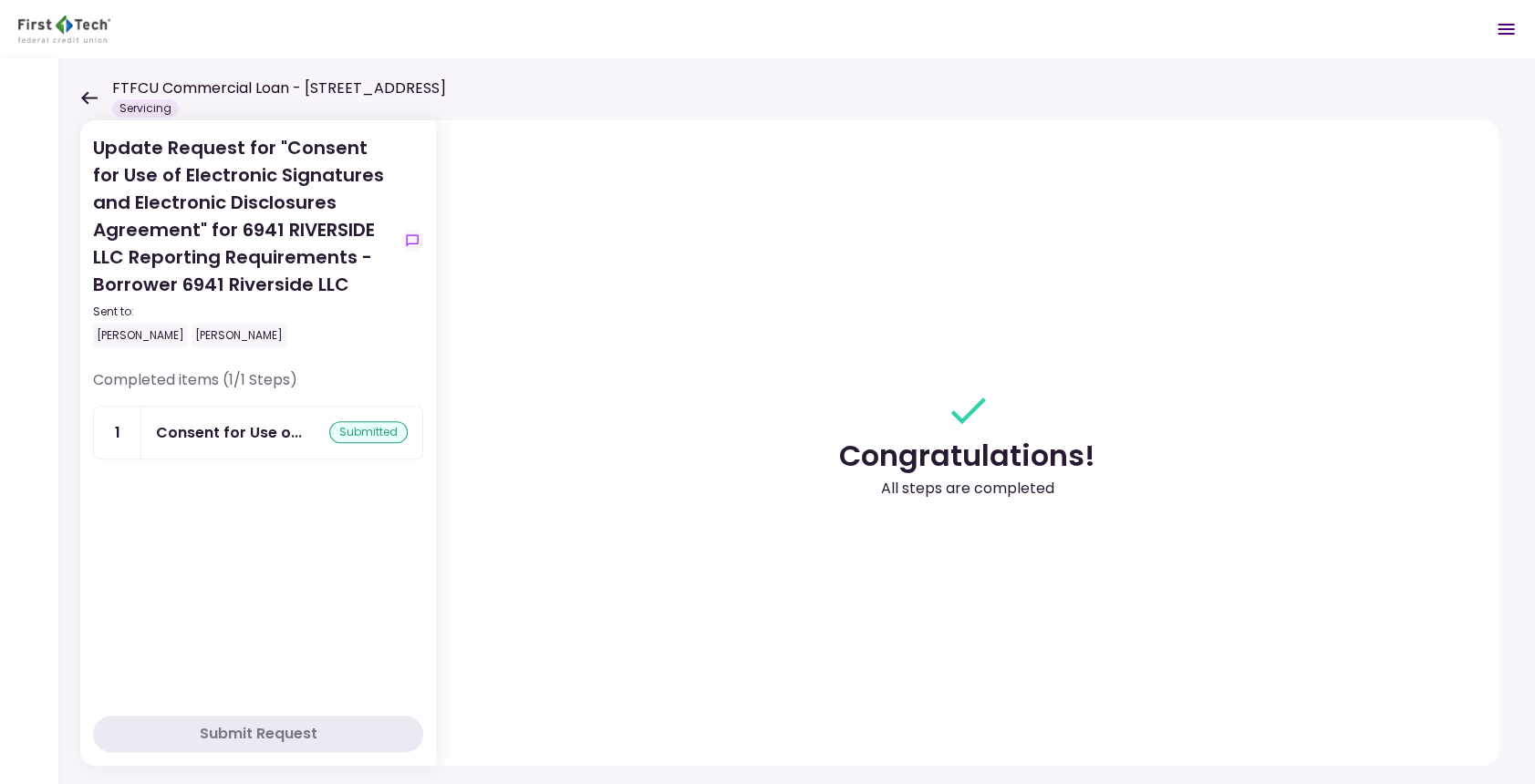
click at [277, 648] on div "Completed items (1/1 Steps) 1 Consent for Use o... submitted" at bounding box center [259, 538] width 330 height 336
click at [85, 99] on icon at bounding box center [89, 98] width 16 height 13
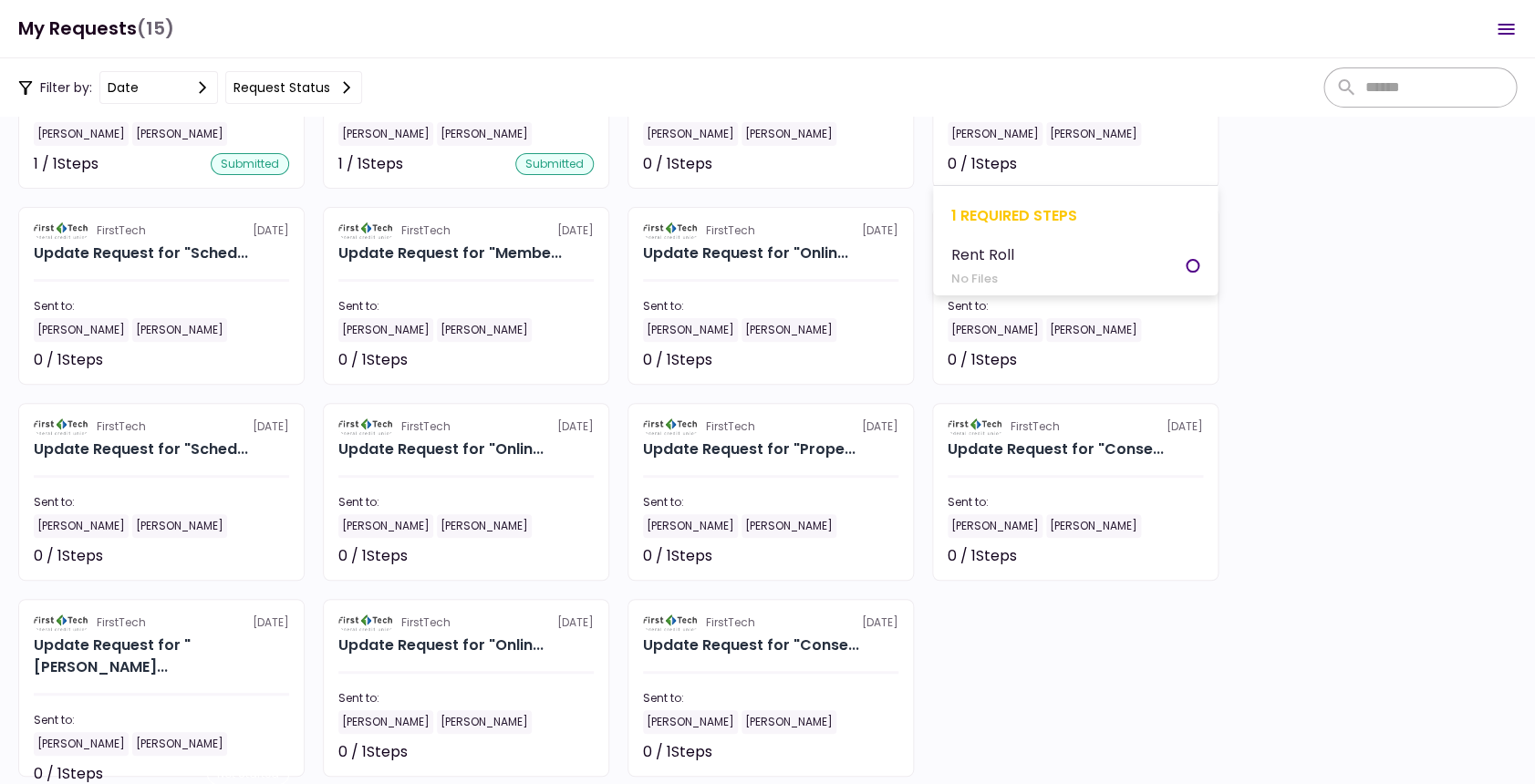
scroll to position [206, 0]
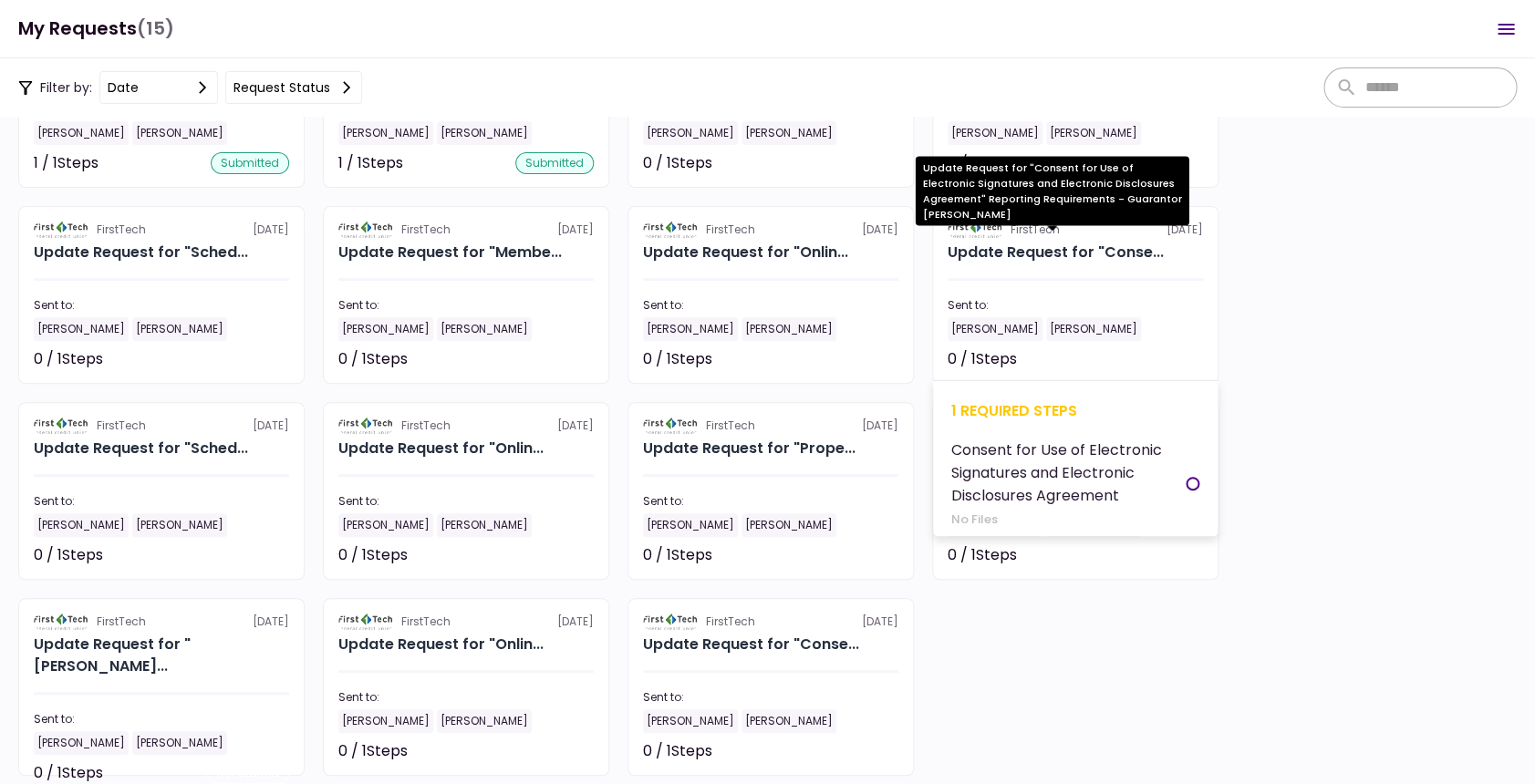
click at [1106, 242] on div "Update Request for "Conse..." at bounding box center [1055, 252] width 216 height 22
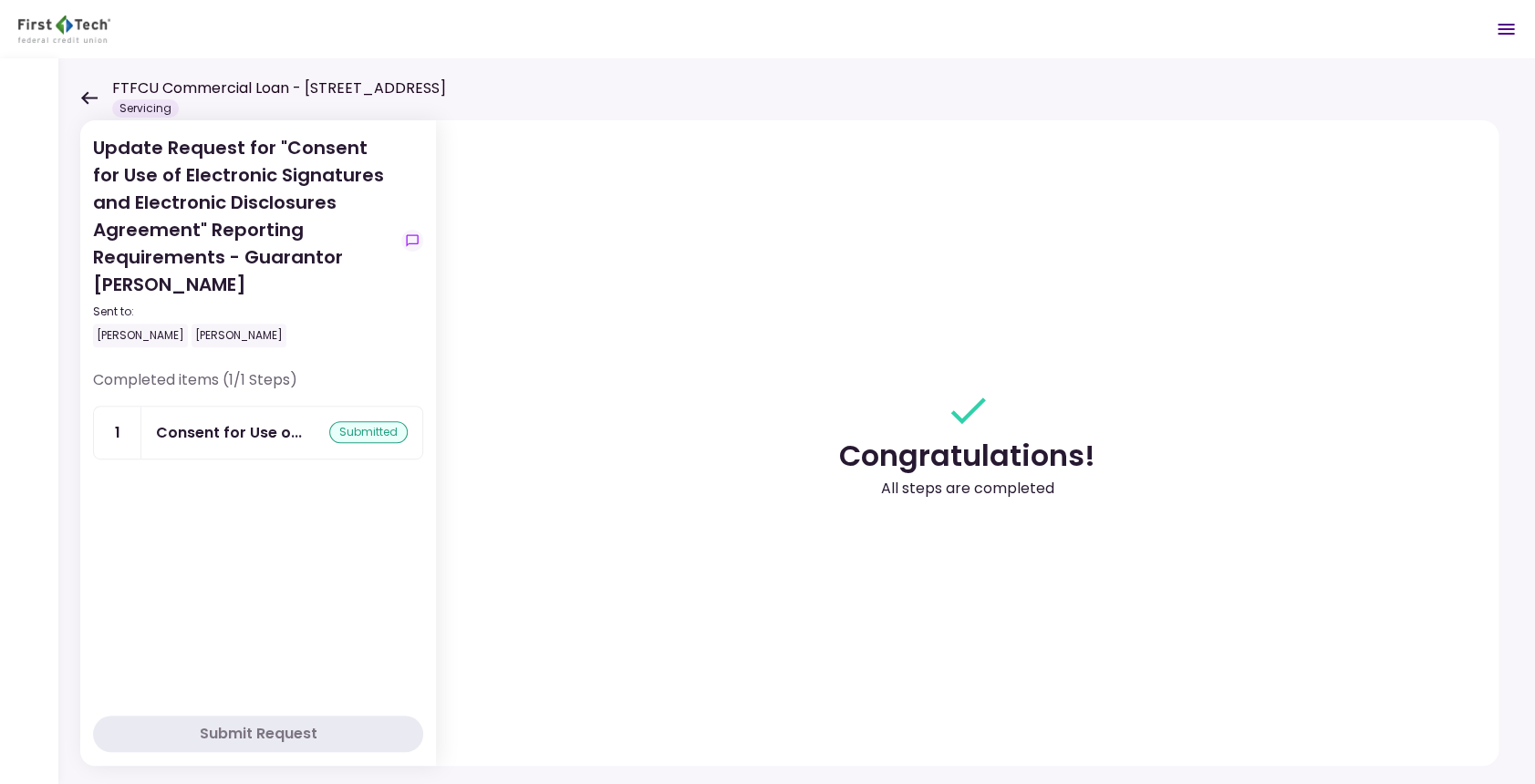
click at [89, 98] on icon at bounding box center [89, 98] width 17 height 14
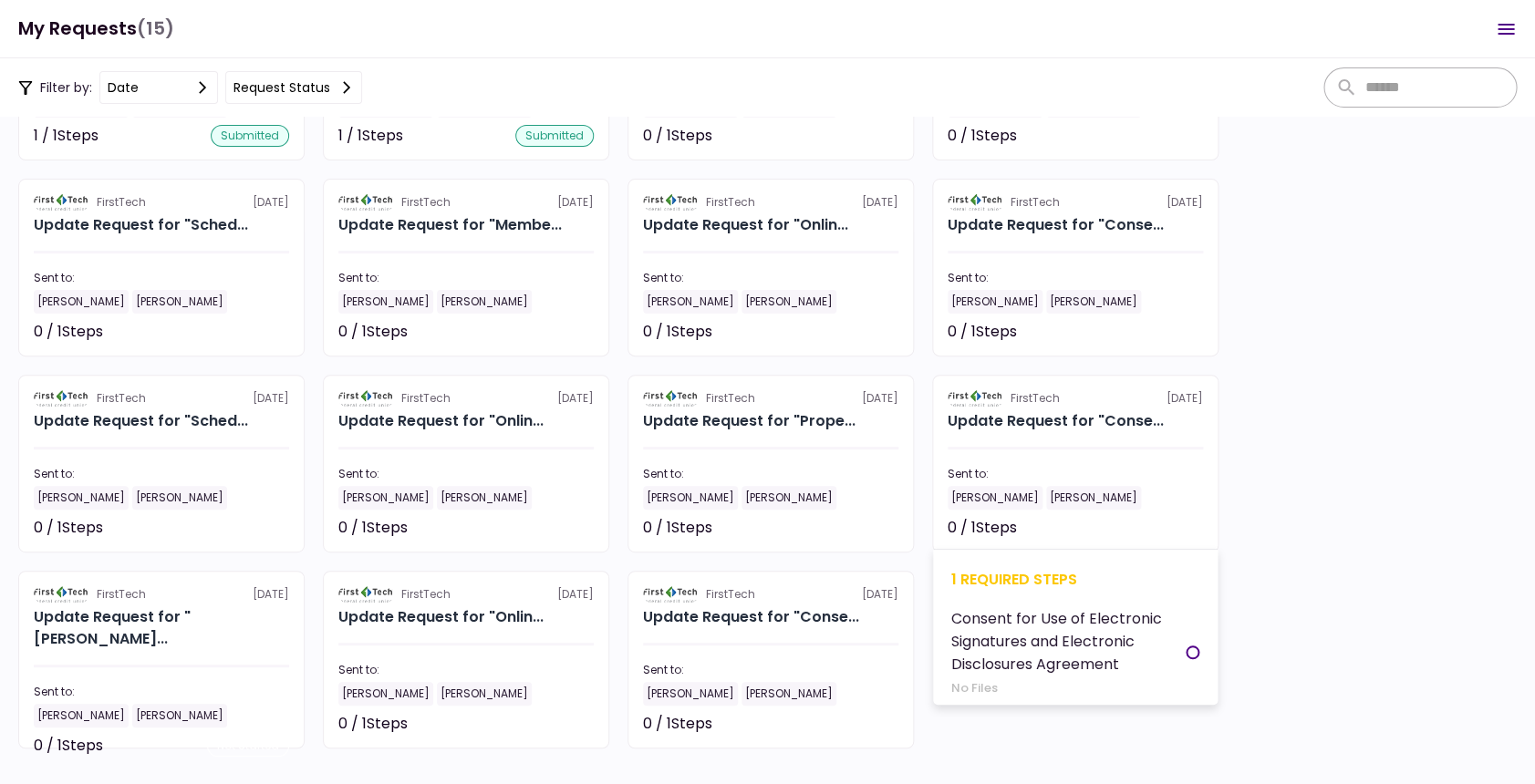
scroll to position [233, 0]
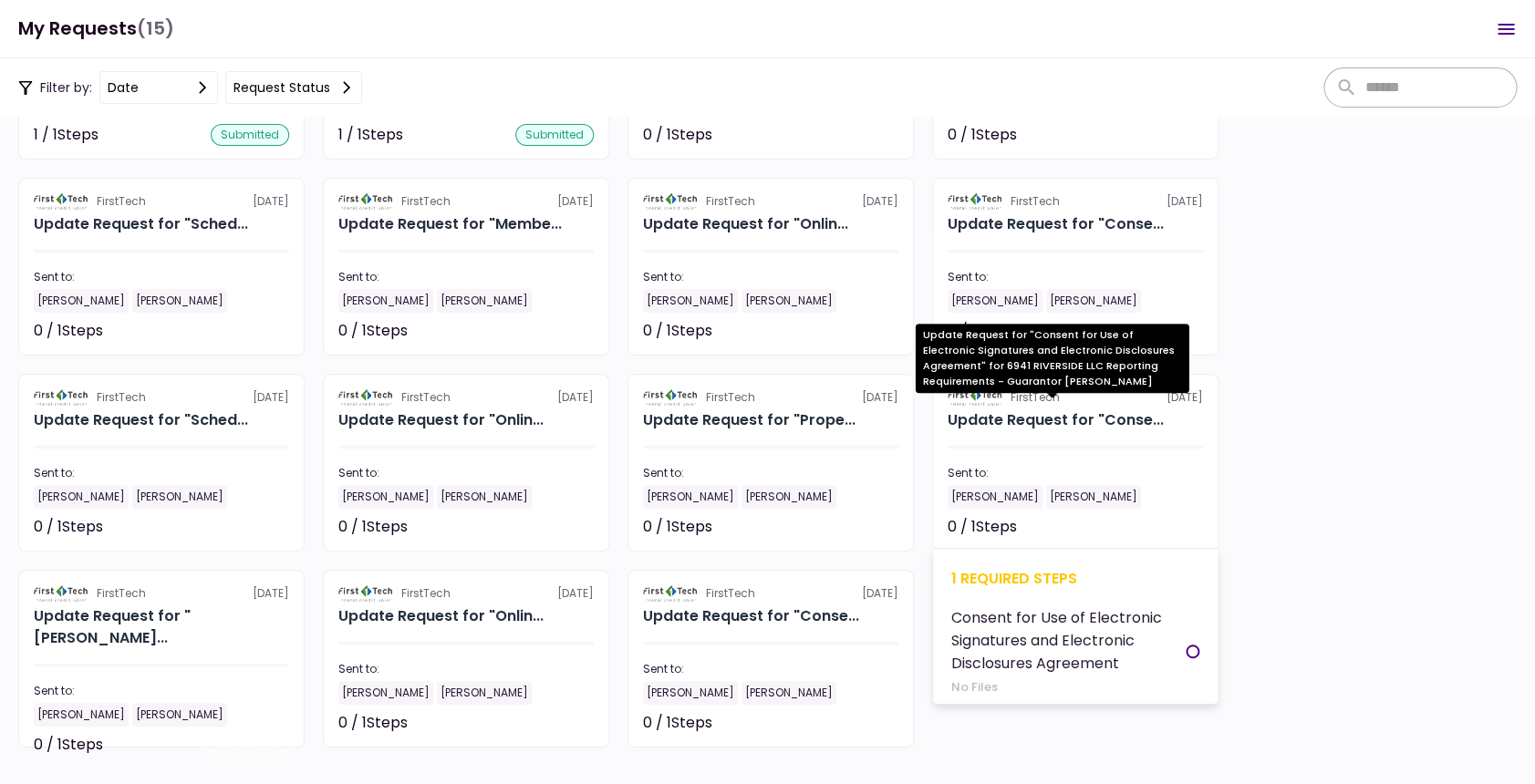
click at [1007, 424] on div "Update Request for "Conse..." at bounding box center [1055, 420] width 216 height 22
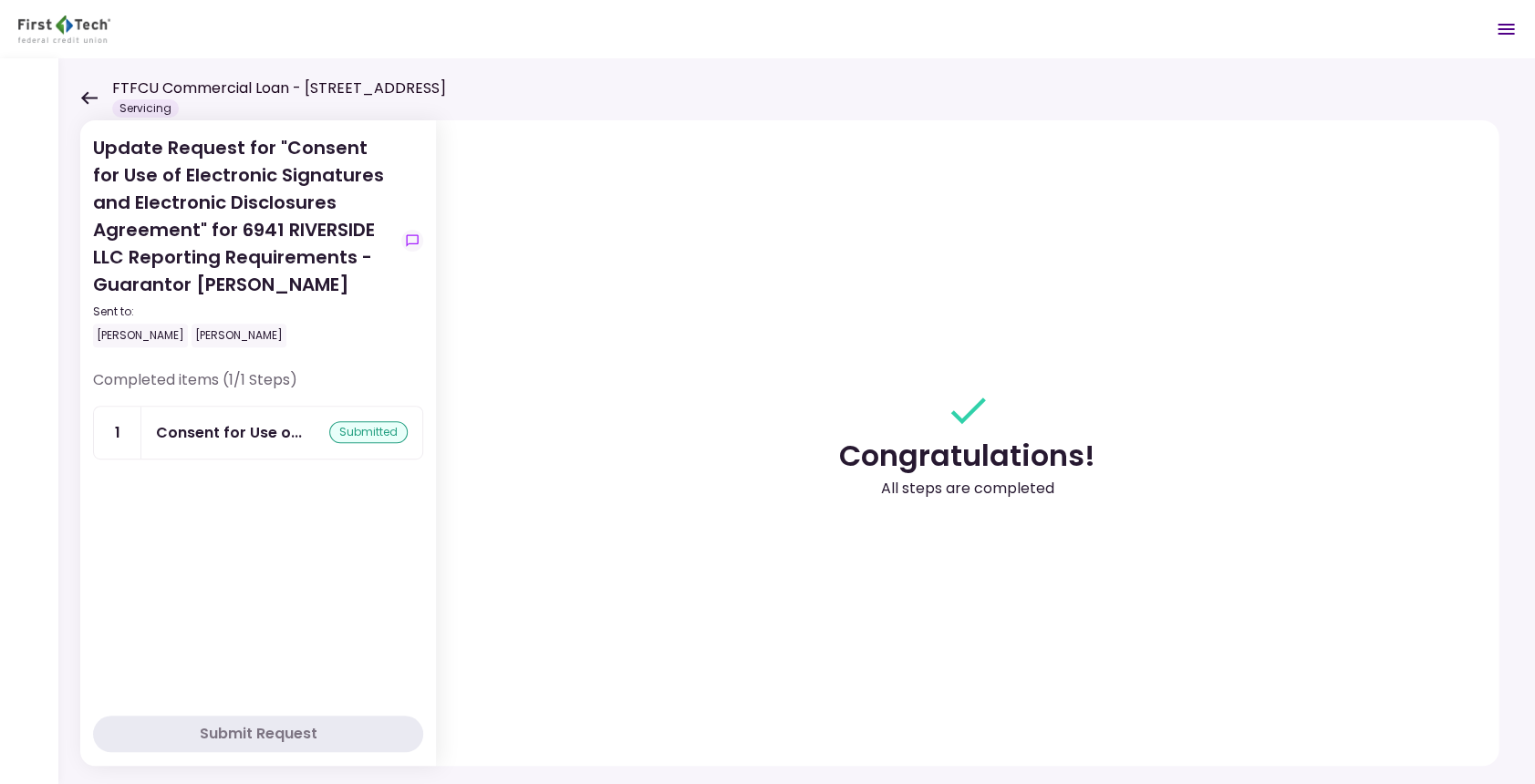
click at [88, 96] on icon at bounding box center [89, 98] width 16 height 13
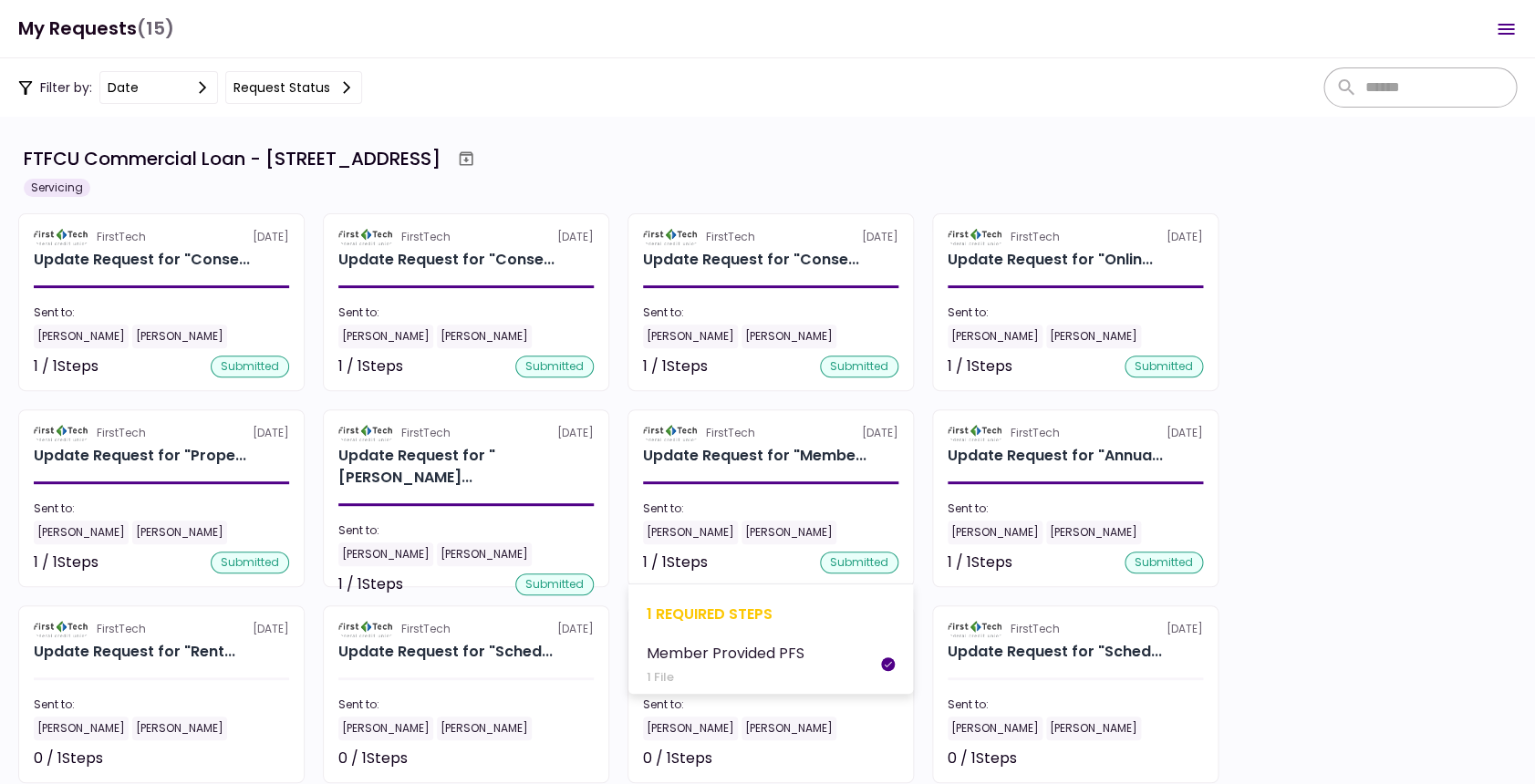
scroll to position [4, 0]
